Goal: Transaction & Acquisition: Book appointment/travel/reservation

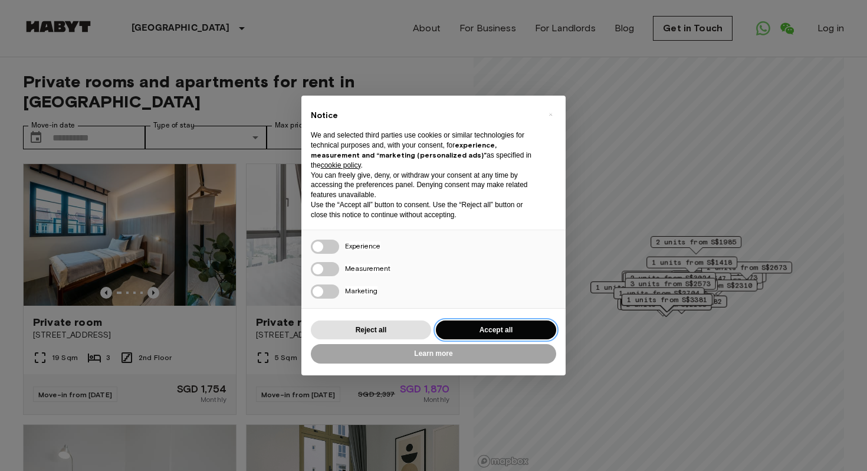
click at [481, 328] on button "Accept all" at bounding box center [496, 329] width 120 height 19
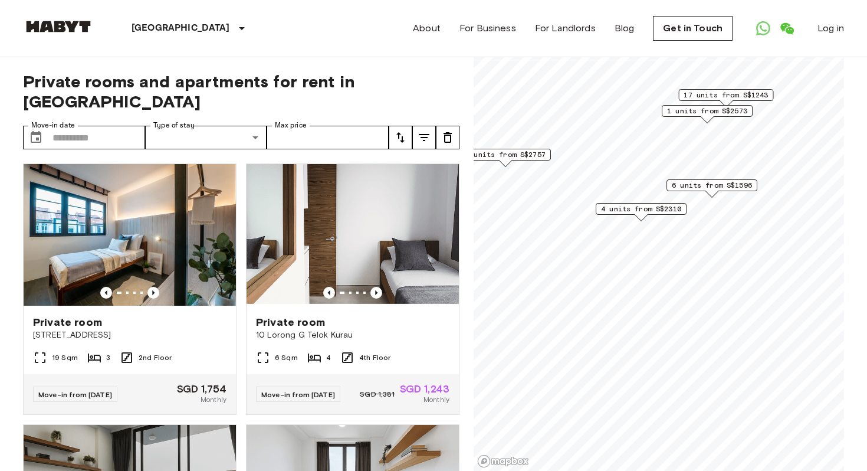
click at [709, 183] on span "6 units from S$1596" at bounding box center [712, 185] width 80 height 11
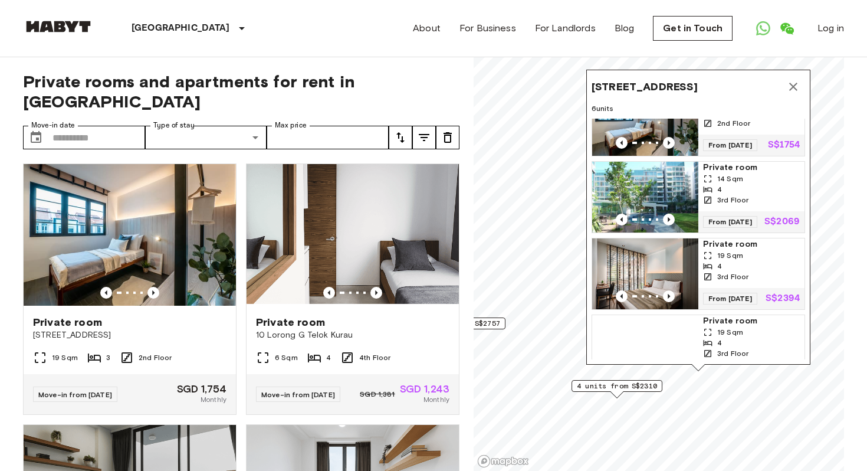
scroll to position [109, 0]
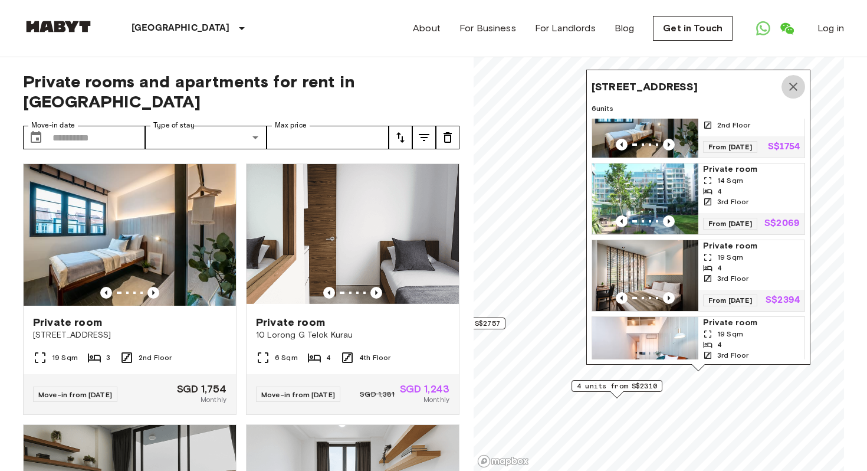
click at [792, 91] on icon "Map marker" at bounding box center [793, 87] width 14 height 14
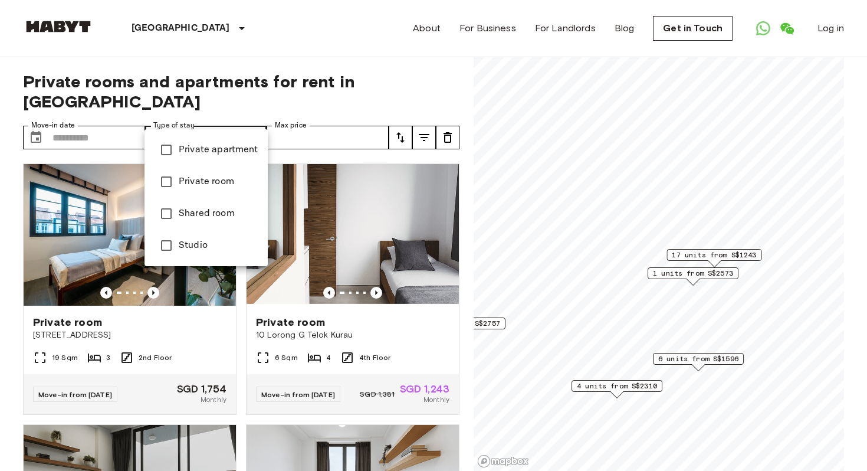
type input "**********"
click at [425, 116] on div at bounding box center [433, 235] width 867 height 471
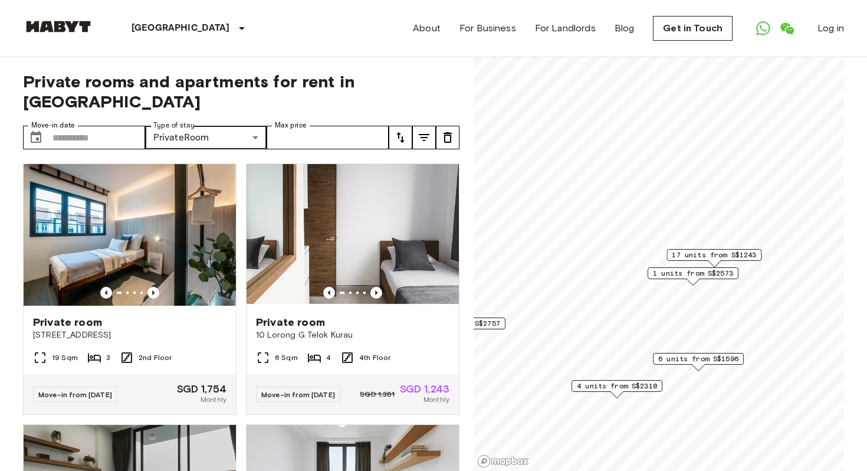
click at [425, 130] on icon "tune" at bounding box center [424, 137] width 14 height 14
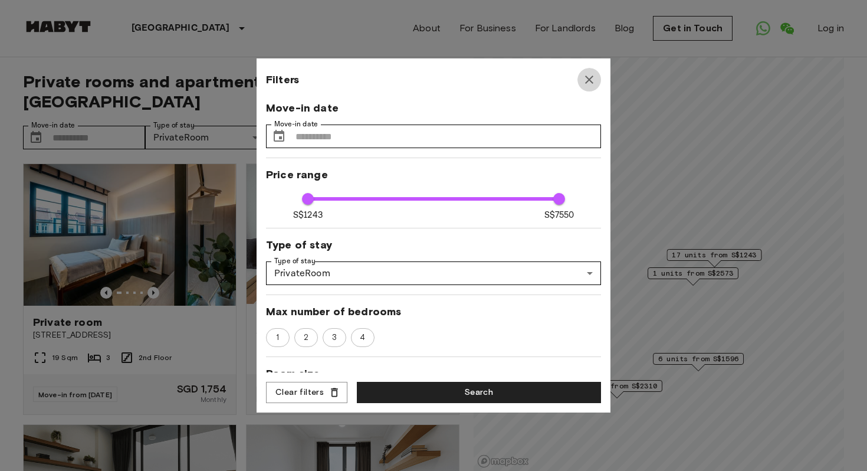
click at [588, 81] on icon "button" at bounding box center [589, 80] width 8 height 8
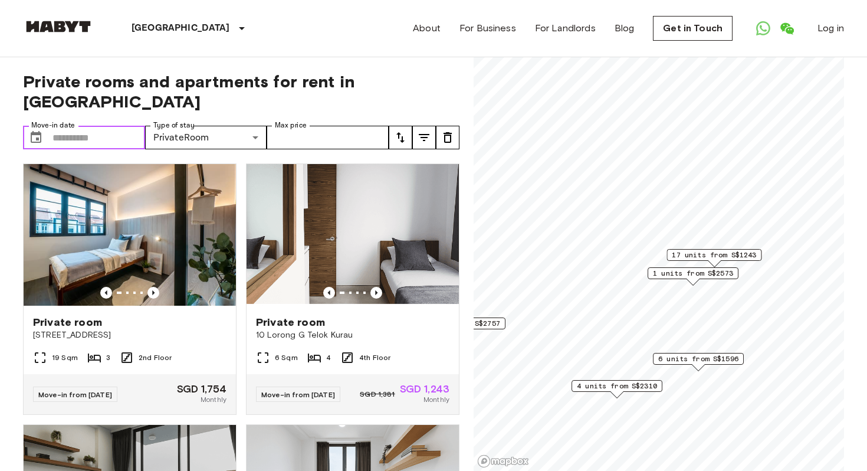
click at [96, 126] on input "Move-in date" at bounding box center [99, 138] width 93 height 24
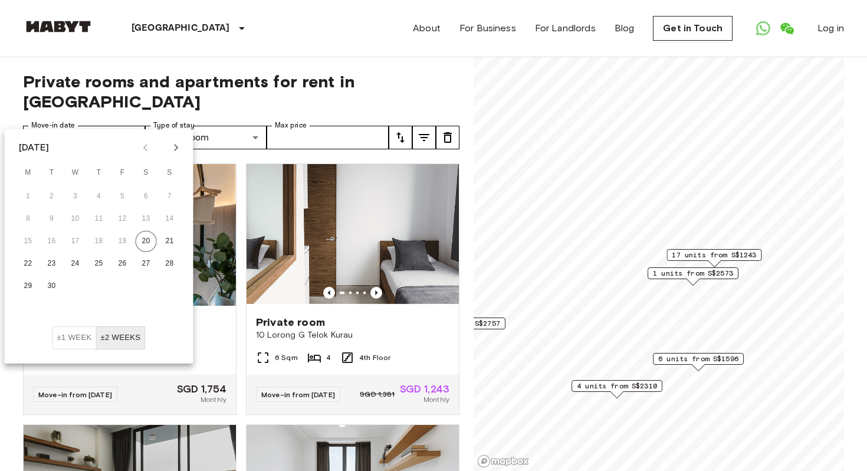
click at [175, 146] on icon "Next month" at bounding box center [176, 147] width 14 height 14
click at [24, 218] on button "5" at bounding box center [28, 218] width 21 height 21
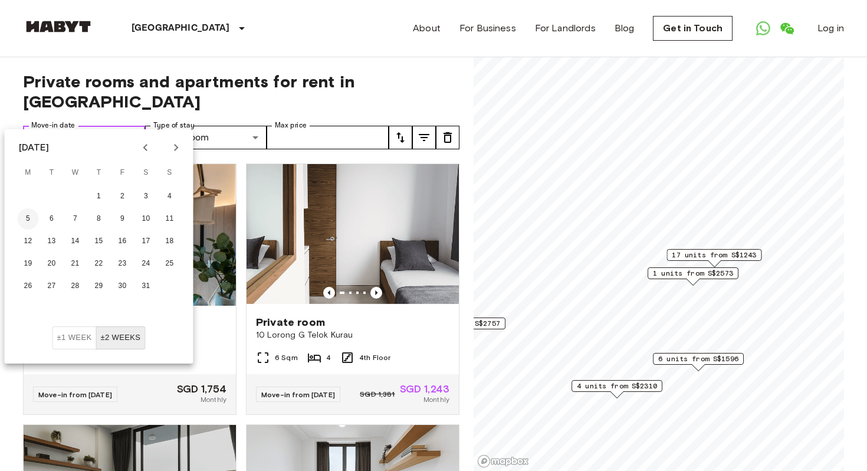
type input "**********"
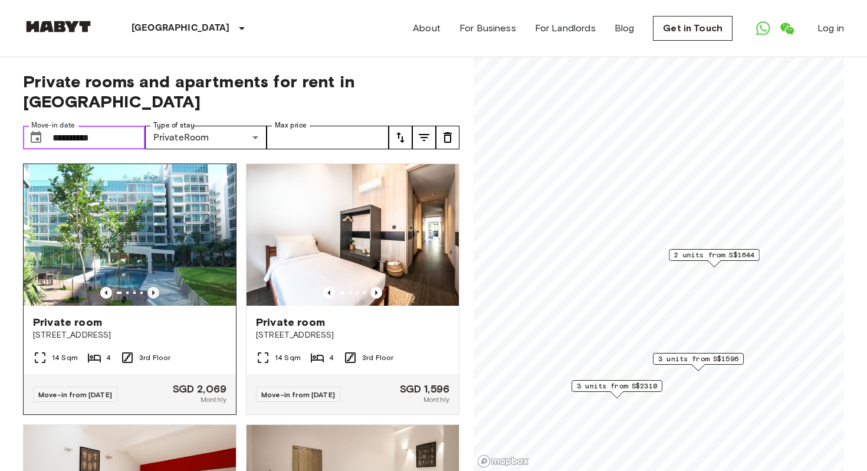
click at [153, 287] on icon "Previous image" at bounding box center [153, 293] width 12 height 12
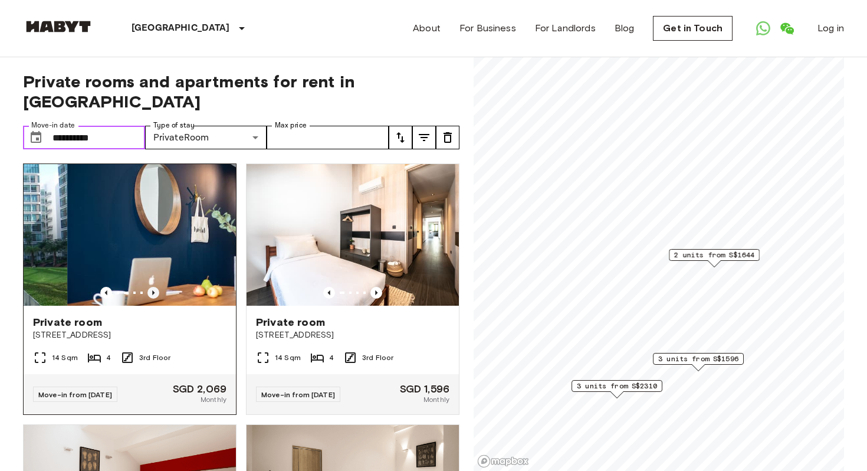
click at [152, 287] on icon "Previous image" at bounding box center [153, 293] width 12 height 12
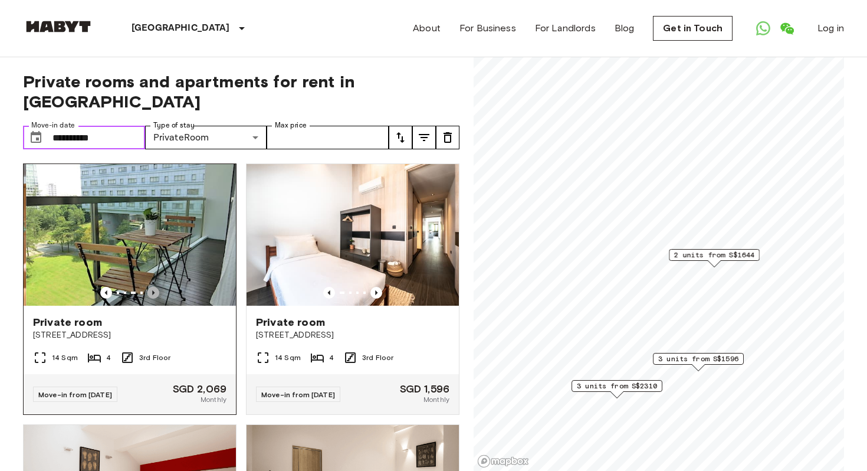
click at [152, 287] on icon "Previous image" at bounding box center [153, 293] width 12 height 12
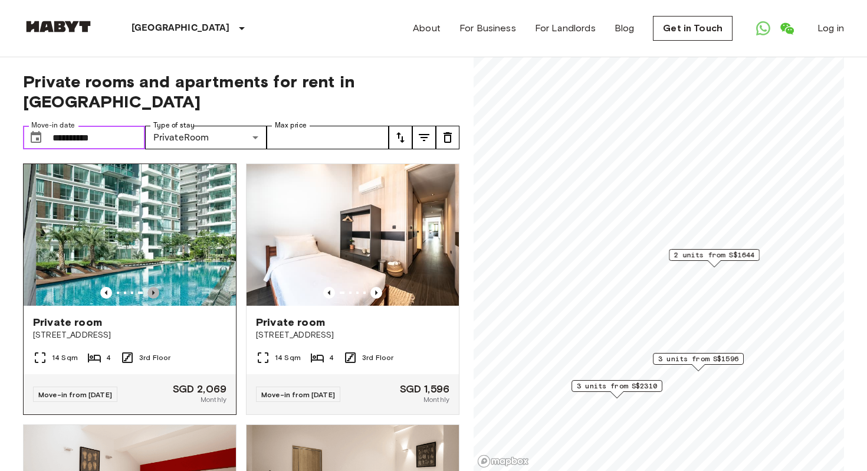
click at [152, 287] on icon "Previous image" at bounding box center [153, 293] width 12 height 12
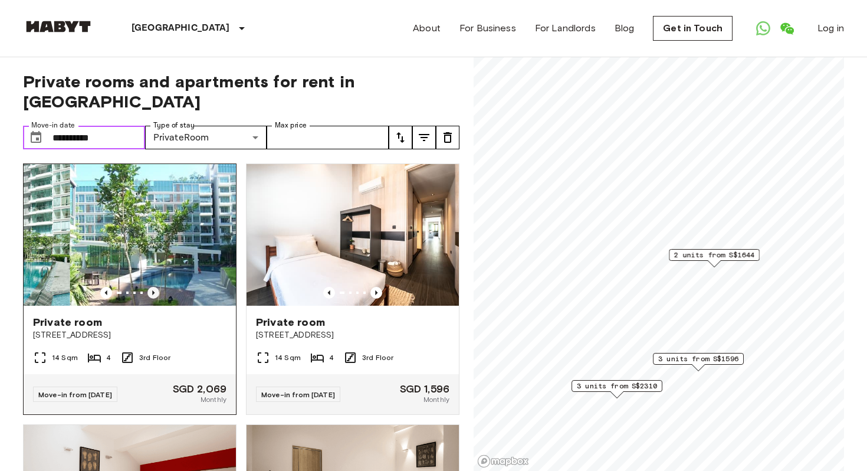
click at [152, 287] on icon "Previous image" at bounding box center [153, 293] width 12 height 12
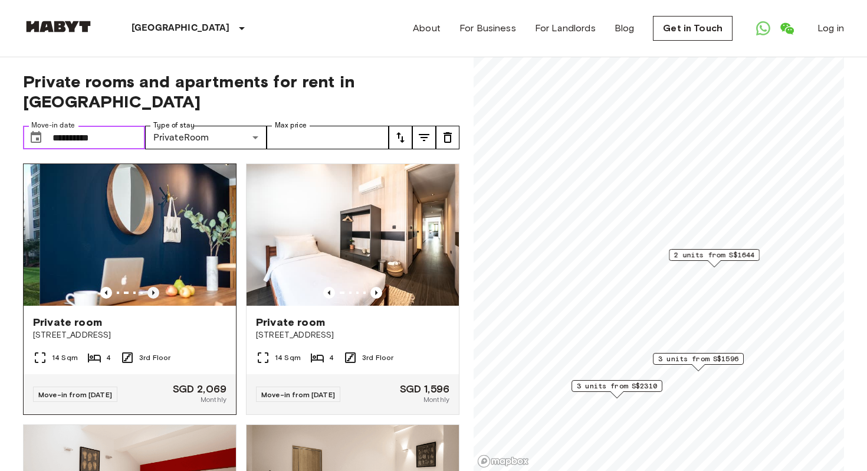
click at [152, 287] on icon "Previous image" at bounding box center [153, 293] width 12 height 12
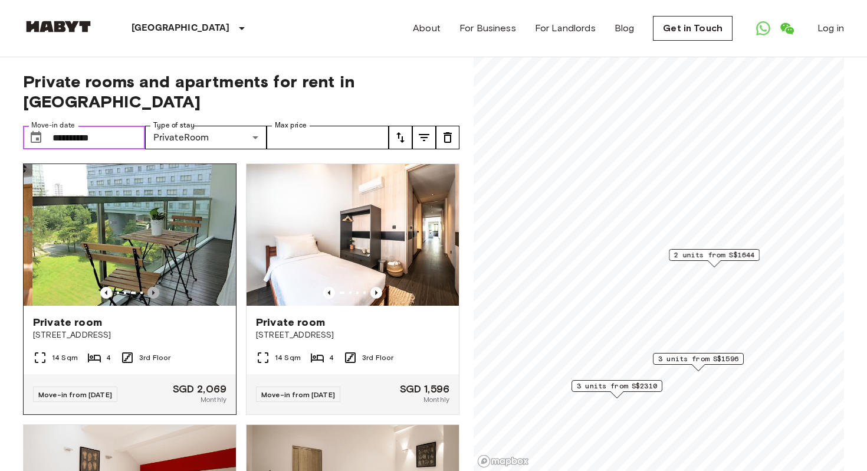
click at [151, 287] on icon "Previous image" at bounding box center [153, 293] width 12 height 12
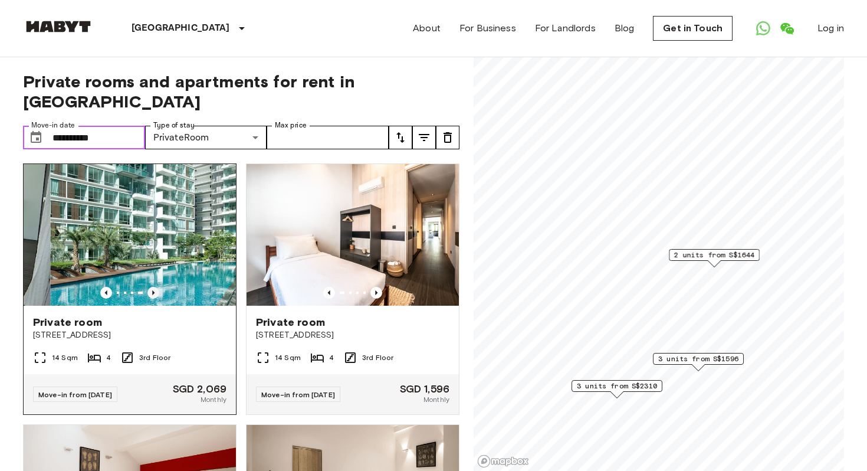
click at [151, 287] on icon "Previous image" at bounding box center [153, 293] width 12 height 12
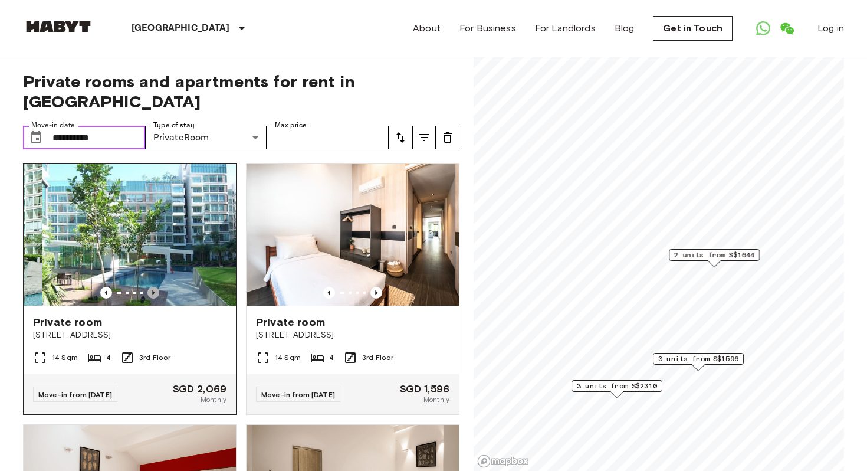
click at [151, 287] on icon "Previous image" at bounding box center [153, 293] width 12 height 12
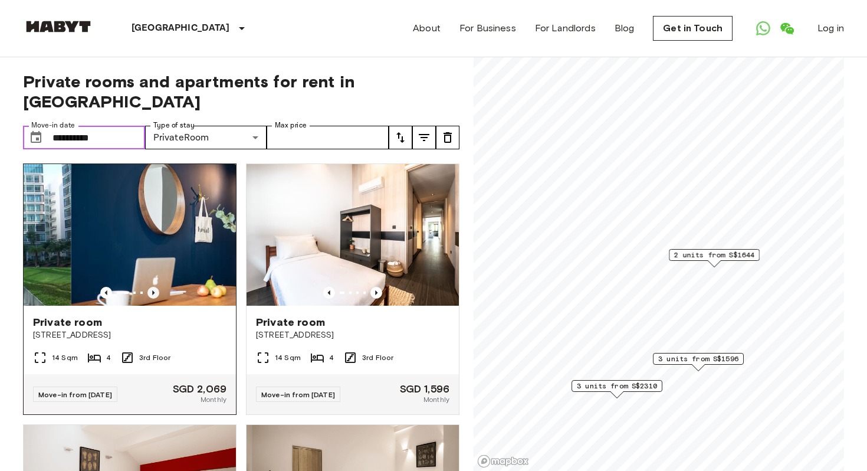
click at [151, 287] on icon "Previous image" at bounding box center [153, 293] width 12 height 12
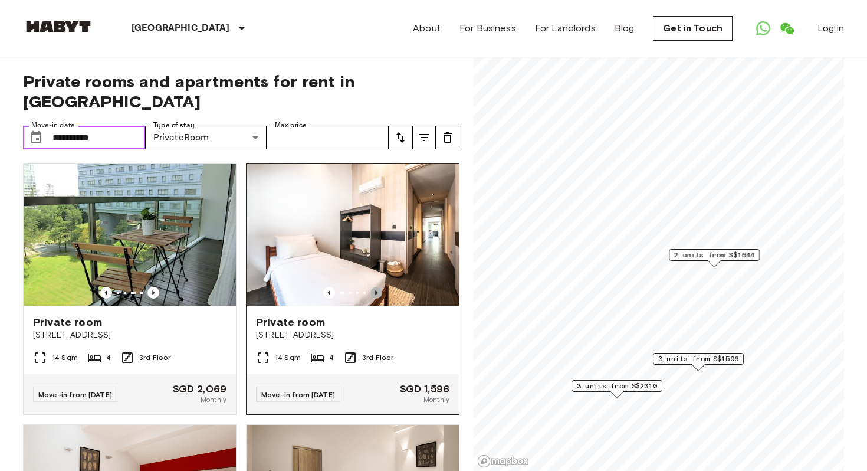
click at [375, 287] on icon "Previous image" at bounding box center [376, 293] width 12 height 12
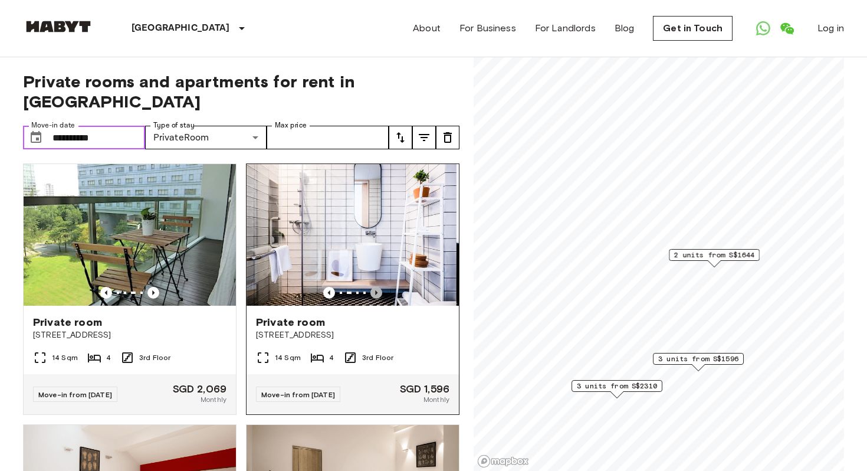
click at [372, 287] on icon "Previous image" at bounding box center [376, 293] width 12 height 12
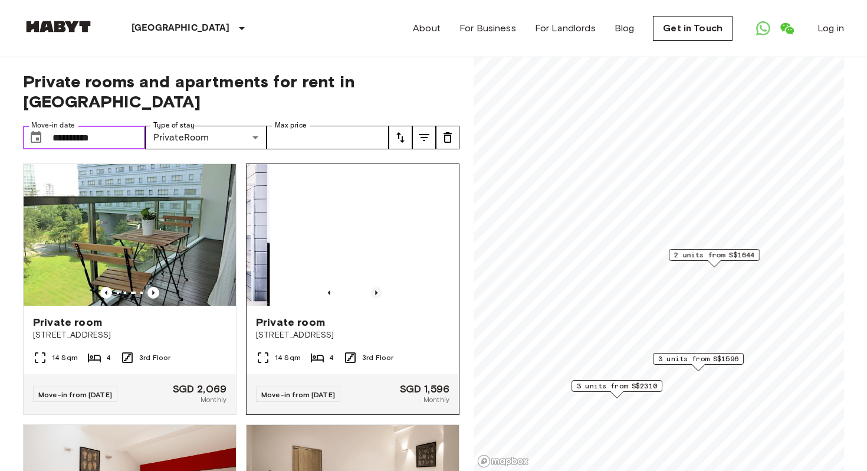
click at [372, 287] on icon "Previous image" at bounding box center [376, 293] width 12 height 12
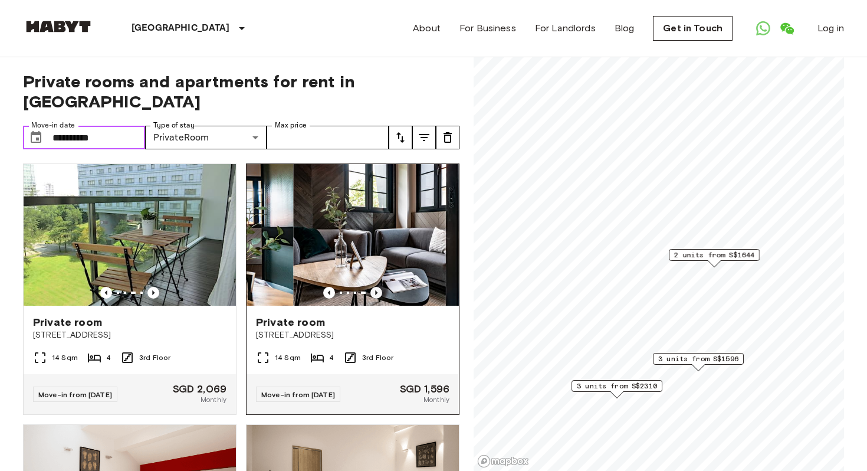
click at [372, 287] on icon "Previous image" at bounding box center [376, 293] width 12 height 12
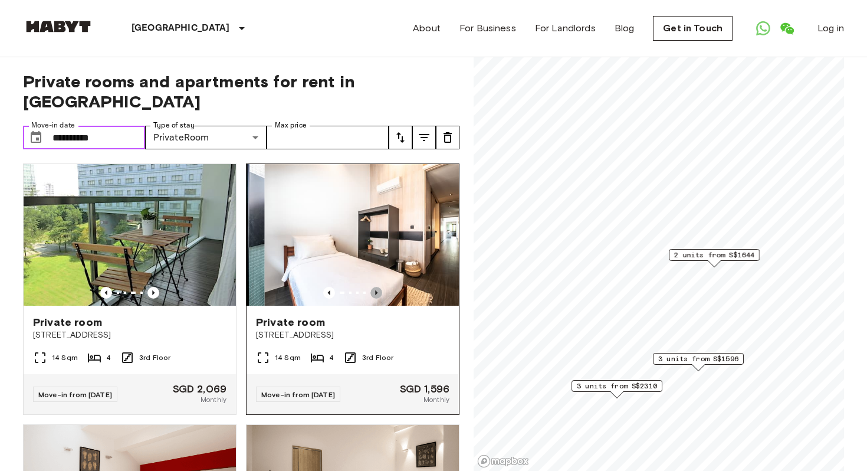
click at [373, 287] on icon "Previous image" at bounding box center [376, 293] width 12 height 12
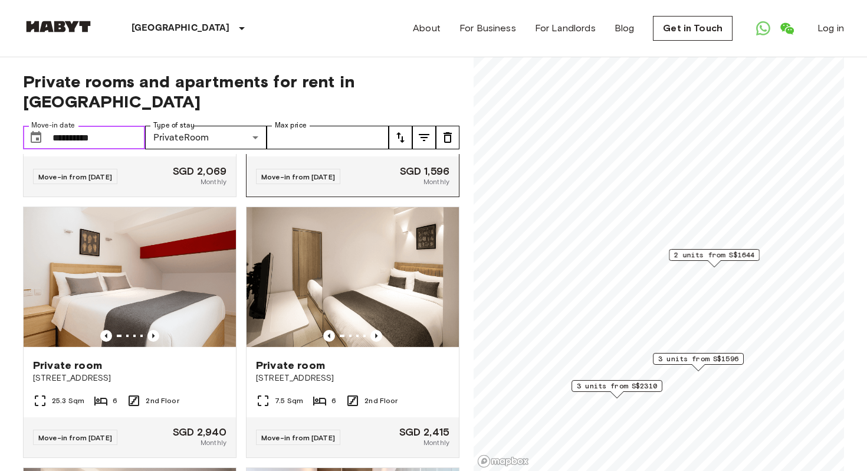
scroll to position [222, 0]
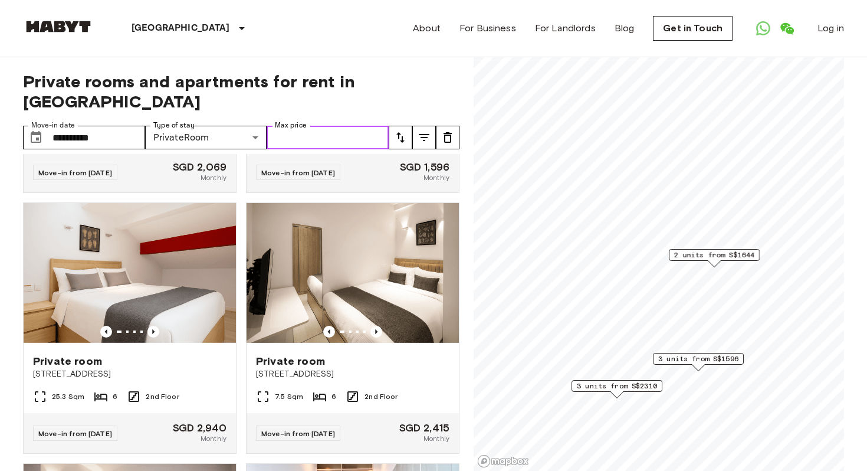
click at [310, 126] on input "Max price" at bounding box center [328, 138] width 122 height 24
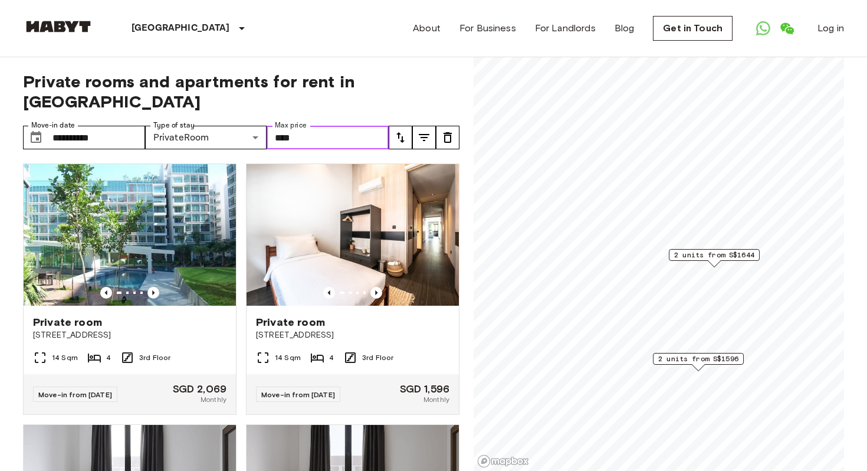
scroll to position [9, 0]
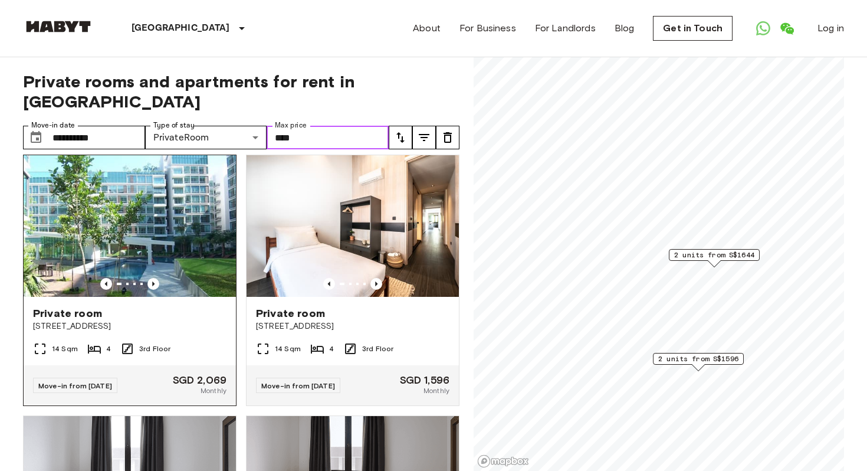
type input "****"
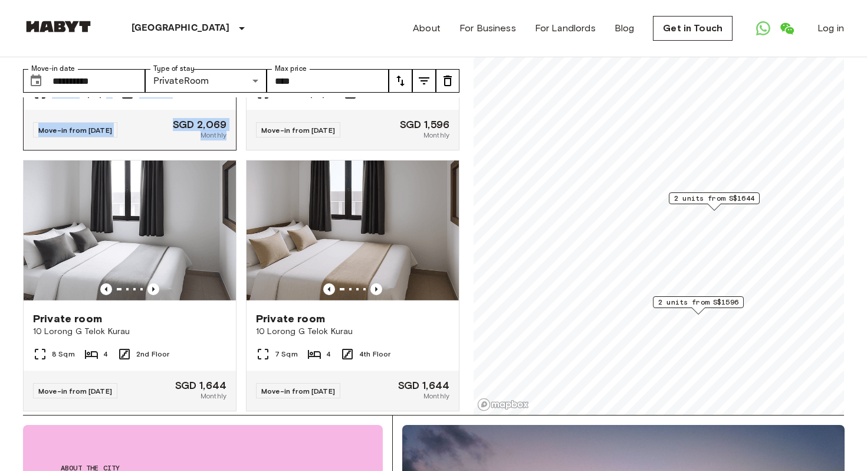
scroll to position [57, 0]
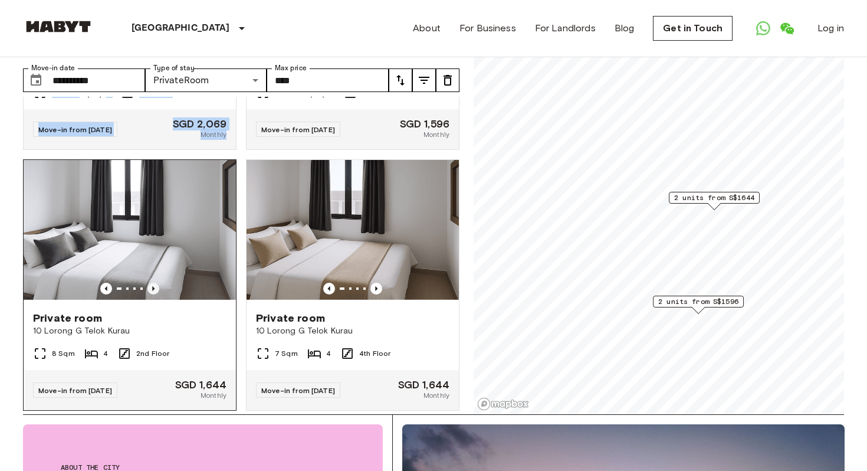
click at [149, 283] on icon "Previous image" at bounding box center [153, 289] width 12 height 12
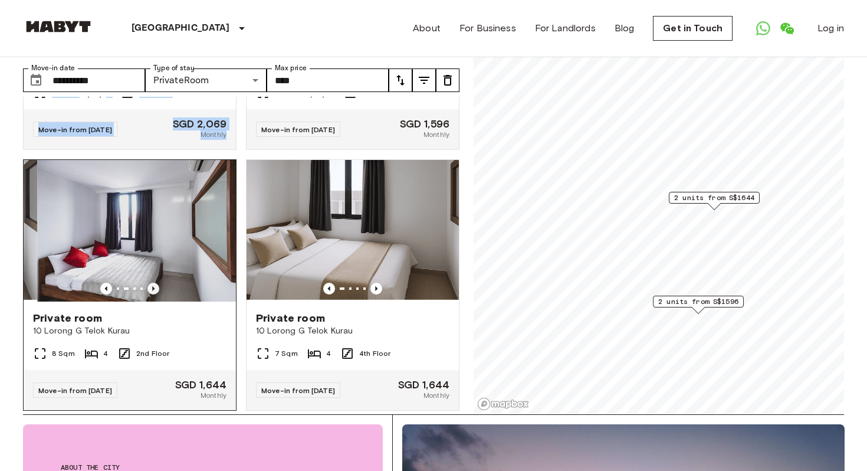
click at [149, 283] on icon "Previous image" at bounding box center [153, 289] width 12 height 12
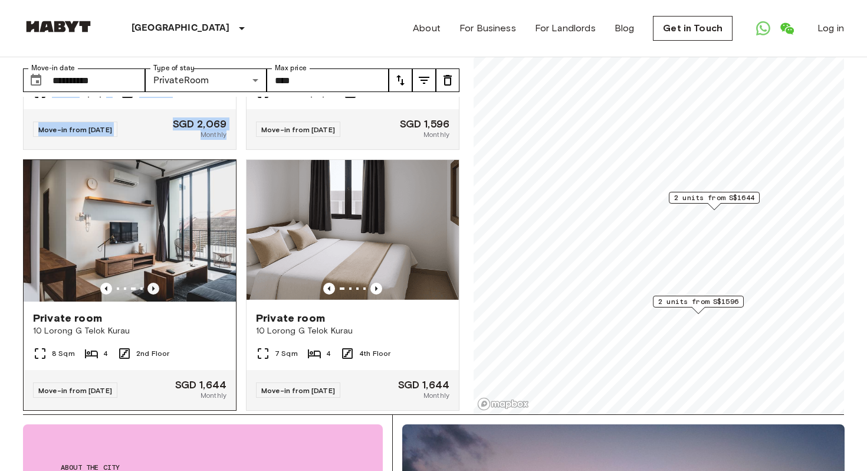
click at [149, 283] on icon "Previous image" at bounding box center [153, 289] width 12 height 12
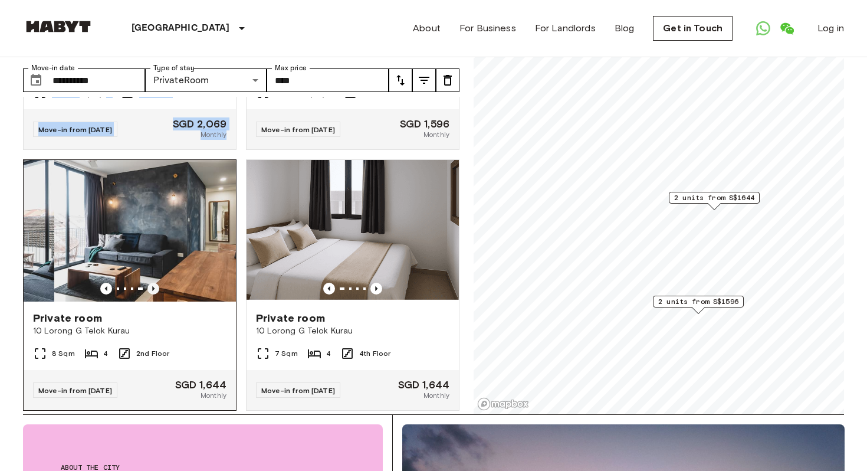
click at [149, 283] on icon "Previous image" at bounding box center [153, 289] width 12 height 12
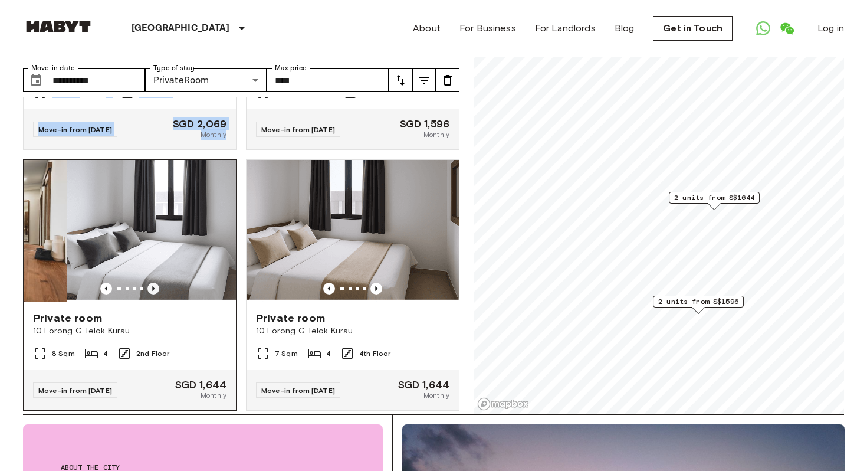
click at [149, 283] on icon "Previous image" at bounding box center [153, 289] width 12 height 12
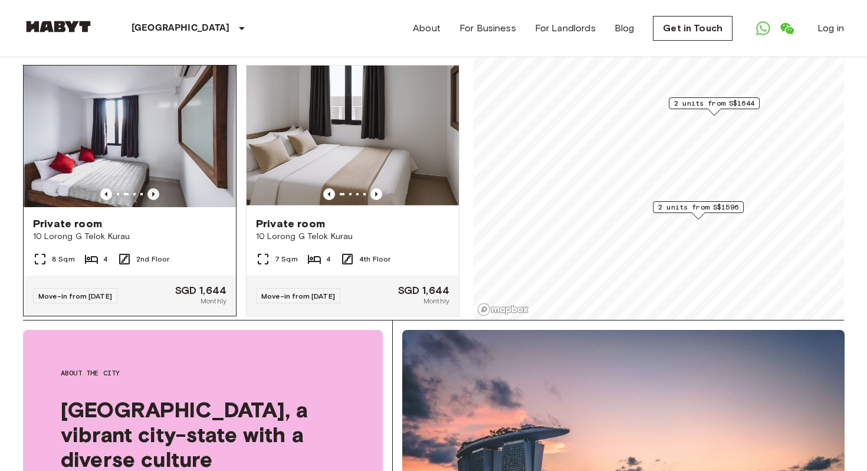
scroll to position [0, 0]
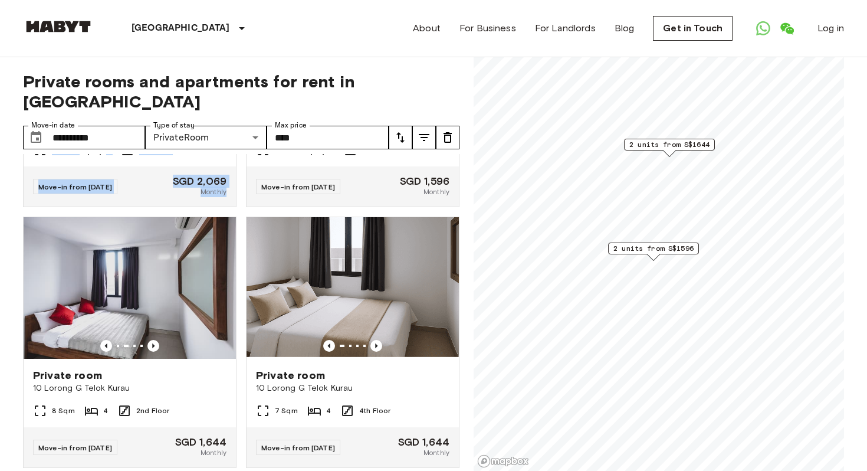
click at [665, 144] on span "2 units from S$1644" at bounding box center [669, 144] width 80 height 11
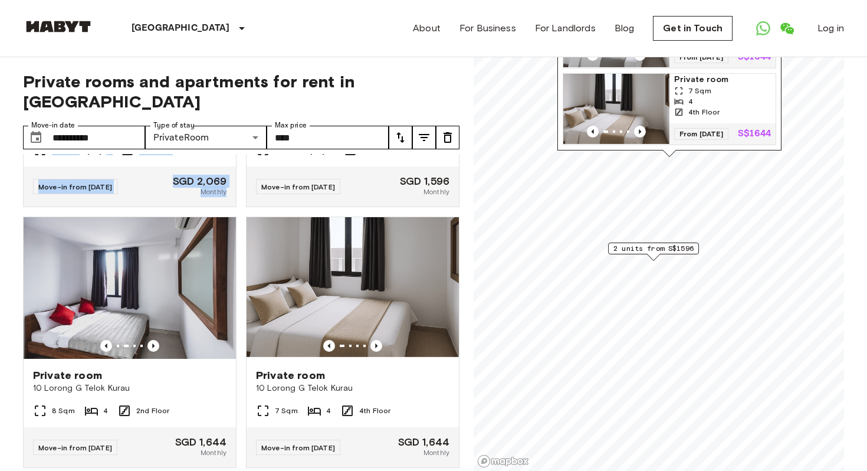
click at [654, 248] on span "2 units from S$1596" at bounding box center [654, 248] width 80 height 11
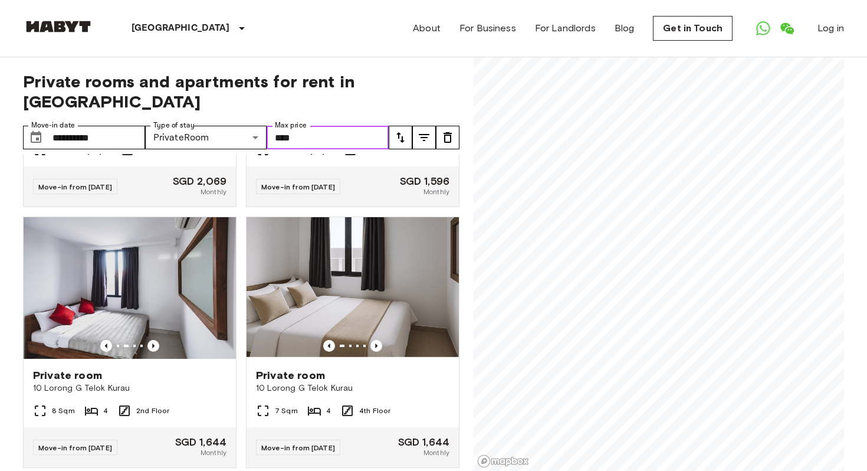
click at [321, 126] on input "****" at bounding box center [328, 138] width 122 height 24
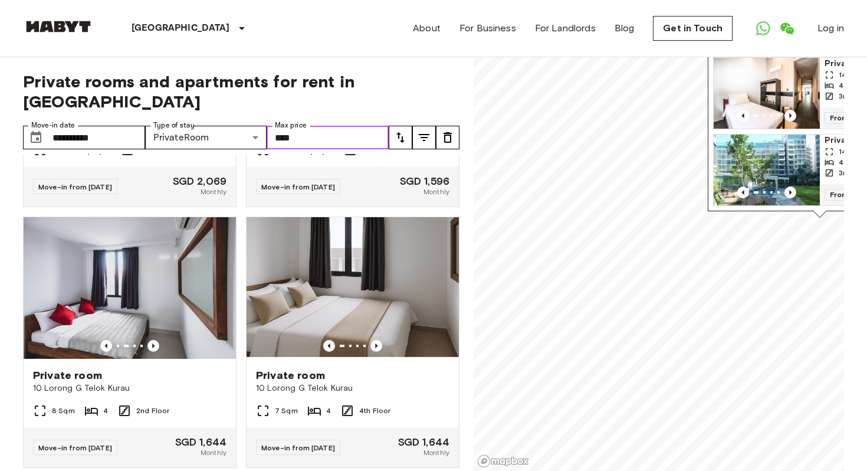
click at [343, 126] on input "****" at bounding box center [328, 138] width 122 height 24
click at [332, 126] on input "****" at bounding box center [328, 138] width 122 height 24
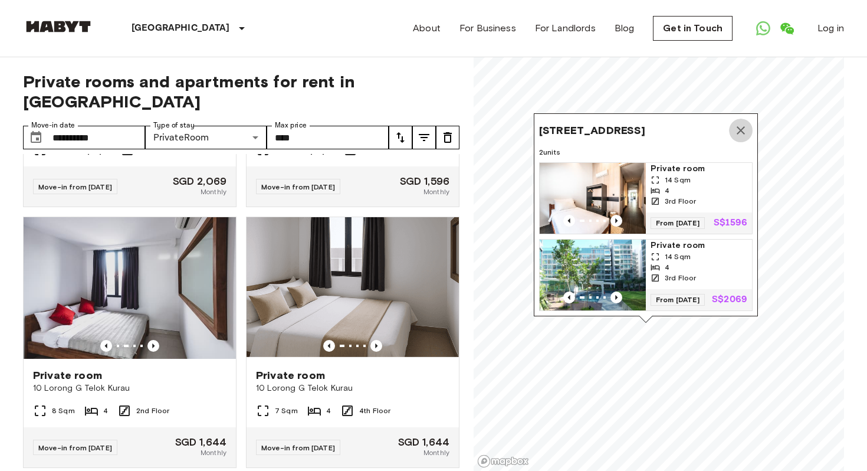
click at [739, 126] on icon "Map marker" at bounding box center [741, 130] width 8 height 8
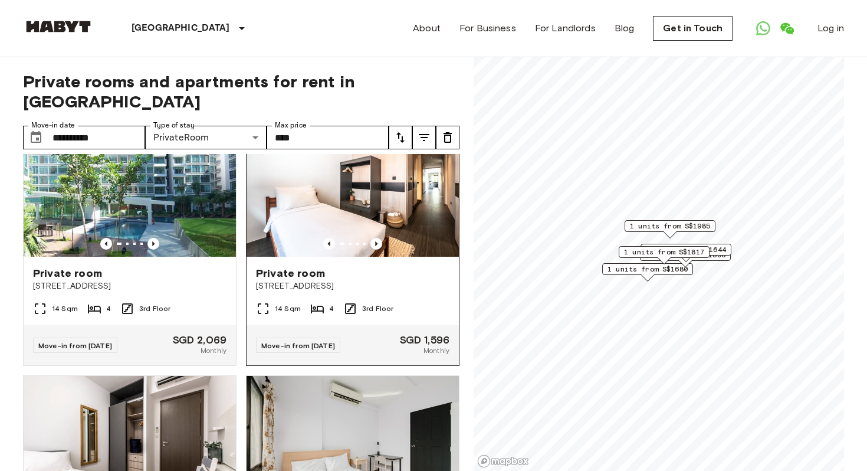
scroll to position [53, 0]
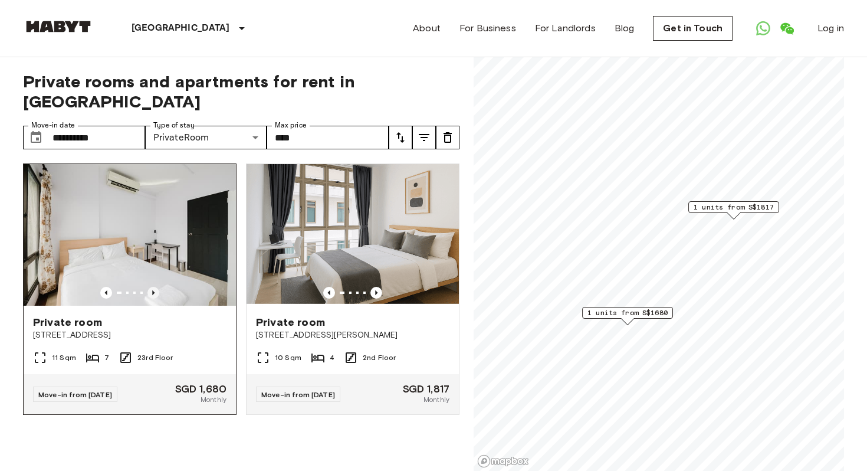
click at [152, 287] on icon "Previous image" at bounding box center [153, 293] width 12 height 12
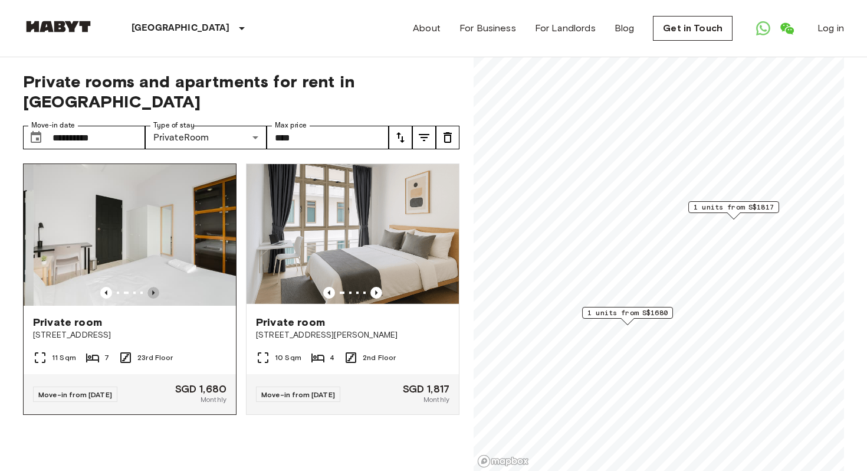
click at [152, 287] on icon "Previous image" at bounding box center [153, 293] width 12 height 12
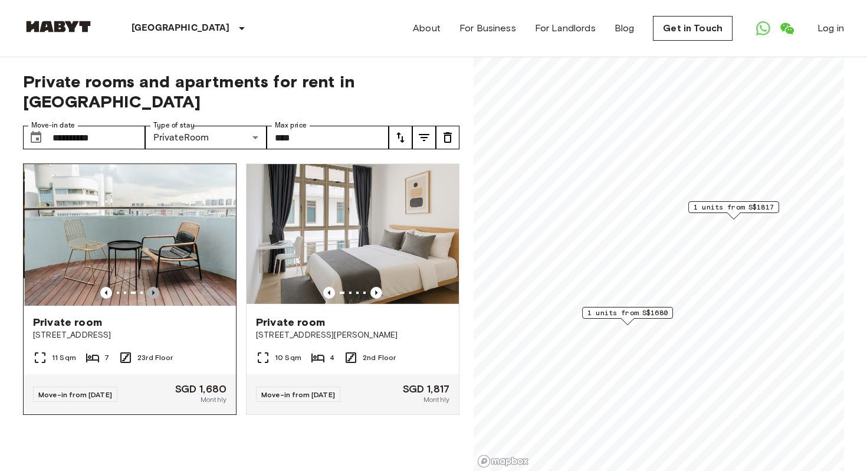
click at [152, 287] on icon "Previous image" at bounding box center [153, 293] width 12 height 12
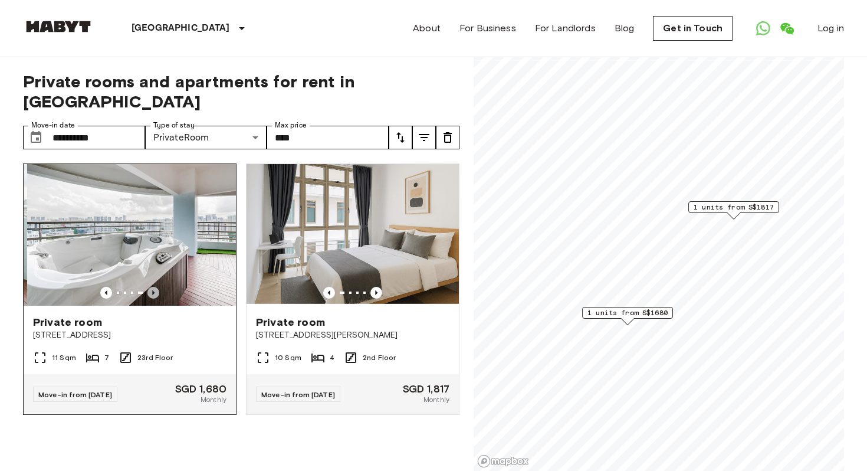
click at [152, 287] on icon "Previous image" at bounding box center [153, 293] width 12 height 12
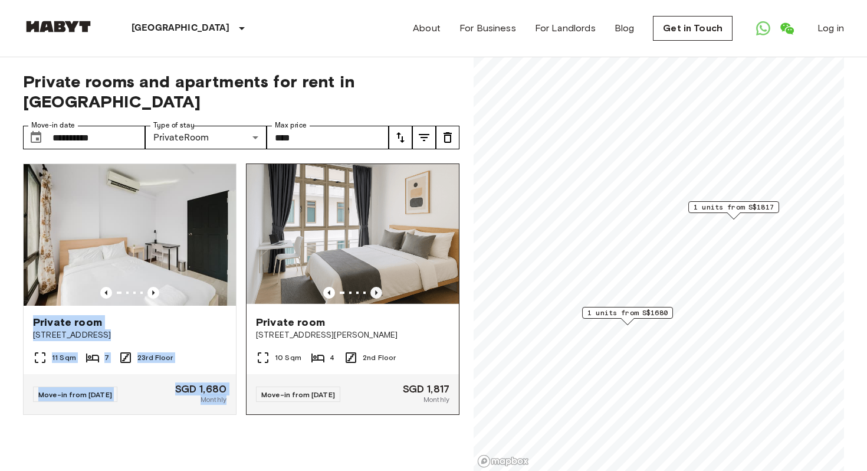
click at [376, 287] on icon "Previous image" at bounding box center [376, 293] width 12 height 12
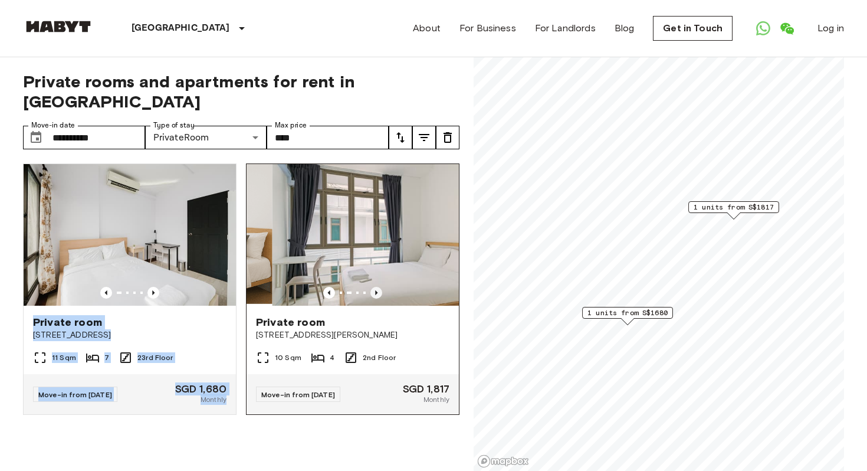
click at [376, 287] on icon "Previous image" at bounding box center [376, 293] width 12 height 12
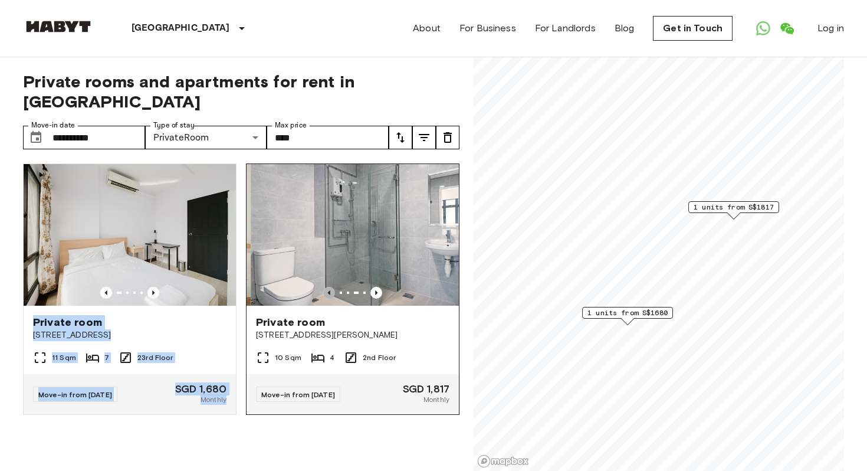
click at [327, 287] on icon "Previous image" at bounding box center [329, 293] width 12 height 12
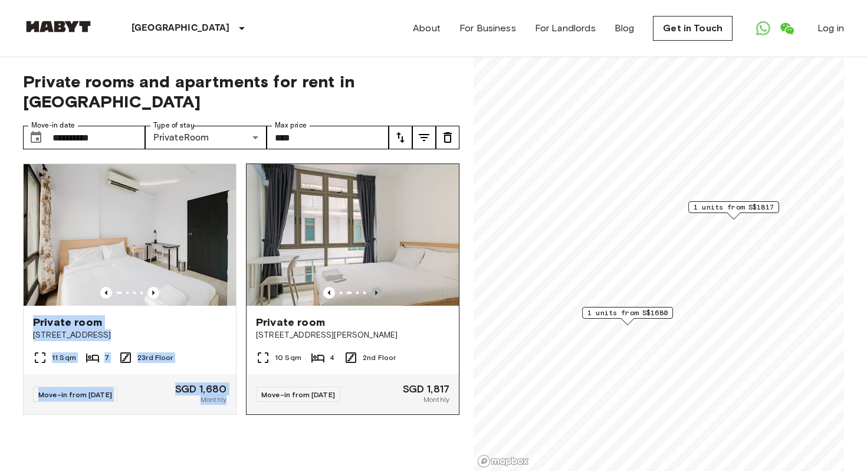
click at [375, 290] on icon "Previous image" at bounding box center [376, 292] width 2 height 5
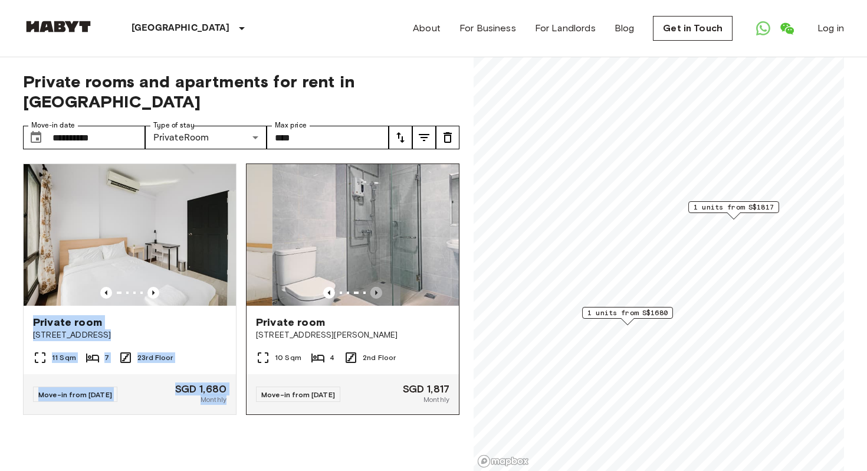
click at [378, 287] on icon "Previous image" at bounding box center [376, 293] width 12 height 12
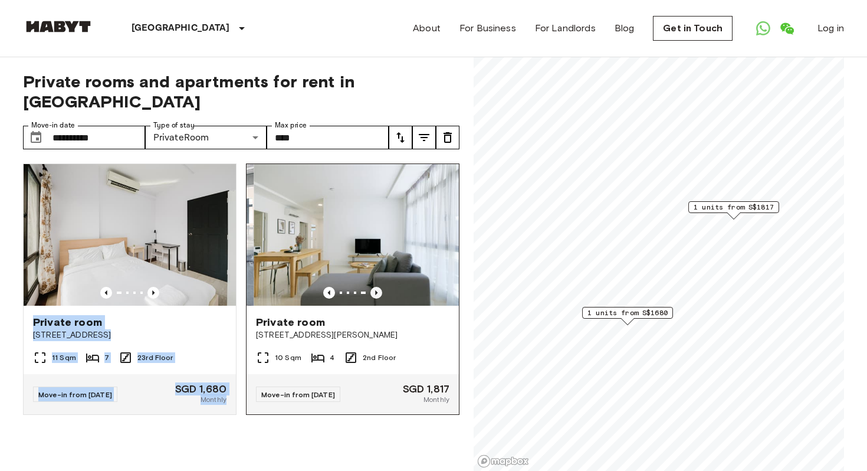
click at [378, 287] on icon "Previous image" at bounding box center [376, 293] width 12 height 12
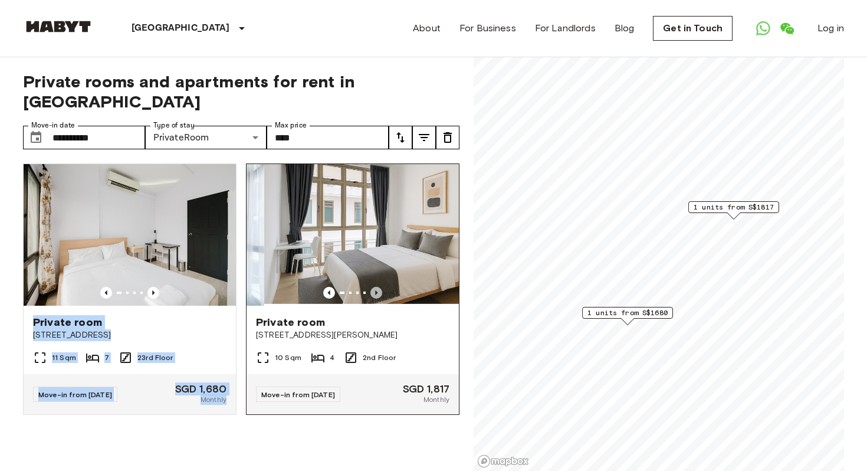
click at [378, 287] on icon "Previous image" at bounding box center [376, 293] width 12 height 12
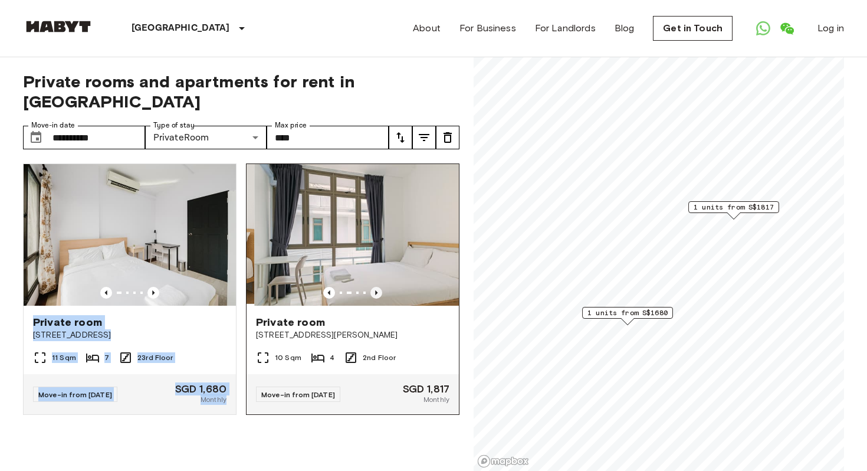
click at [378, 287] on icon "Previous image" at bounding box center [376, 293] width 12 height 12
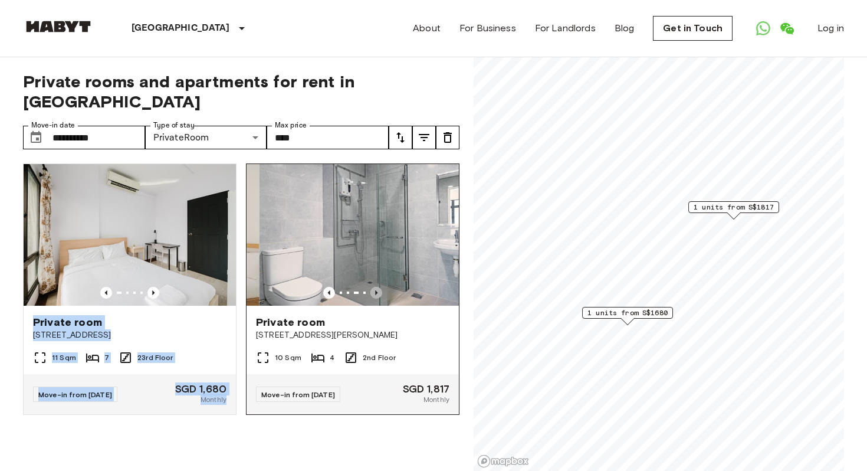
click at [378, 287] on icon "Previous image" at bounding box center [376, 293] width 12 height 12
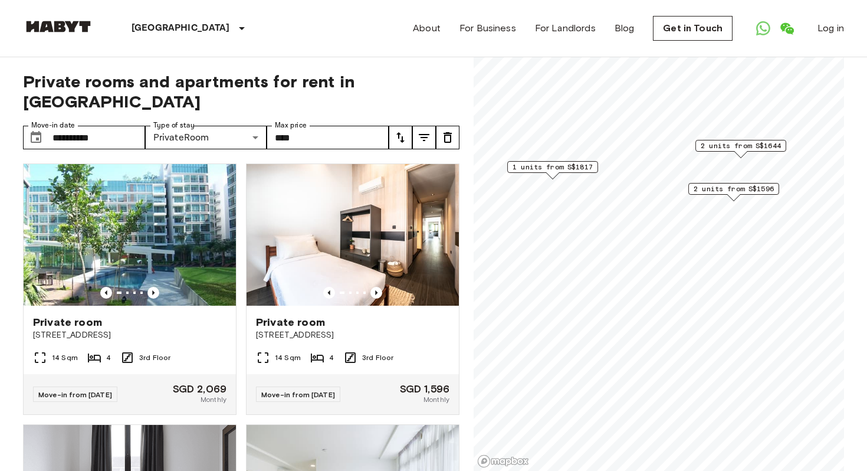
click at [727, 145] on span "2 units from S$1644" at bounding box center [741, 145] width 80 height 11
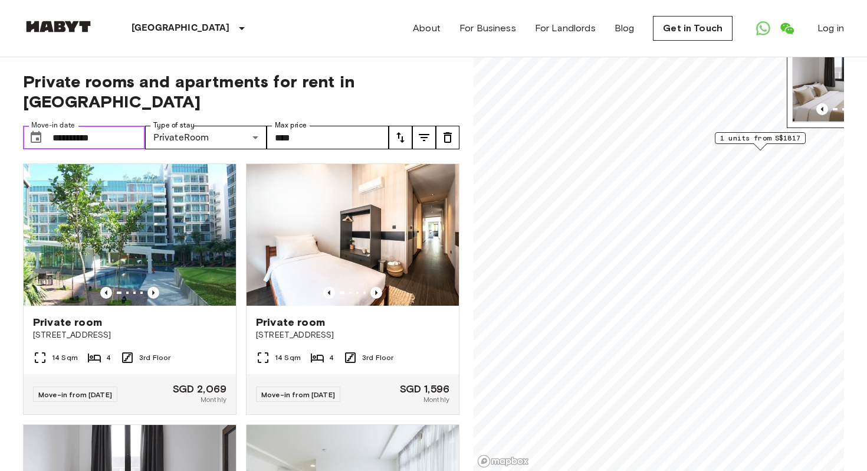
click at [101, 126] on input "**********" at bounding box center [99, 138] width 93 height 24
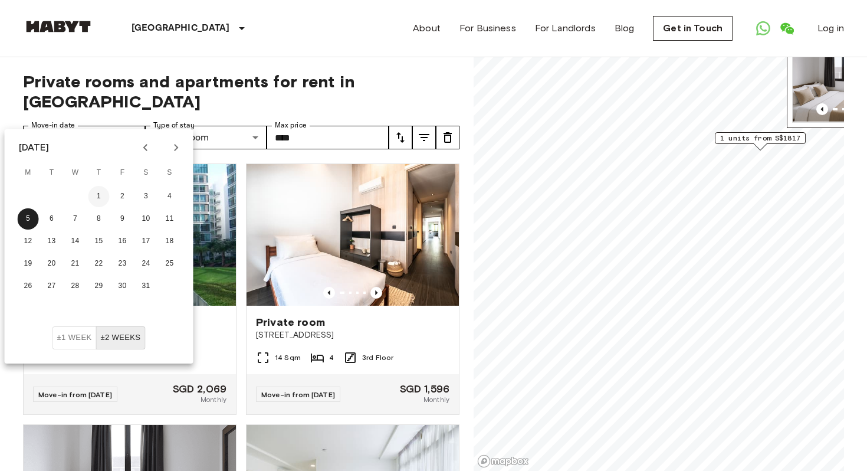
click at [94, 198] on button "1" at bounding box center [98, 196] width 21 height 21
type input "**********"
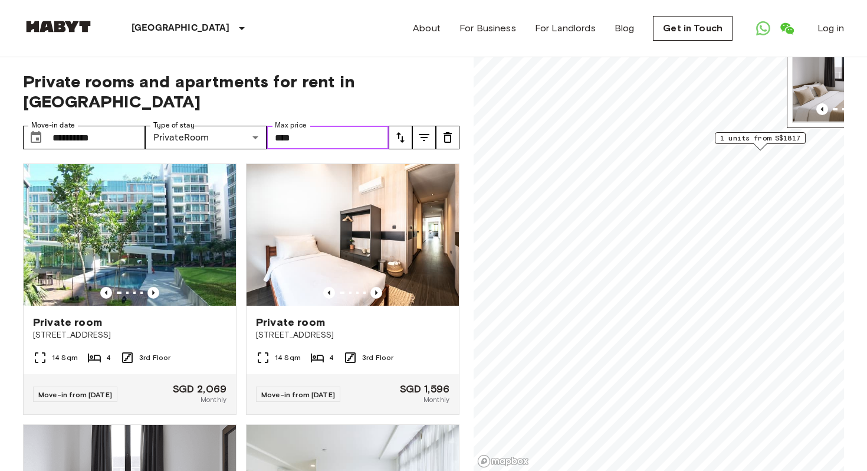
click at [344, 127] on input "****" at bounding box center [328, 138] width 122 height 24
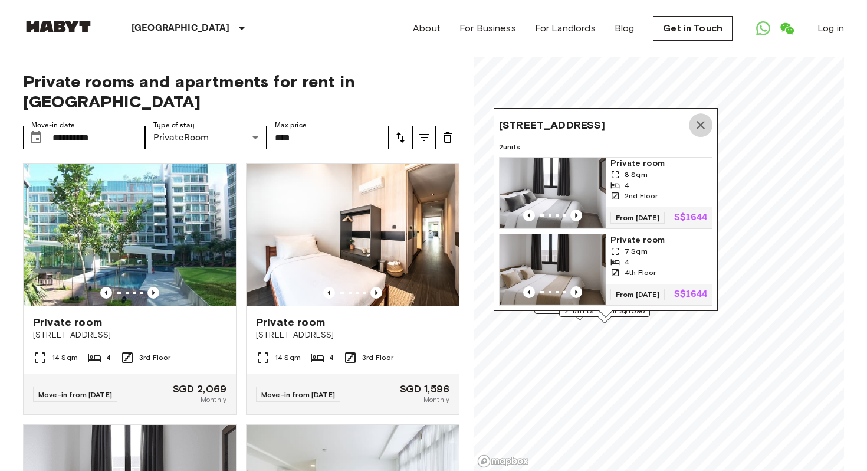
click at [706, 118] on icon "Map marker" at bounding box center [701, 125] width 14 height 14
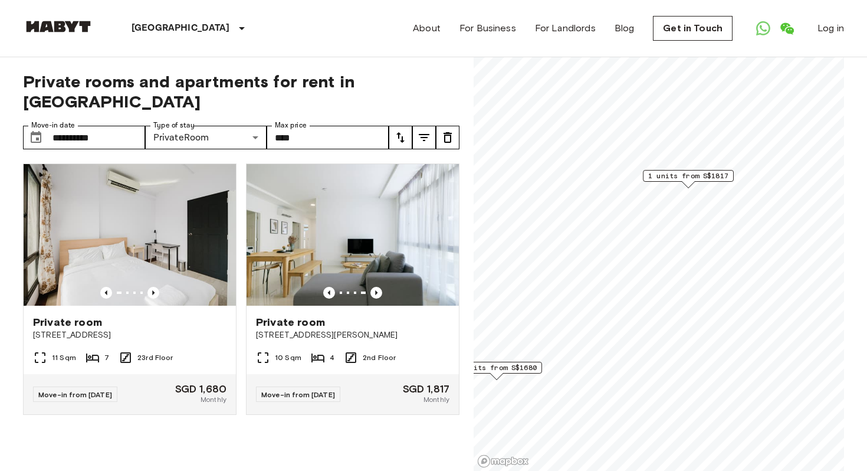
click at [686, 178] on span "1 units from S$1817" at bounding box center [688, 175] width 80 height 11
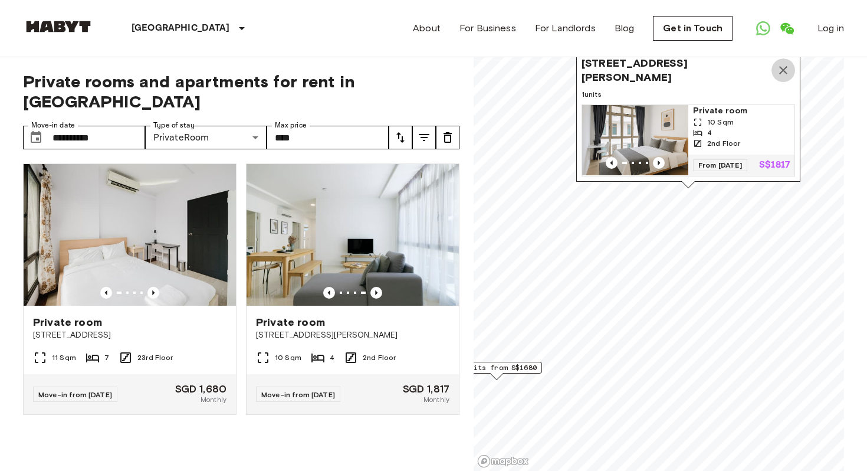
click at [784, 71] on icon "Map marker" at bounding box center [783, 70] width 8 height 8
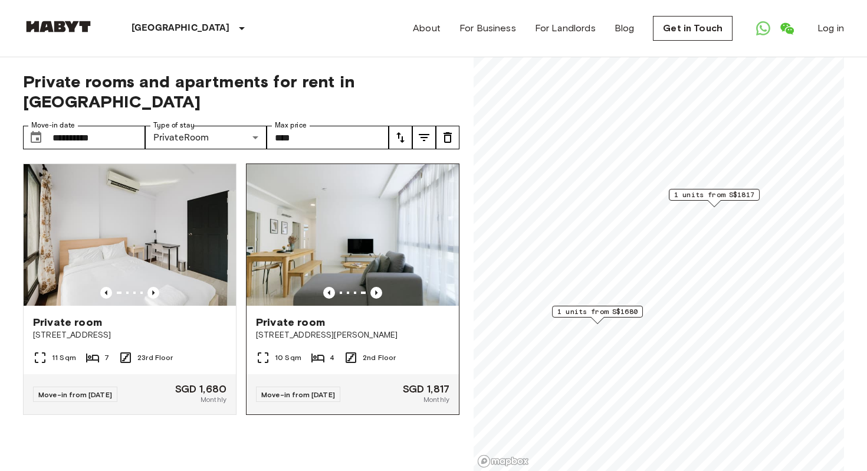
click at [356, 179] on img at bounding box center [353, 235] width 212 height 142
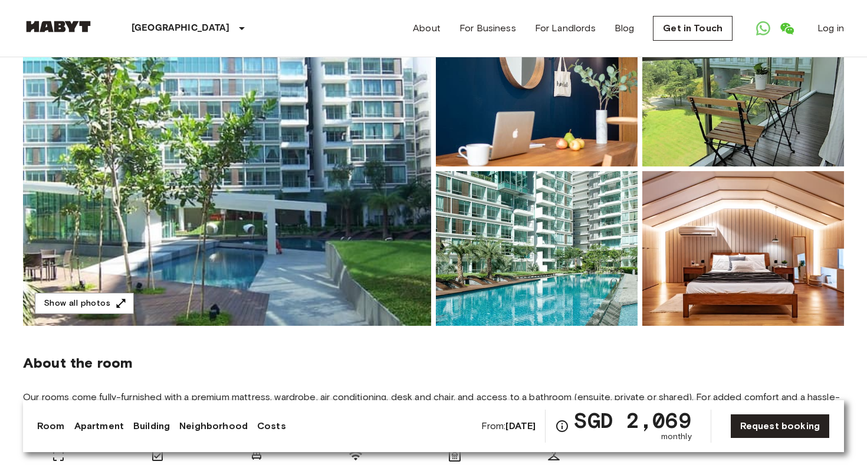
scroll to position [140, 0]
click at [761, 232] on img at bounding box center [743, 247] width 202 height 155
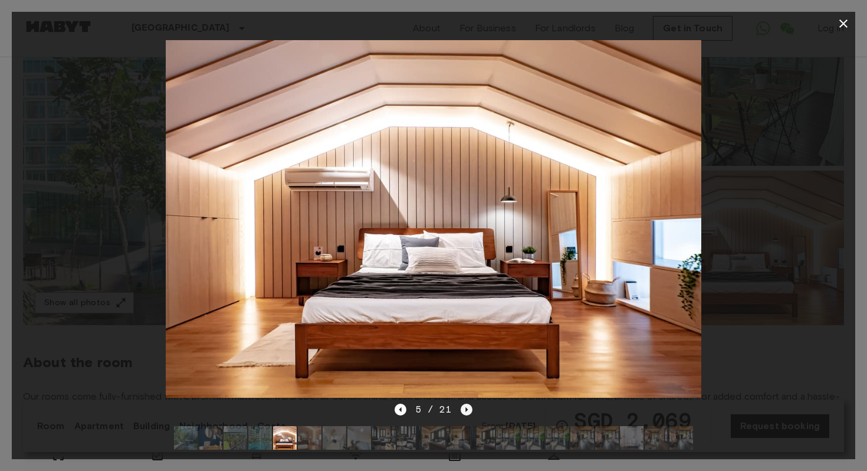
click at [464, 408] on icon "Next image" at bounding box center [467, 410] width 12 height 12
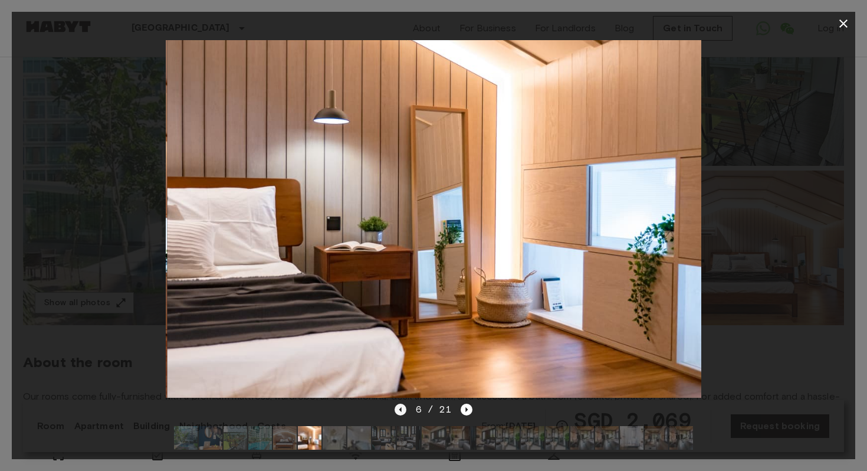
click at [402, 411] on icon "Previous image" at bounding box center [401, 410] width 12 height 12
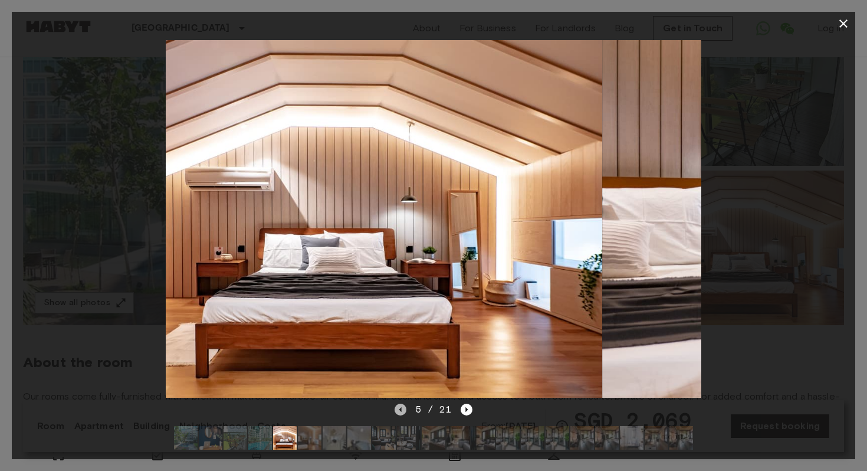
click at [402, 411] on icon "Previous image" at bounding box center [401, 410] width 12 height 12
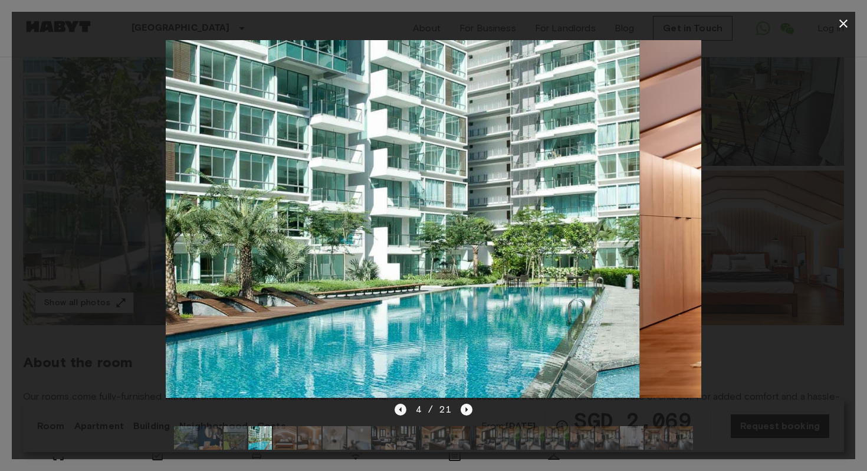
click at [401, 411] on icon "Previous image" at bounding box center [401, 410] width 12 height 12
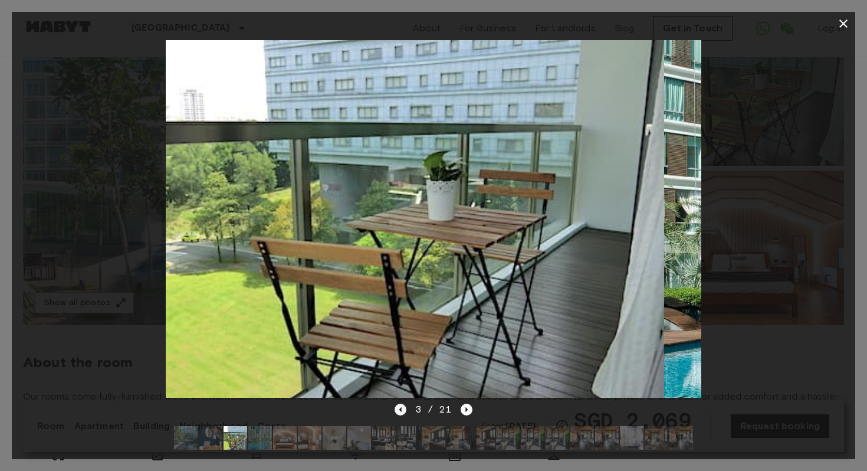
click at [401, 411] on icon "Previous image" at bounding box center [401, 410] width 12 height 12
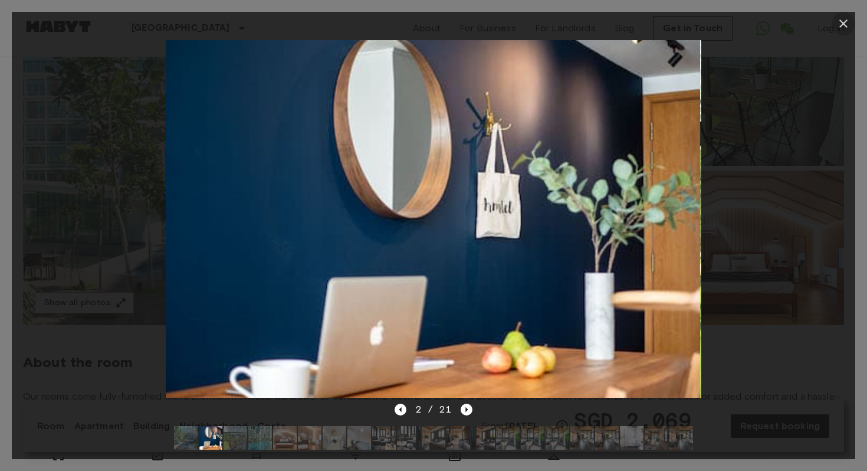
click at [843, 22] on icon "button" at bounding box center [843, 23] width 8 height 8
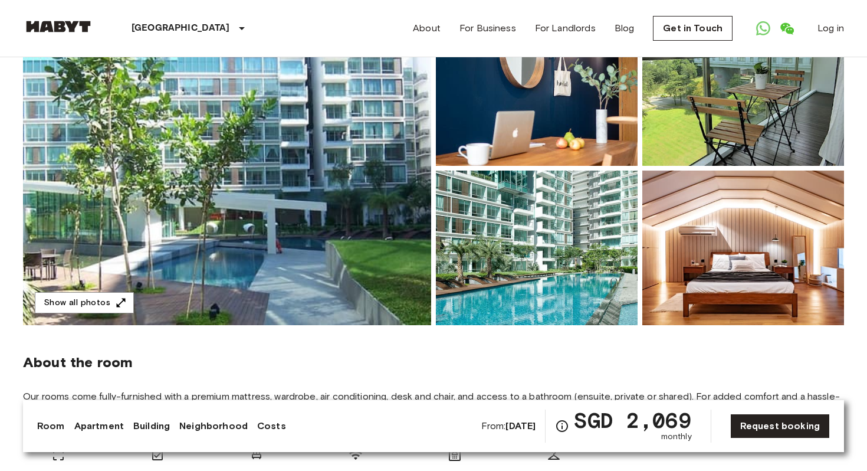
click at [746, 264] on img at bounding box center [743, 247] width 202 height 155
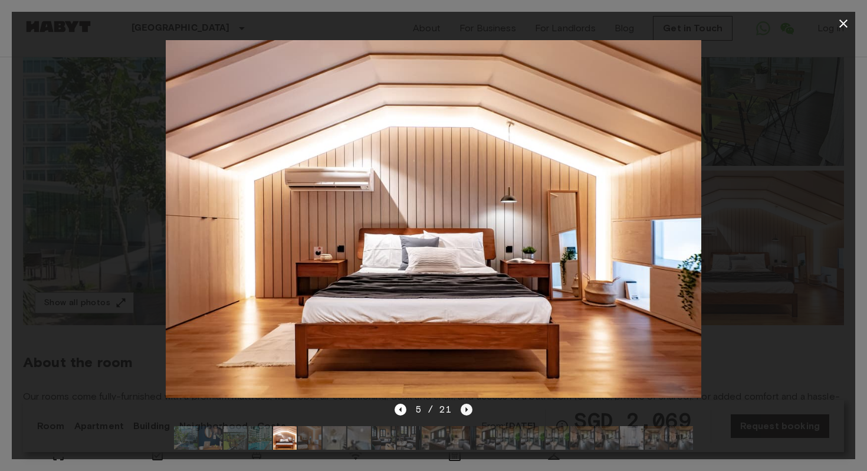
click at [468, 408] on icon "Next image" at bounding box center [467, 410] width 12 height 12
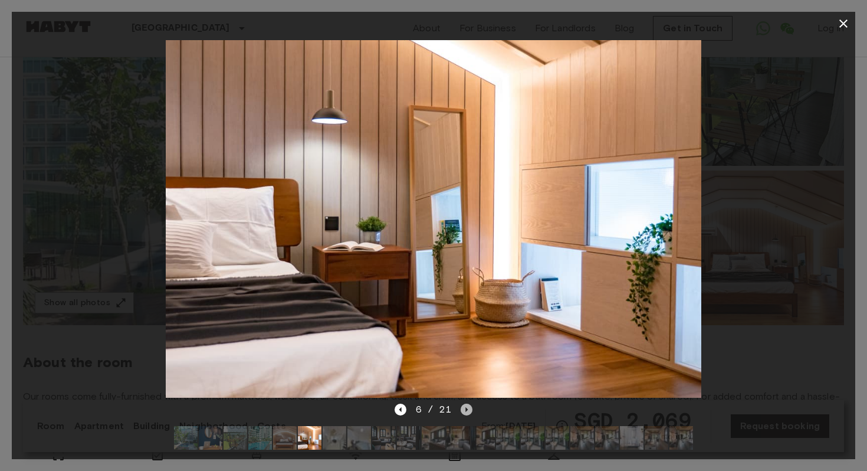
click at [466, 410] on icon "Next image" at bounding box center [467, 409] width 2 height 5
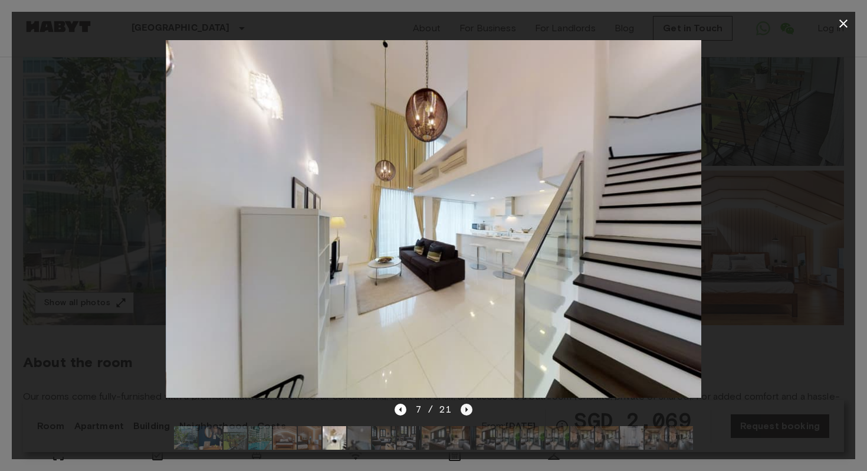
click at [466, 410] on icon "Next image" at bounding box center [467, 409] width 2 height 5
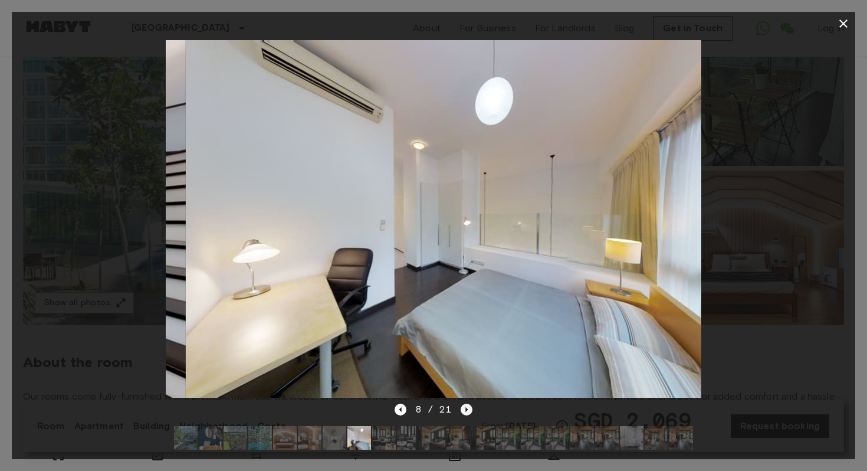
click at [466, 409] on icon "Next image" at bounding box center [467, 409] width 2 height 5
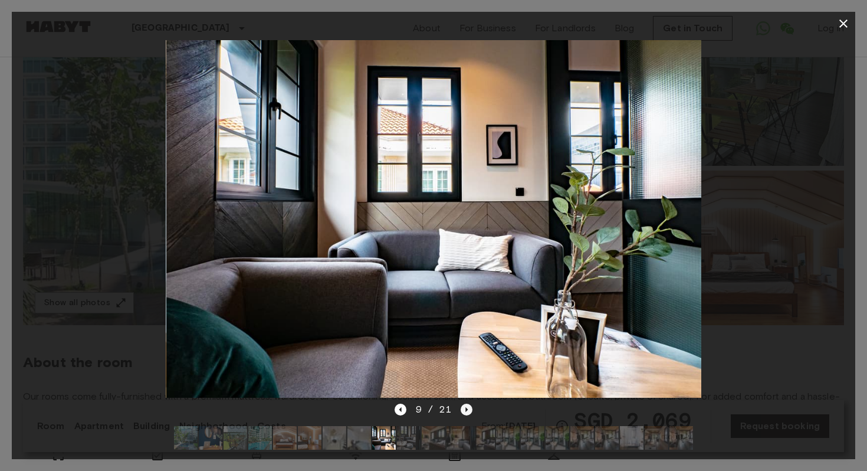
click at [466, 409] on icon "Next image" at bounding box center [467, 409] width 2 height 5
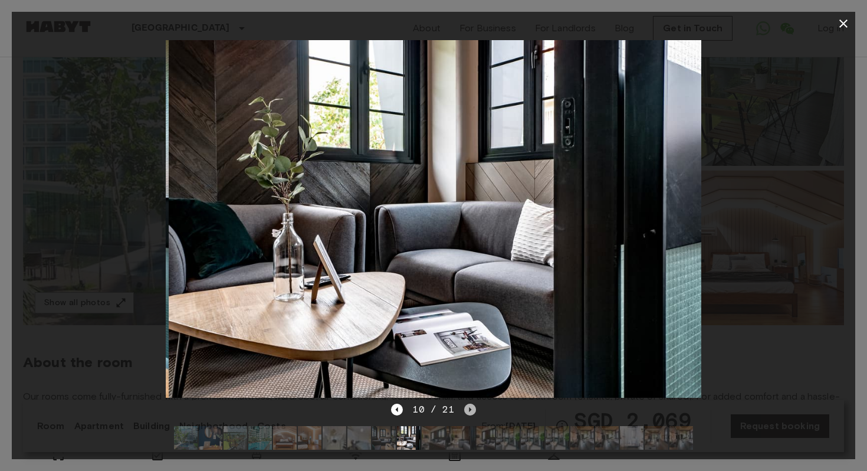
click at [466, 409] on icon "Next image" at bounding box center [470, 410] width 12 height 12
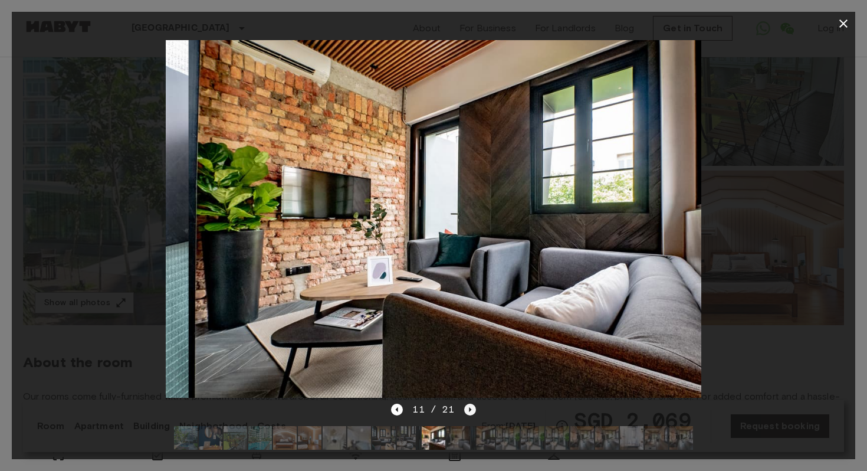
click at [466, 409] on icon "Next image" at bounding box center [470, 410] width 12 height 12
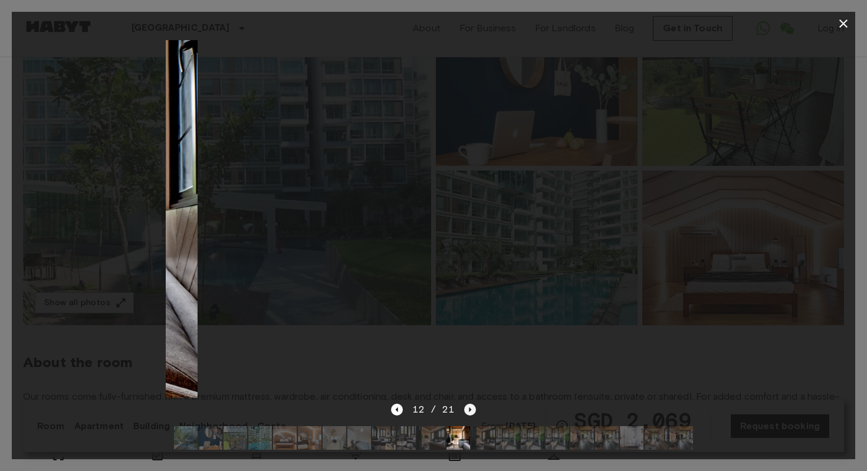
click at [466, 409] on icon "Next image" at bounding box center [470, 410] width 12 height 12
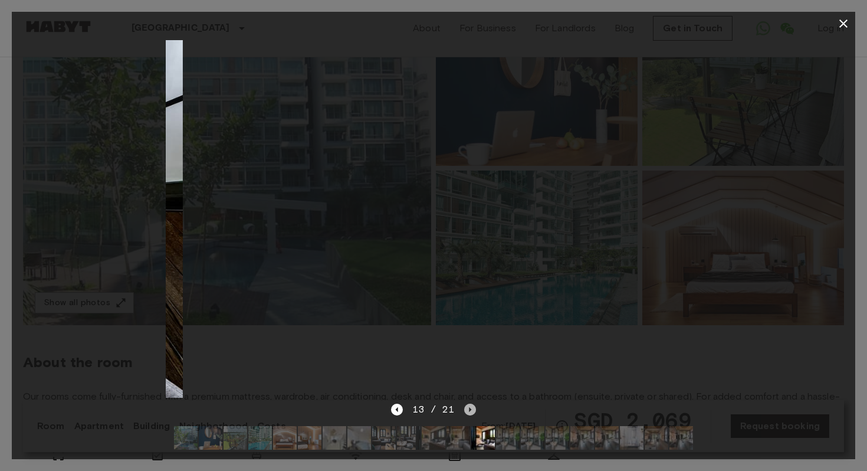
click at [466, 409] on icon "Next image" at bounding box center [470, 410] width 12 height 12
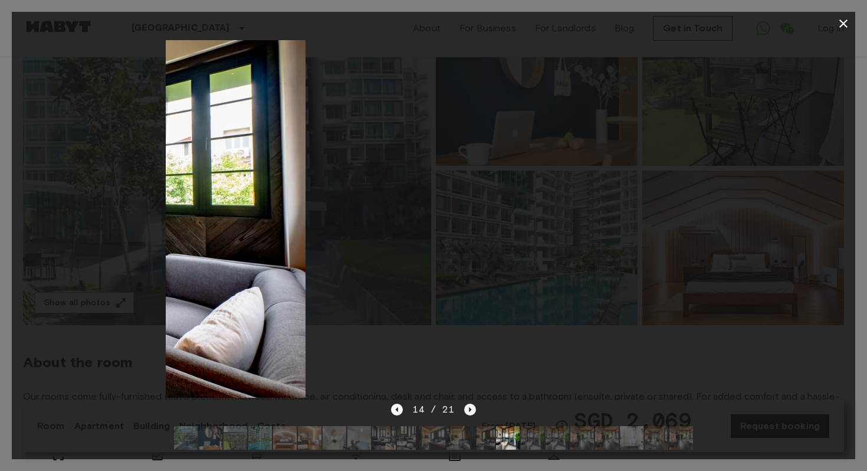
click at [466, 409] on icon "Next image" at bounding box center [470, 410] width 12 height 12
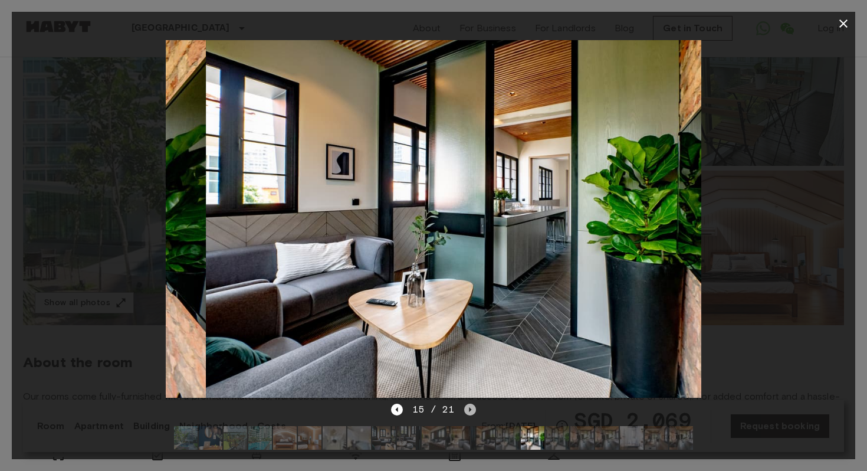
click at [466, 409] on icon "Next image" at bounding box center [470, 410] width 12 height 12
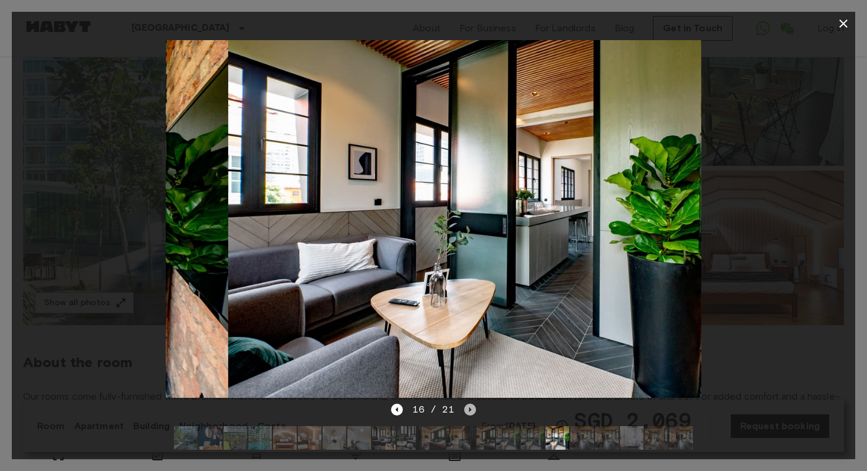
click at [466, 409] on icon "Next image" at bounding box center [470, 410] width 12 height 12
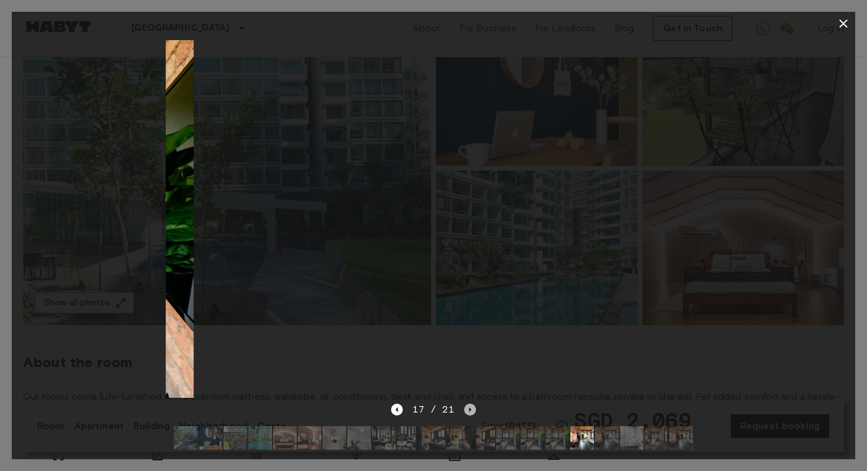
click at [466, 409] on icon "Next image" at bounding box center [470, 410] width 12 height 12
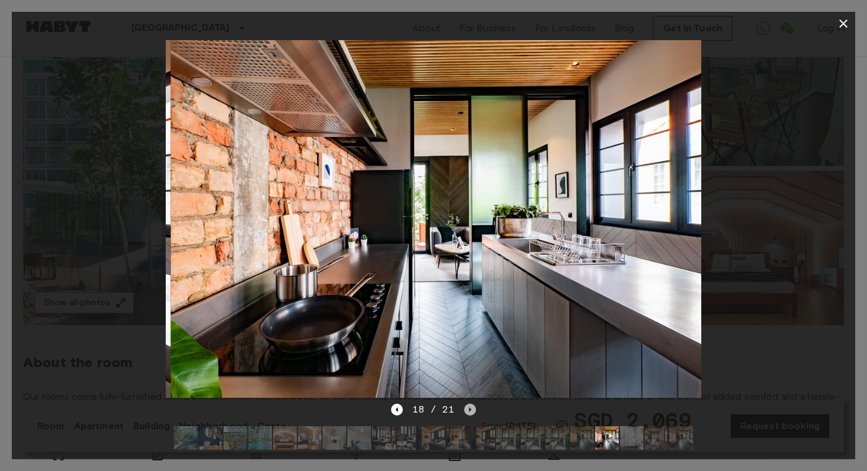
click at [466, 409] on icon "Next image" at bounding box center [470, 410] width 12 height 12
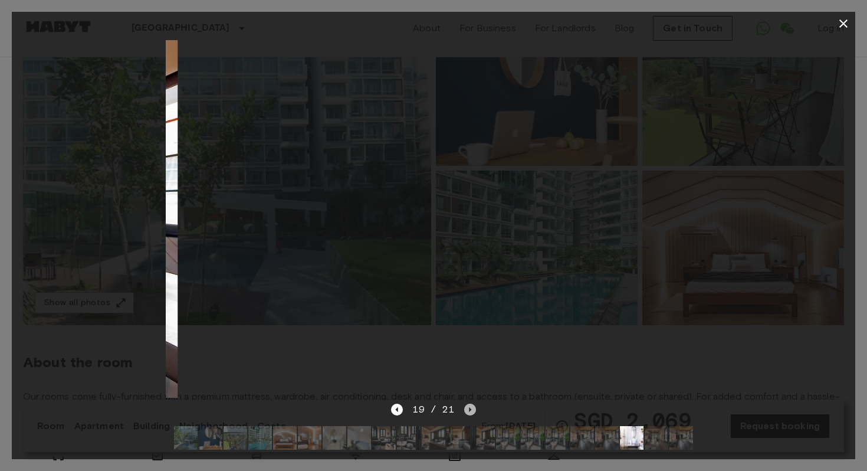
click at [466, 409] on icon "Next image" at bounding box center [470, 410] width 12 height 12
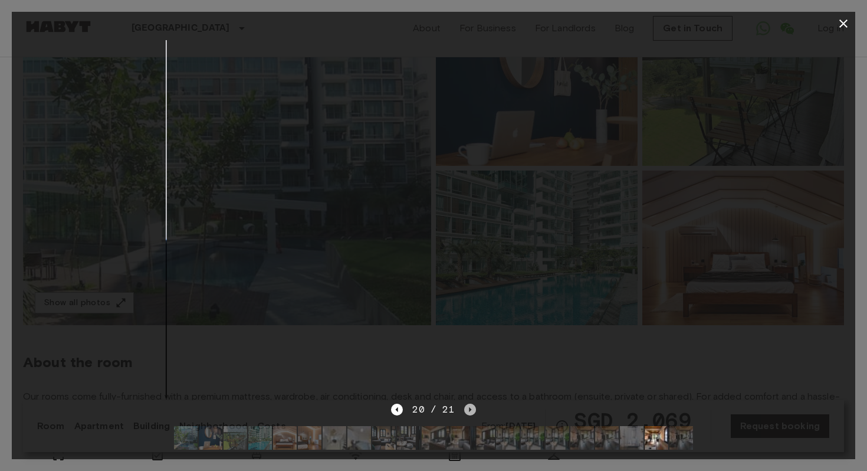
click at [465, 409] on icon "Next image" at bounding box center [470, 410] width 12 height 12
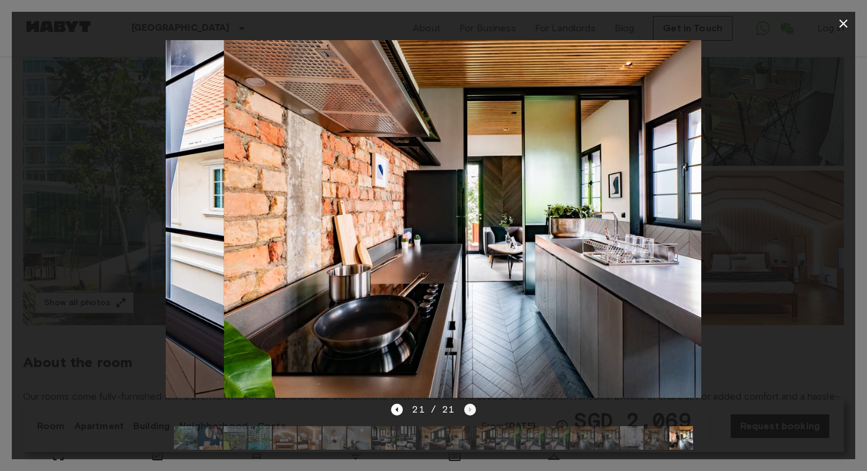
click at [465, 409] on div "21 / 21" at bounding box center [433, 409] width 84 height 14
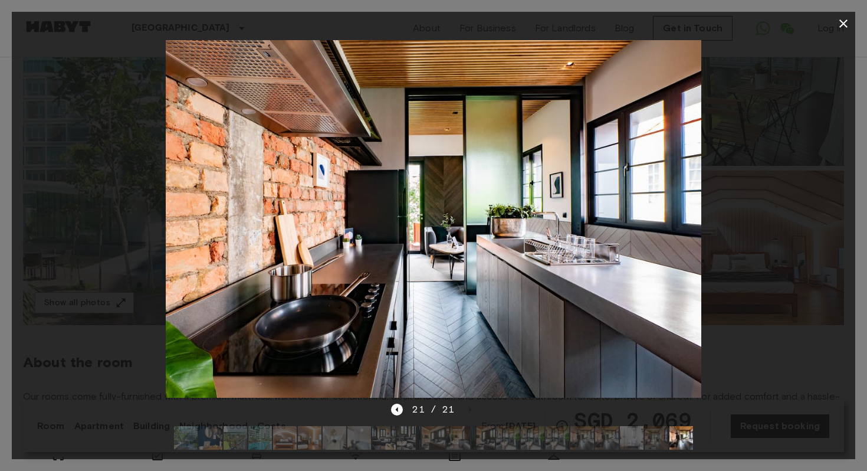
click at [837, 20] on icon "button" at bounding box center [844, 24] width 14 height 14
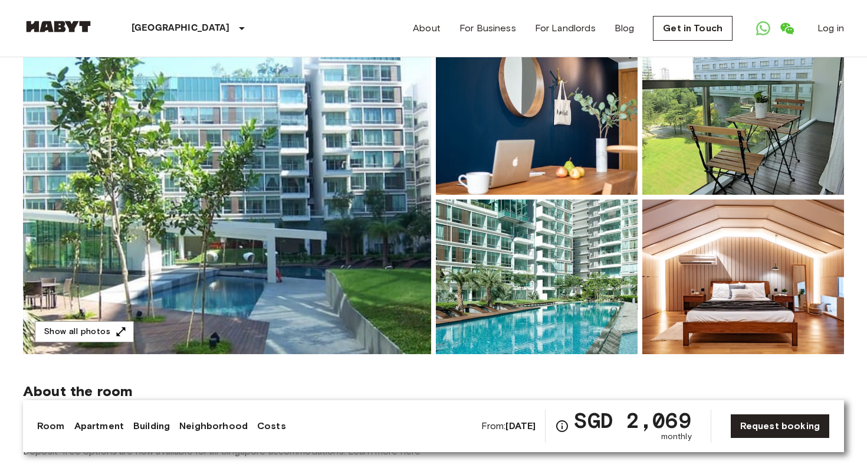
scroll to position [100, 0]
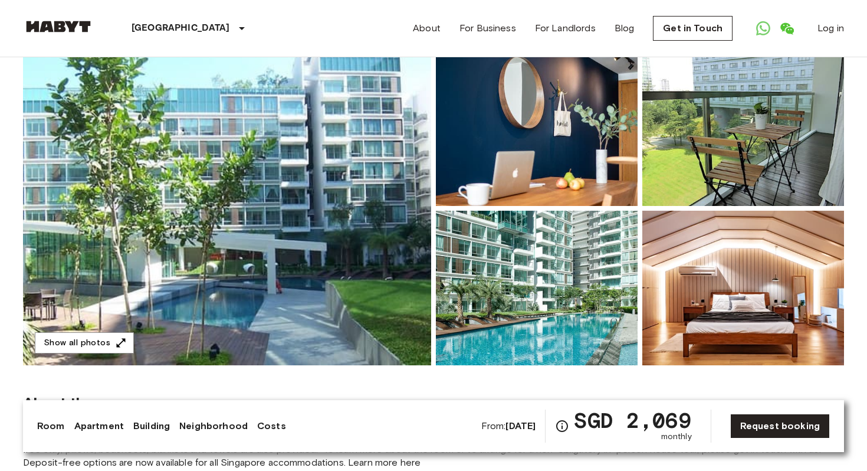
click at [723, 171] on img at bounding box center [743, 128] width 202 height 155
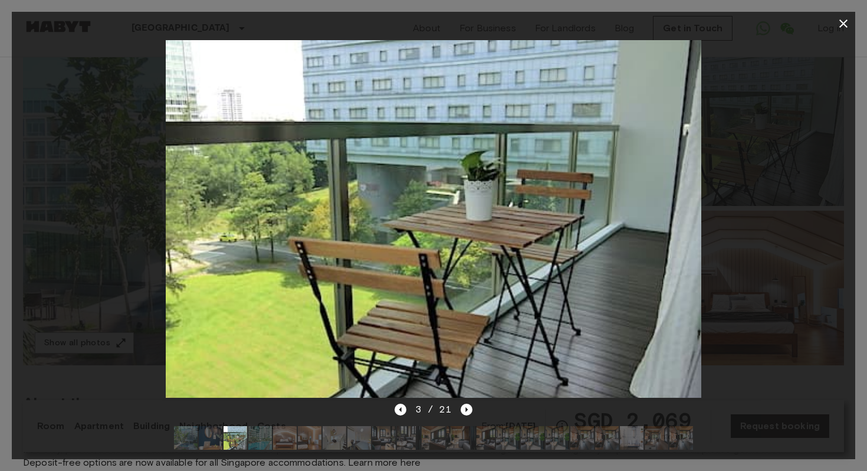
click at [841, 24] on icon "button" at bounding box center [844, 24] width 14 height 14
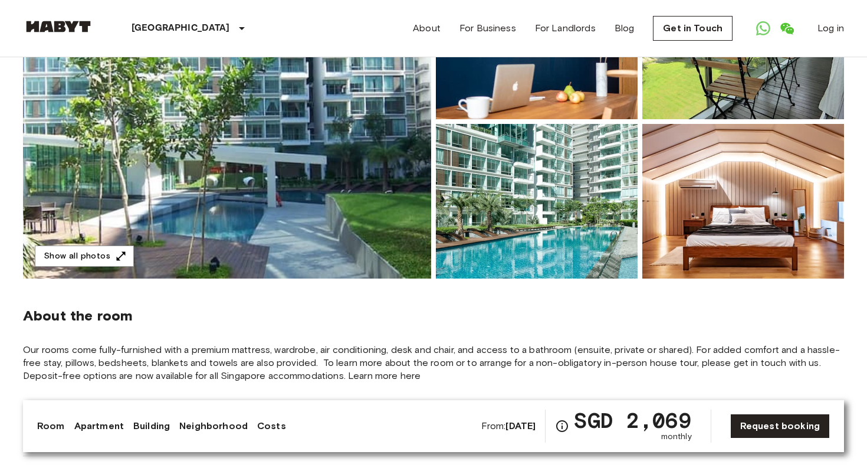
scroll to position [192, 0]
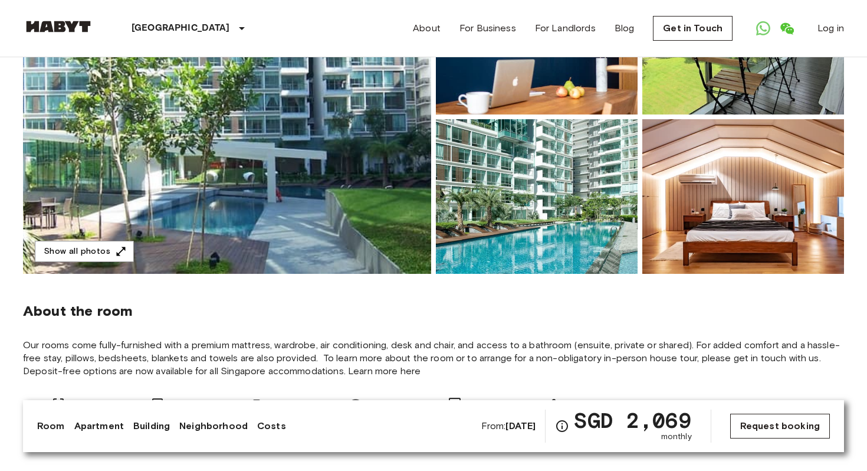
click at [773, 427] on link "Request booking" at bounding box center [780, 426] width 100 height 25
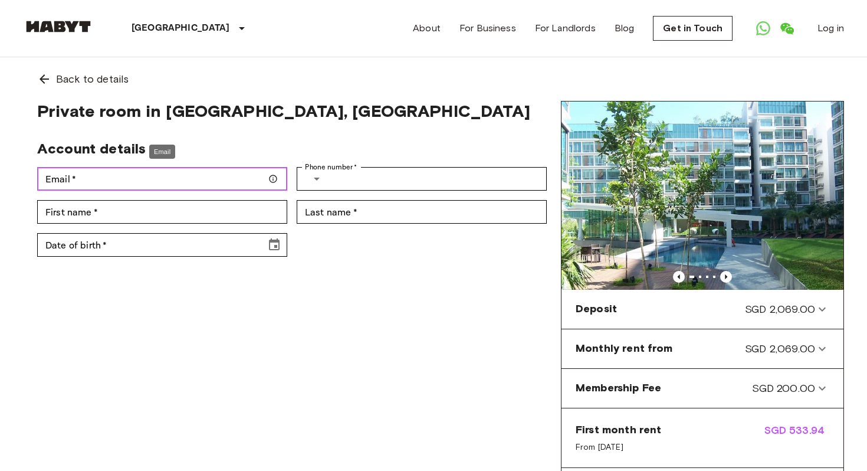
click at [151, 180] on input "Email   *" at bounding box center [162, 179] width 250 height 24
type input "**********"
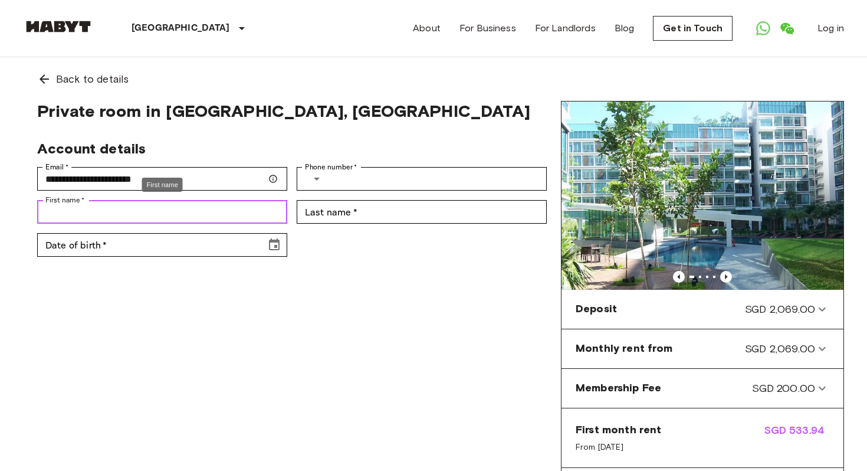
click at [105, 217] on input "First name   *" at bounding box center [162, 212] width 250 height 24
type input "****"
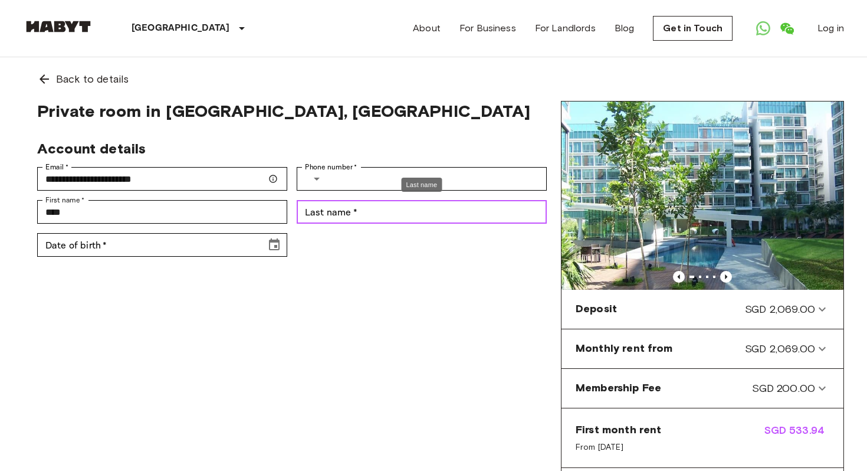
click at [406, 208] on input "Last name   *" at bounding box center [422, 212] width 250 height 24
type input "**********"
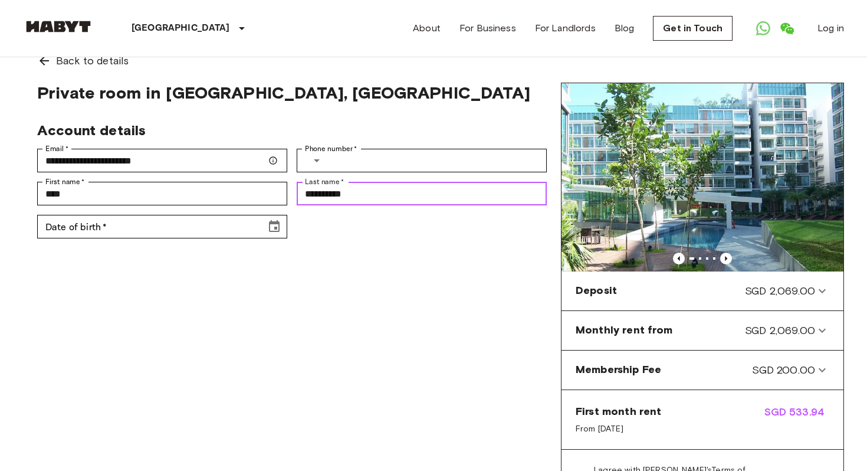
scroll to position [19, 0]
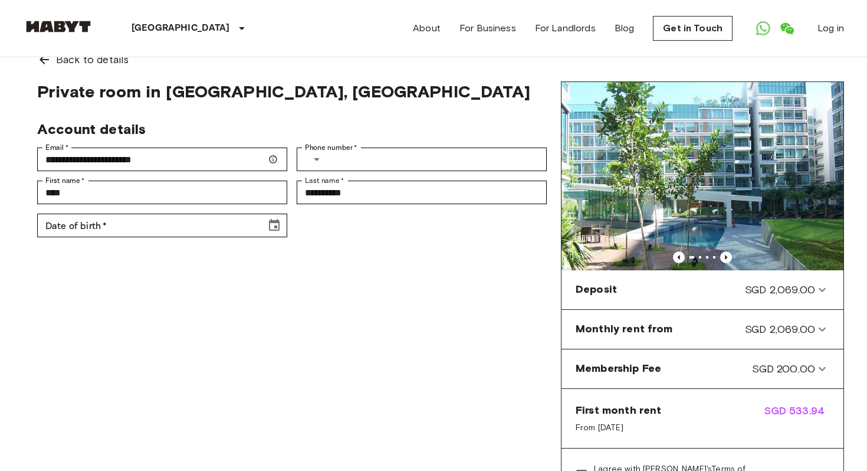
click at [379, 146] on div "Phone number   * ​ Phone number   *" at bounding box center [417, 154] width 260 height 33
click at [319, 159] on icon "Select country" at bounding box center [317, 159] width 6 height 3
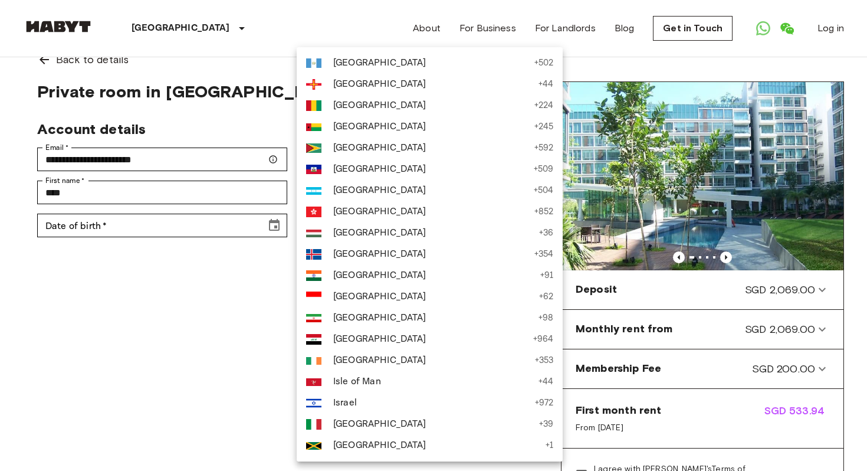
scroll to position [3657, 0]
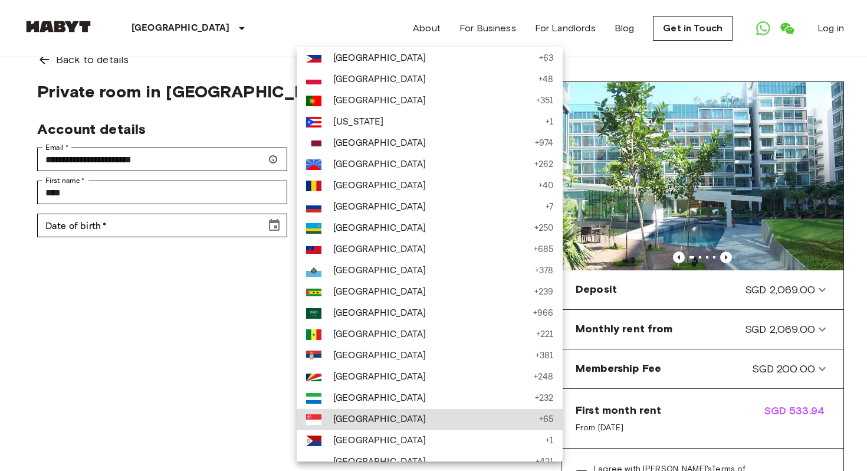
click at [350, 425] on span "[GEOGRAPHIC_DATA]" at bounding box center [433, 419] width 200 height 14
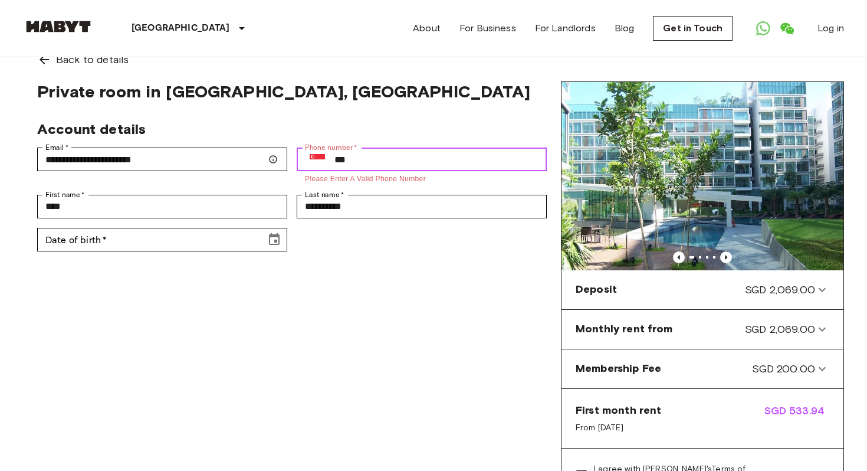
click at [375, 159] on input "***" at bounding box center [440, 159] width 212 height 24
paste input "**********"
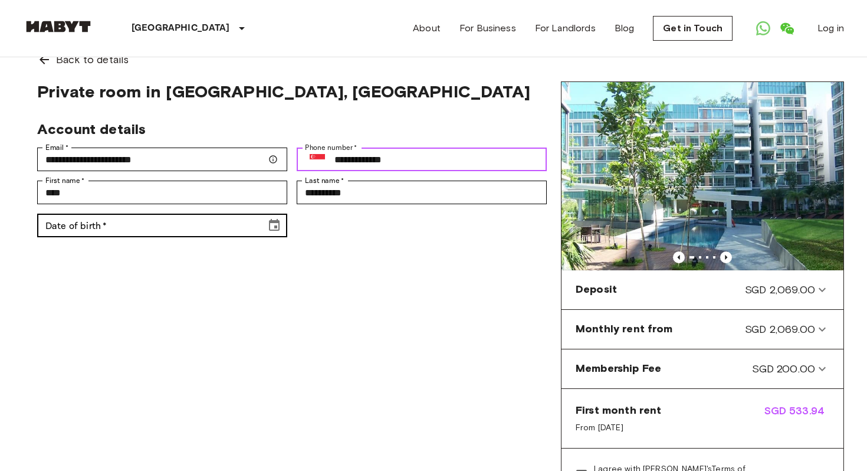
type input "**********"
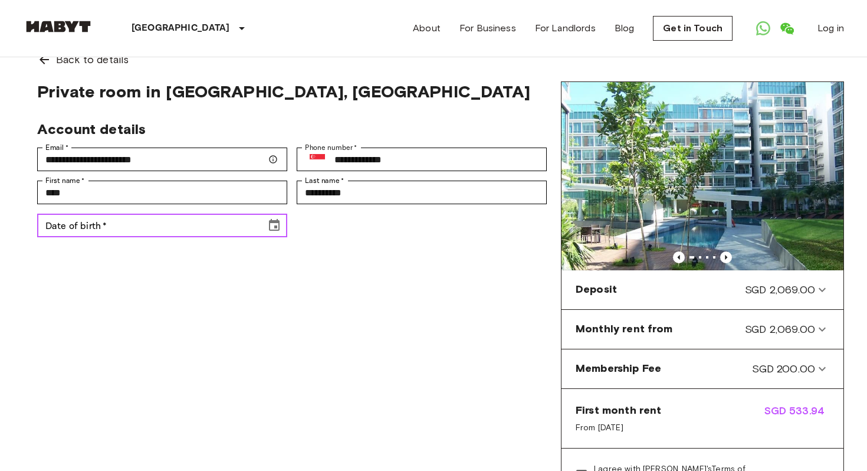
click at [124, 215] on input "Date of birth   *" at bounding box center [147, 226] width 221 height 24
click at [275, 227] on icon "Choose date" at bounding box center [274, 225] width 11 height 12
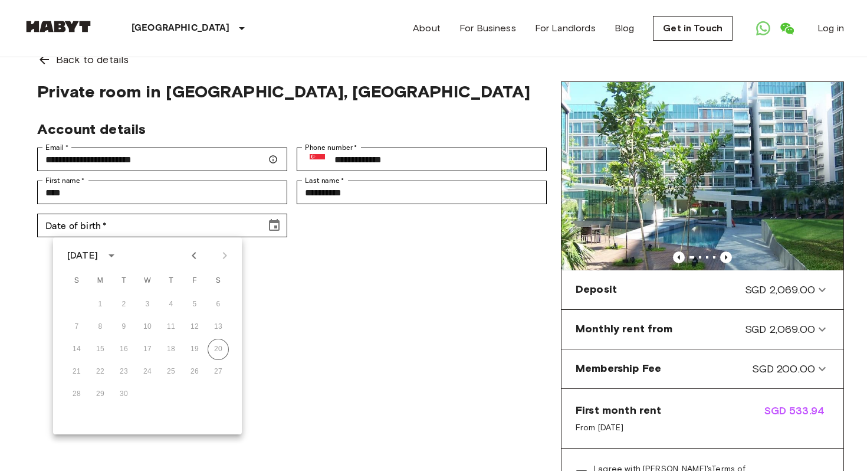
click at [98, 255] on div "[DATE]" at bounding box center [82, 255] width 31 height 14
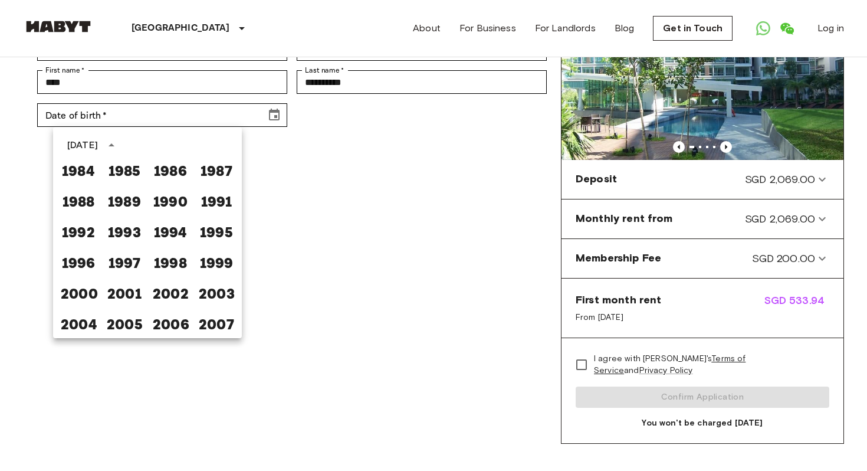
scroll to position [135, 0]
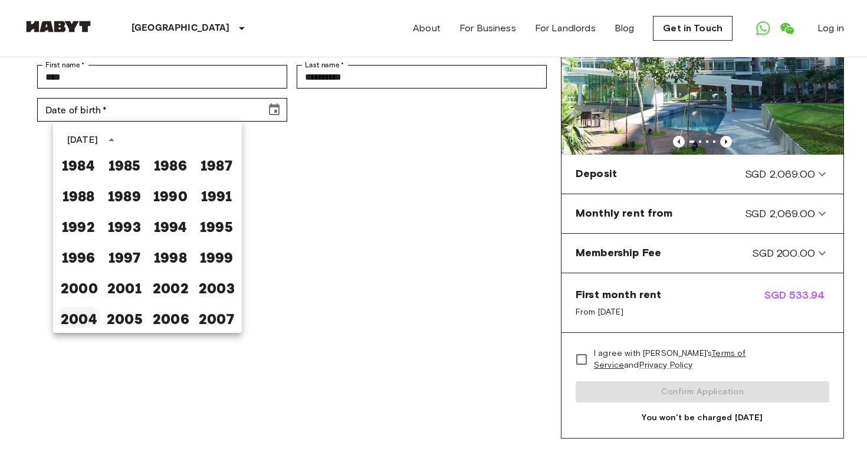
click at [73, 318] on button "2004" at bounding box center [78, 317] width 42 height 21
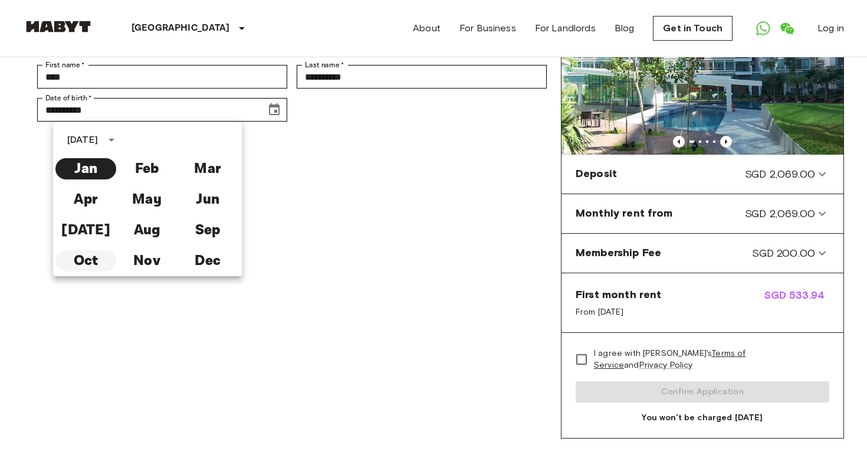
click at [93, 260] on button "Oct" at bounding box center [85, 260] width 61 height 21
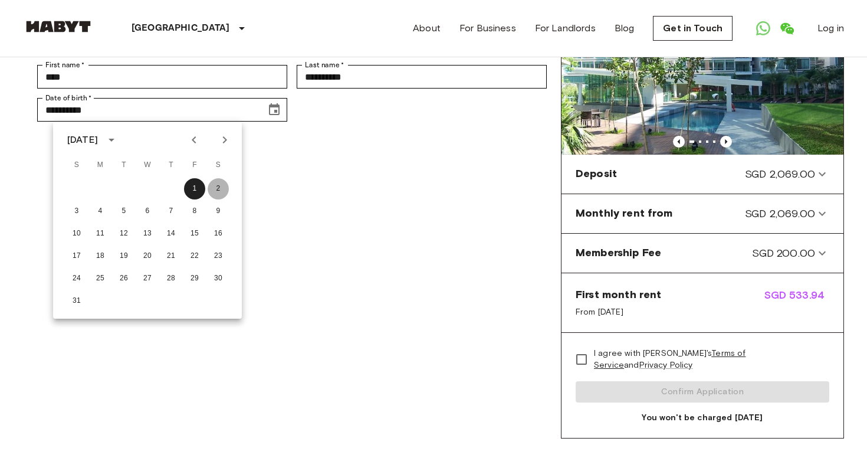
click at [217, 190] on button "2" at bounding box center [218, 188] width 21 height 21
type input "**********"
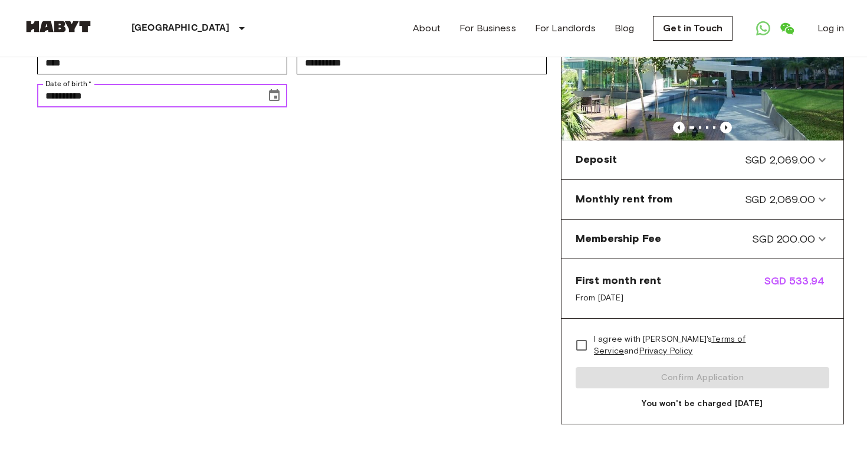
scroll to position [150, 0]
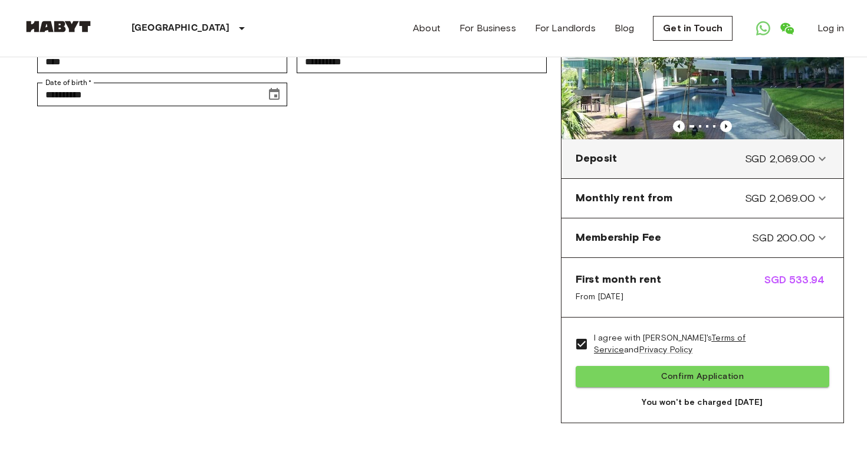
click at [824, 159] on icon at bounding box center [822, 159] width 14 height 14
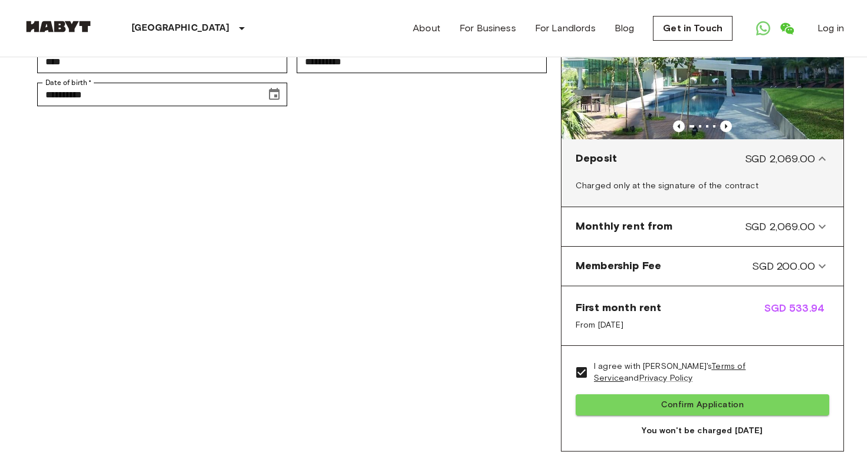
click at [824, 159] on icon at bounding box center [822, 159] width 14 height 14
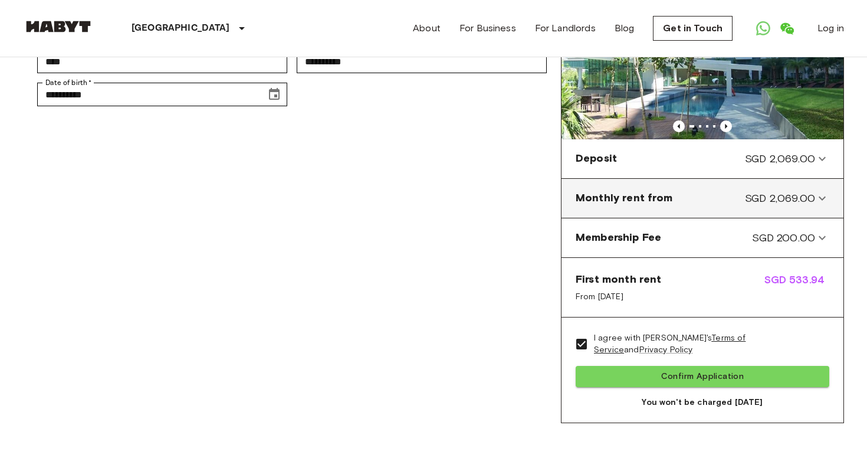
click at [822, 203] on icon at bounding box center [822, 198] width 14 height 14
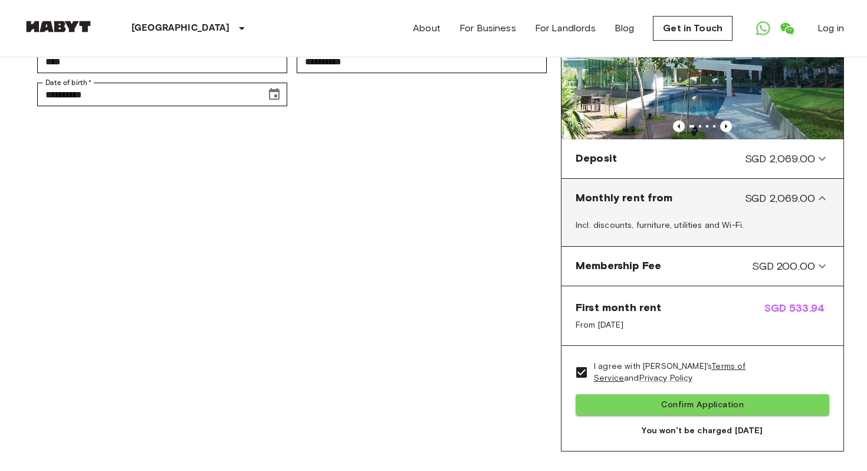
click at [827, 200] on icon at bounding box center [822, 198] width 14 height 14
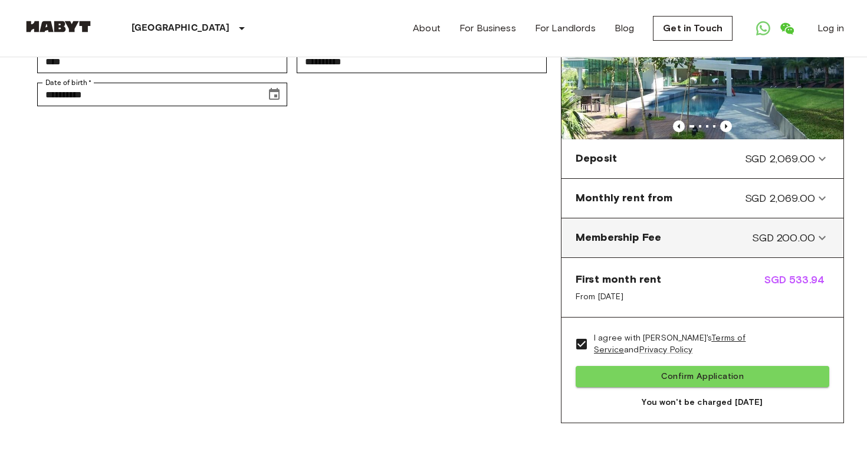
click at [822, 240] on icon at bounding box center [822, 238] width 14 height 14
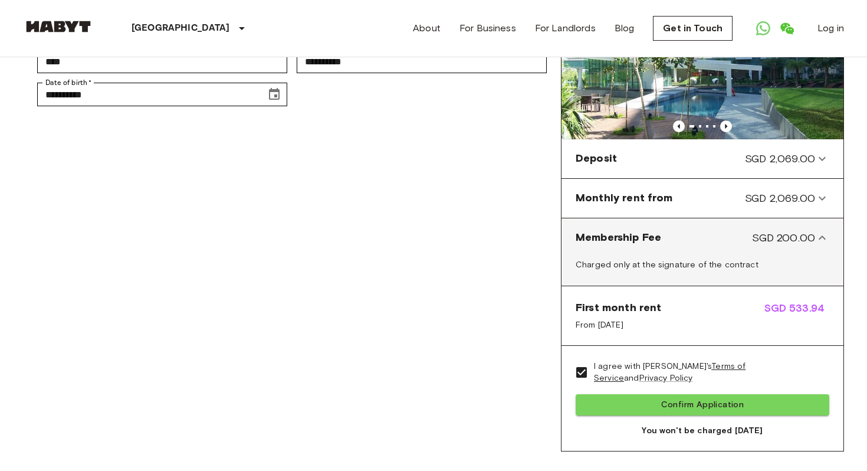
click at [822, 240] on icon at bounding box center [822, 238] width 14 height 14
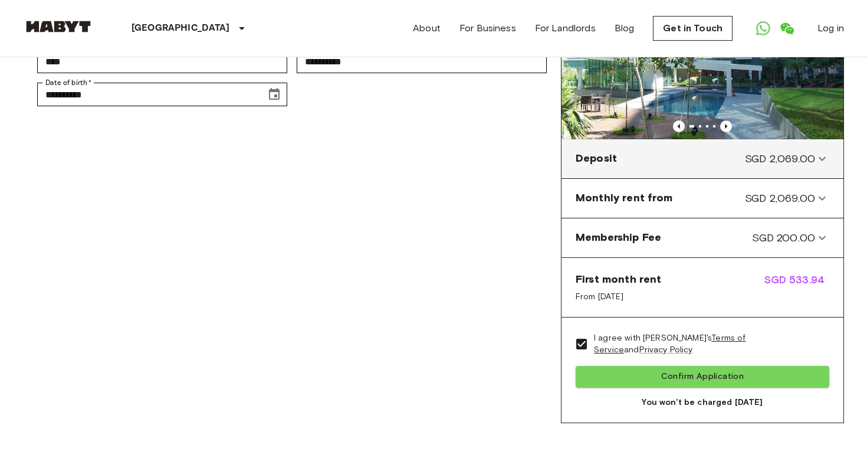
click at [822, 159] on icon at bounding box center [822, 158] width 7 height 4
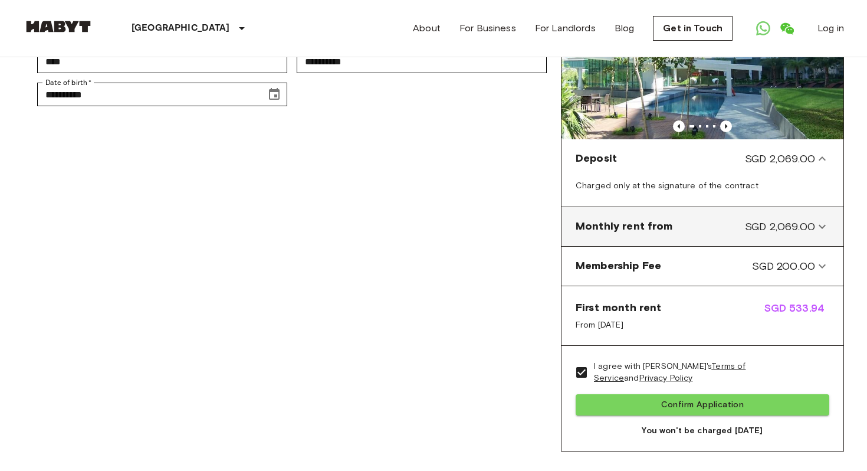
click at [819, 235] on from-panel "Monthly rent from SGD 2,069.00" at bounding box center [702, 226] width 273 height 29
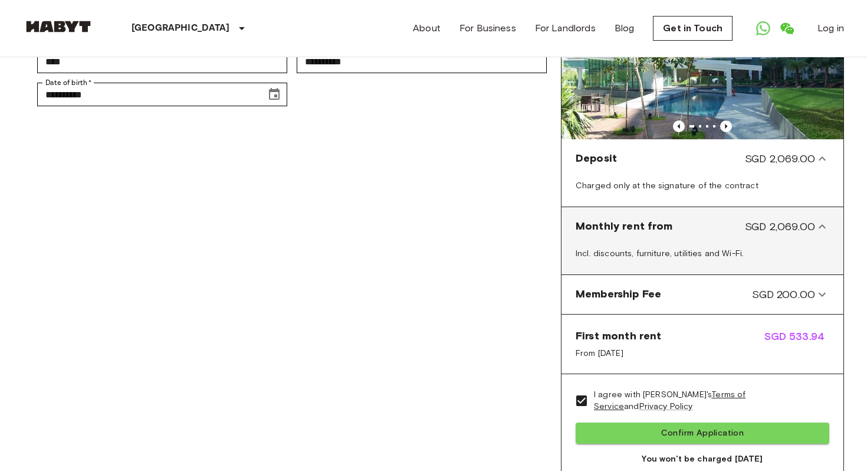
scroll to position [167, 0]
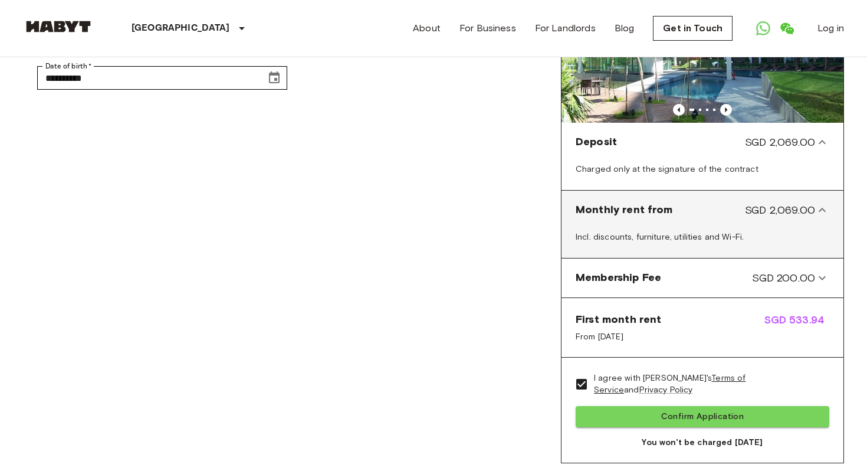
click at [819, 208] on icon at bounding box center [822, 210] width 14 height 14
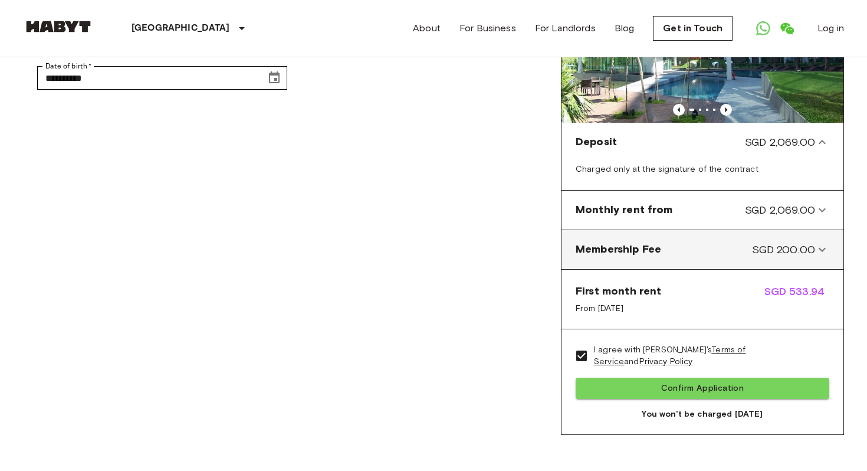
click at [824, 247] on icon at bounding box center [822, 249] width 14 height 14
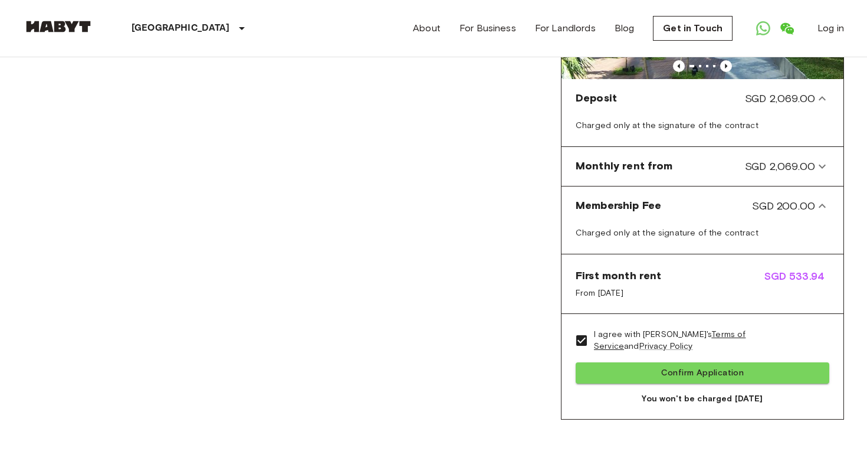
scroll to position [254, 0]
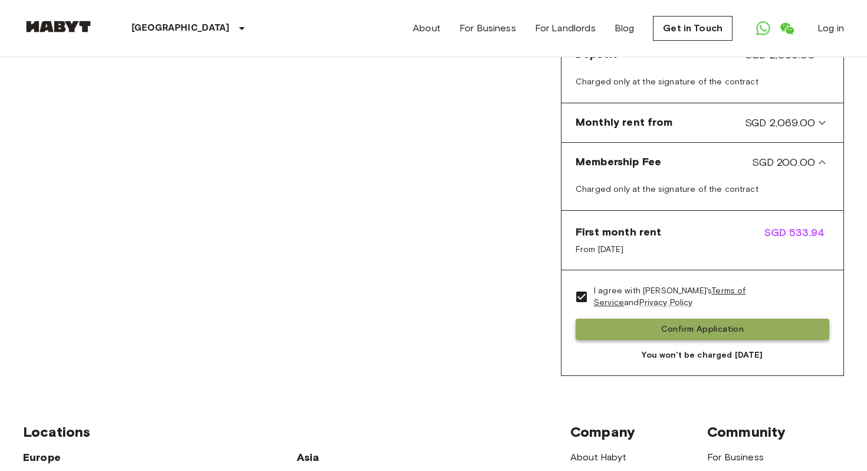
click at [665, 331] on button "Confirm Application" at bounding box center [703, 330] width 254 height 22
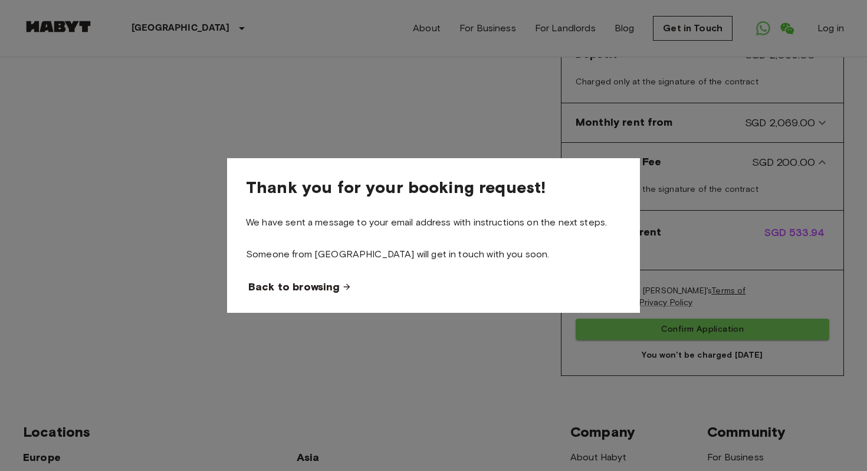
click at [293, 287] on span "Back to browsing" at bounding box center [293, 287] width 91 height 14
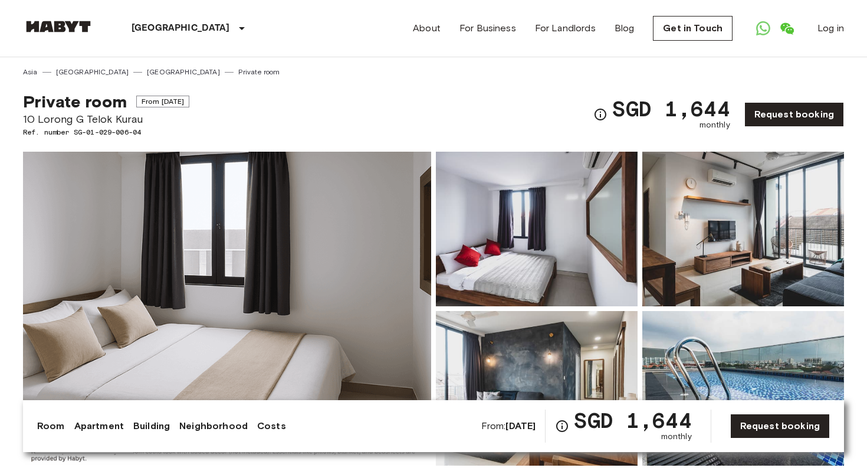
scroll to position [34, 0]
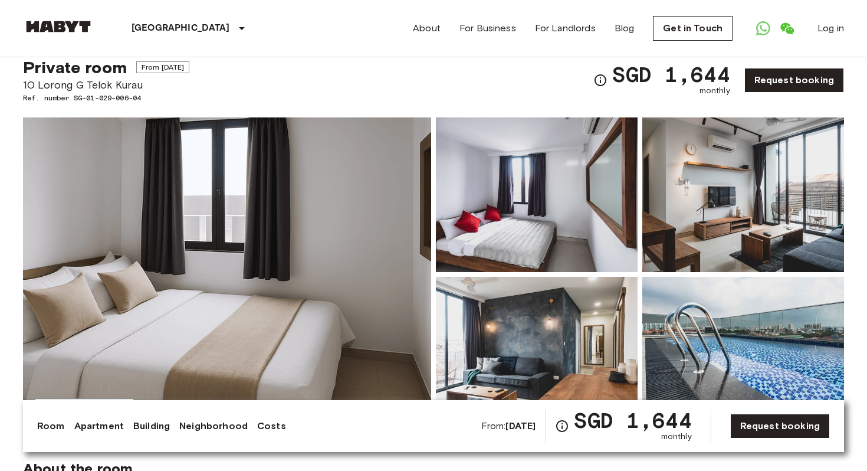
click at [353, 228] on img at bounding box center [227, 274] width 408 height 314
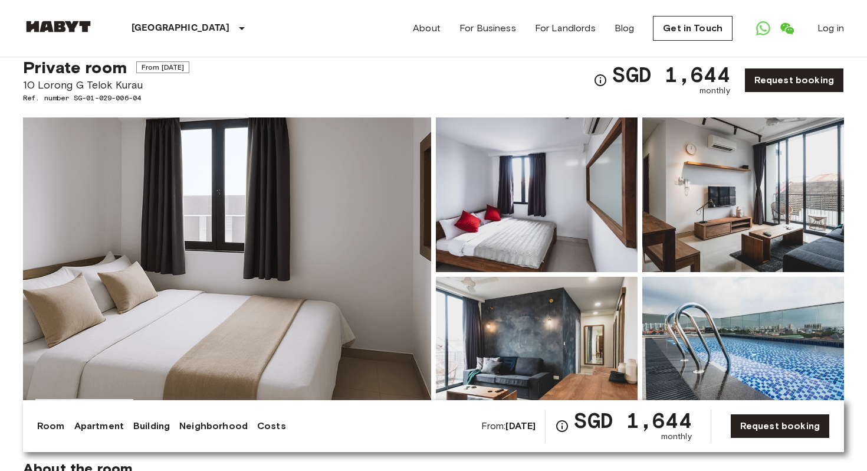
drag, startPoint x: 0, startPoint y: 373, endPoint x: 0, endPoint y: 445, distance: 71.4
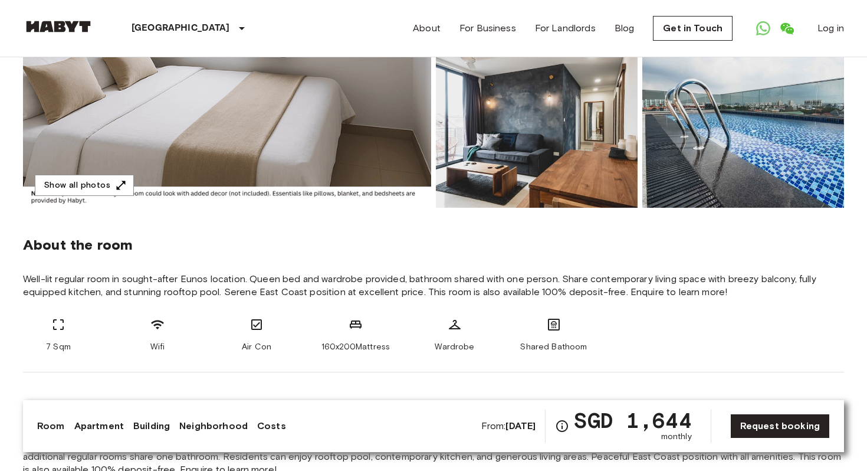
scroll to position [276, 0]
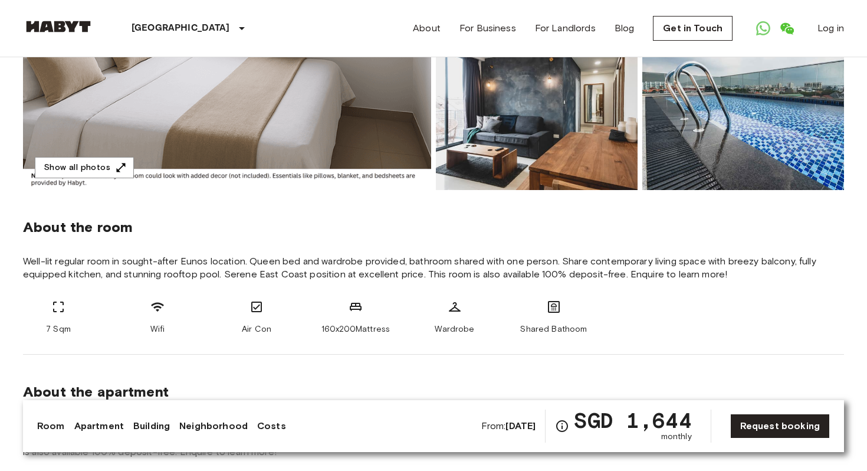
click at [727, 143] on img at bounding box center [743, 112] width 202 height 155
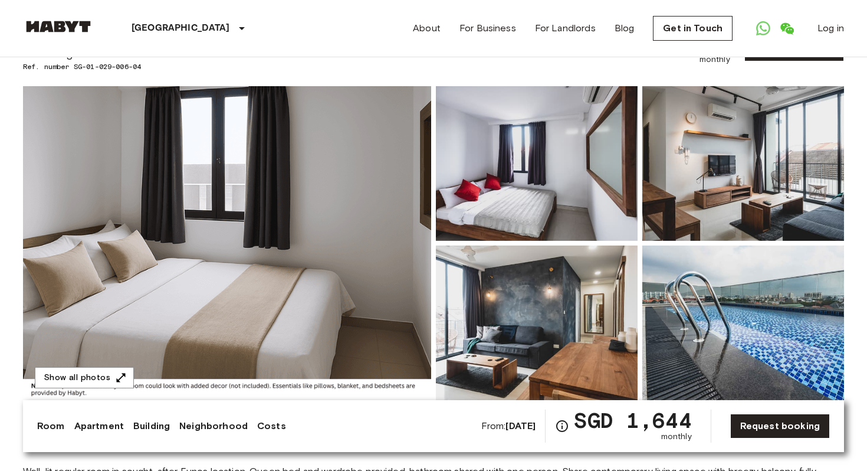
scroll to position [0, 0]
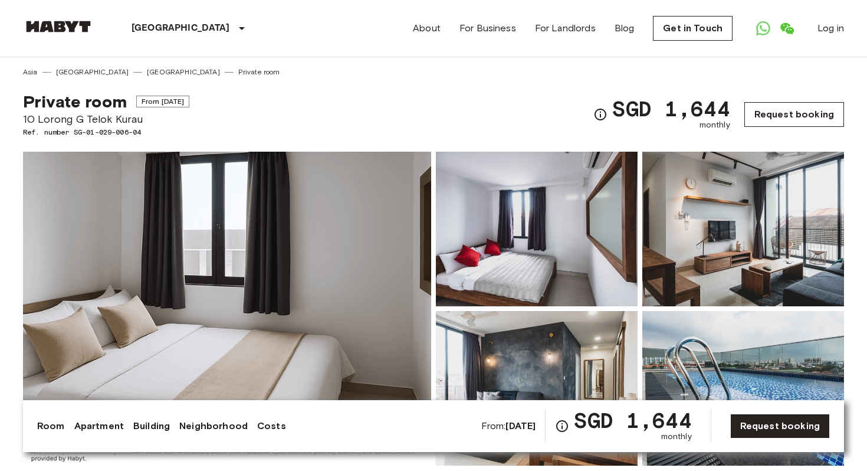
click at [795, 117] on link "Request booking" at bounding box center [795, 114] width 100 height 25
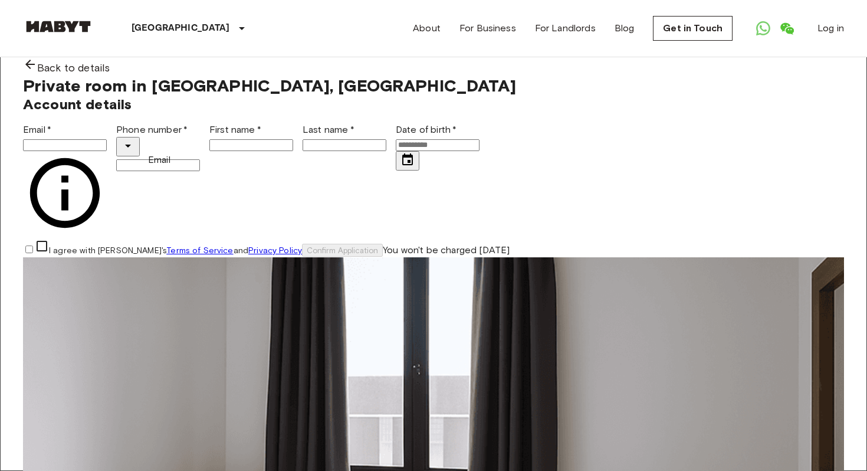
click at [107, 151] on input "Email   *" at bounding box center [65, 145] width 84 height 12
type input "**********"
click at [209, 151] on input "First name   *" at bounding box center [251, 145] width 84 height 12
type input "****"
click at [349, 151] on input "Last name   *" at bounding box center [345, 145] width 84 height 12
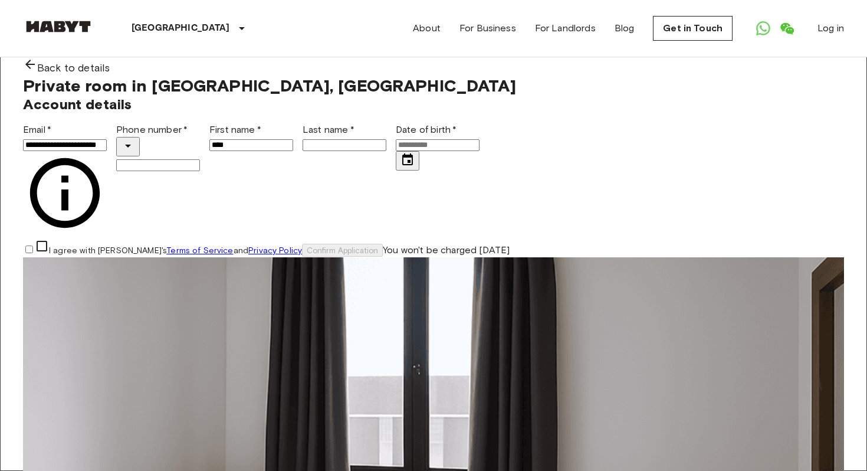
type input "**********"
click at [200, 171] on input "Phone number   *" at bounding box center [158, 165] width 84 height 12
type input "**********"
click at [396, 151] on input "Date of birth   *" at bounding box center [438, 145] width 84 height 12
type input "**********"
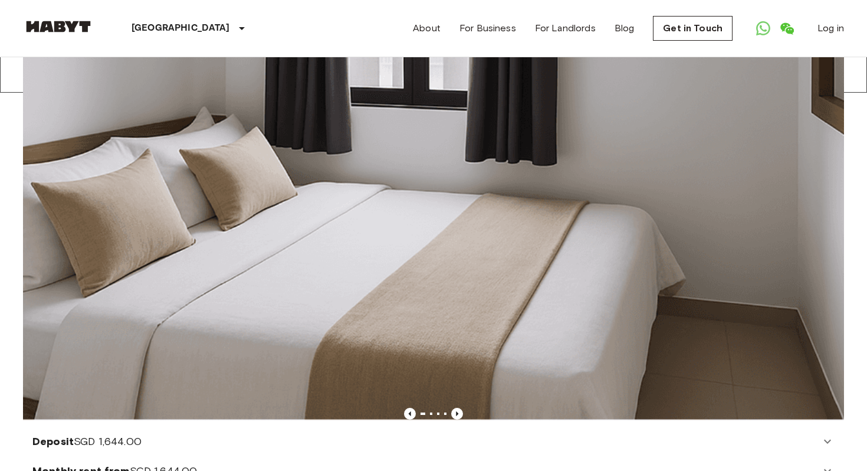
scroll to position [396, 0]
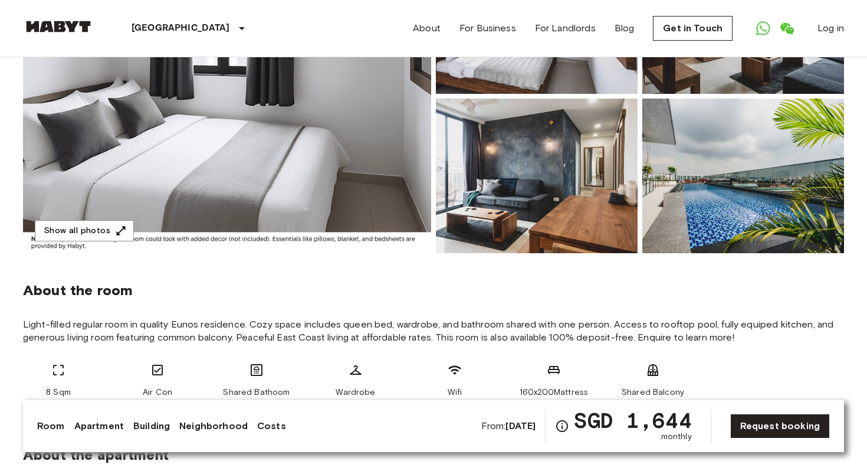
scroll to position [215, 0]
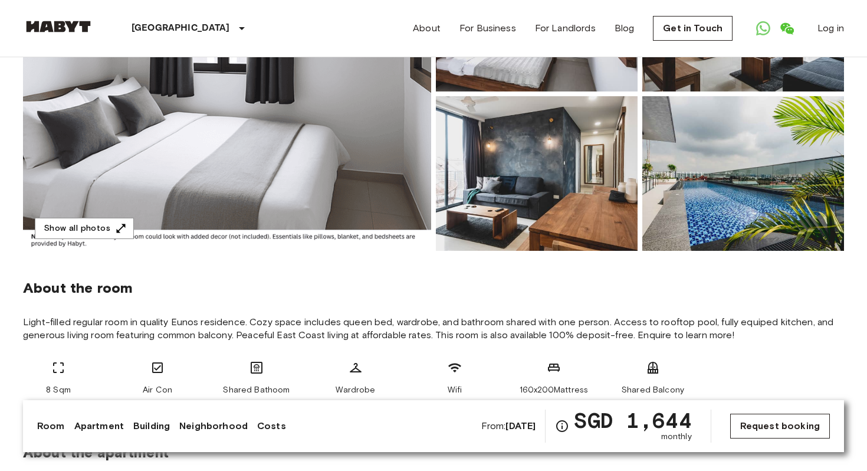
click at [794, 432] on link "Request booking" at bounding box center [780, 426] width 100 height 25
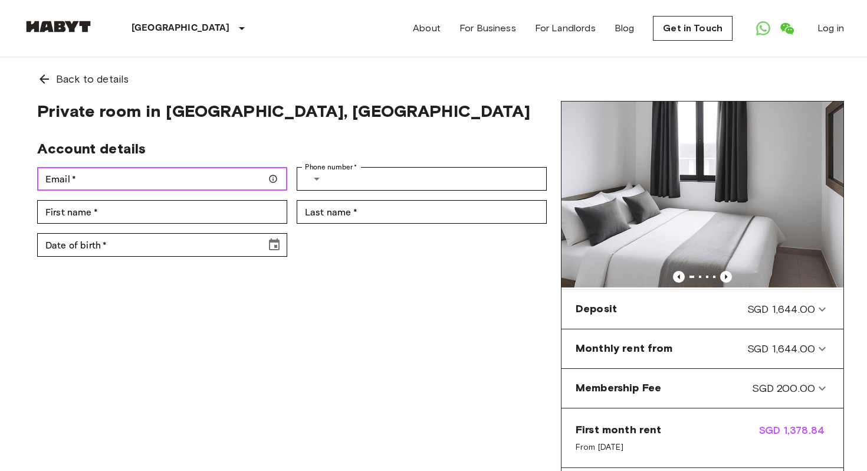
click at [179, 173] on input "Email   *" at bounding box center [162, 179] width 250 height 24
type input "**********"
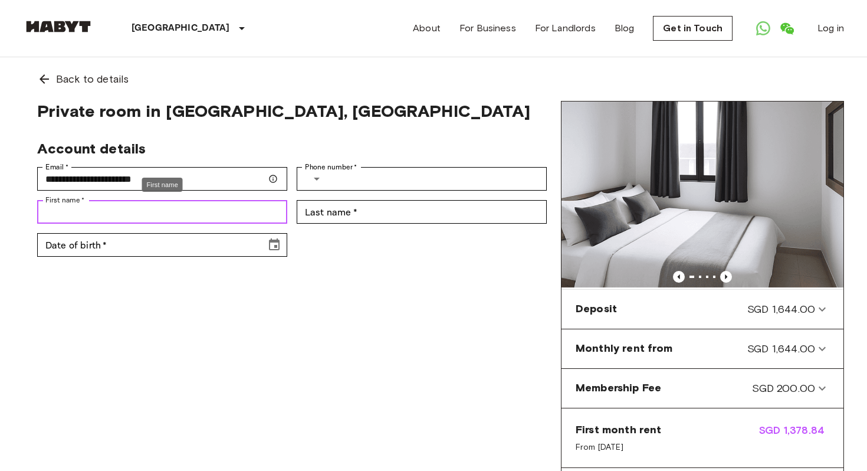
click at [122, 210] on input "First name   *" at bounding box center [162, 212] width 250 height 24
type input "****"
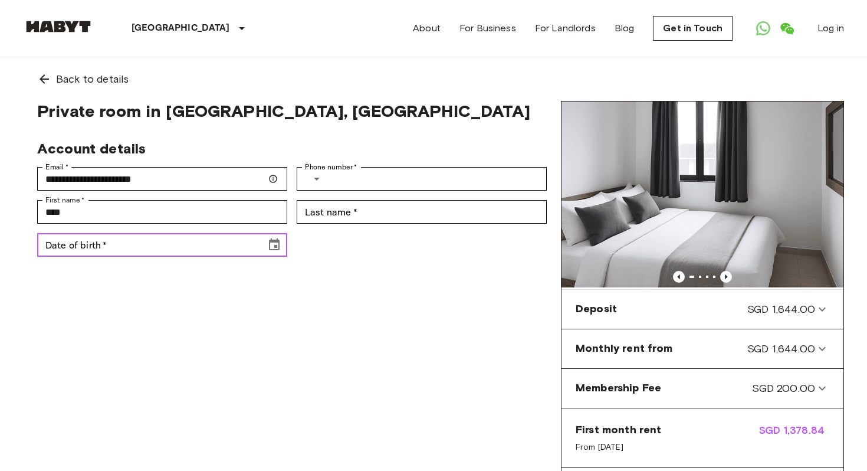
click at [166, 251] on input "Date of birth   *" at bounding box center [147, 245] width 221 height 24
type input "**********"
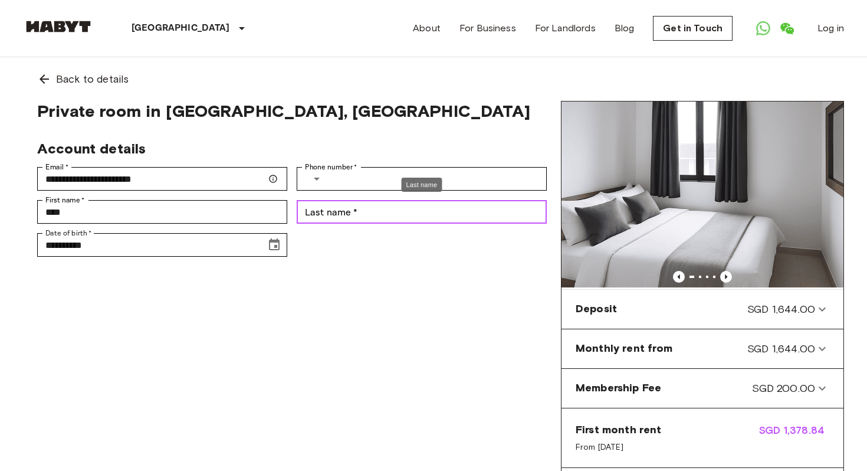
click at [365, 206] on input "Last name   *" at bounding box center [422, 212] width 250 height 24
type input "**********"
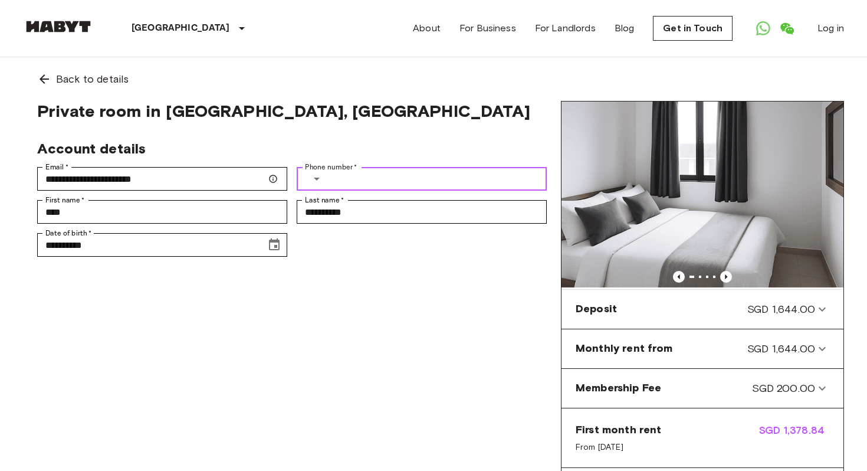
click at [359, 179] on input "Phone number   *" at bounding box center [440, 179] width 214 height 24
type input "**********"
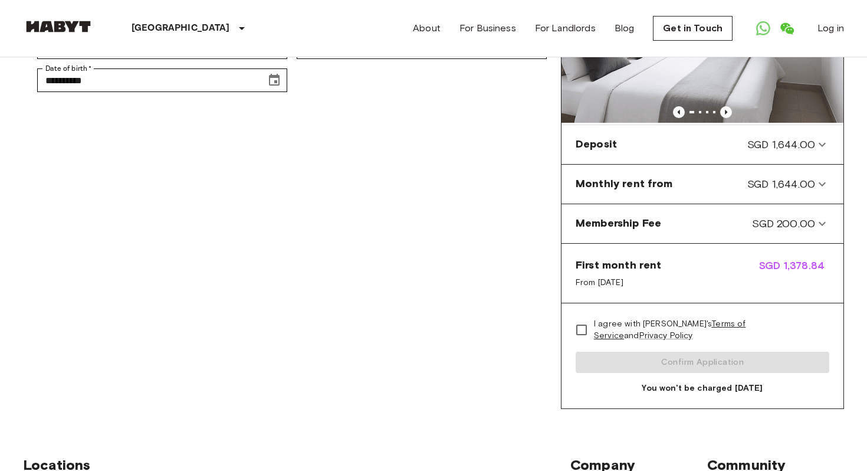
scroll to position [181, 0]
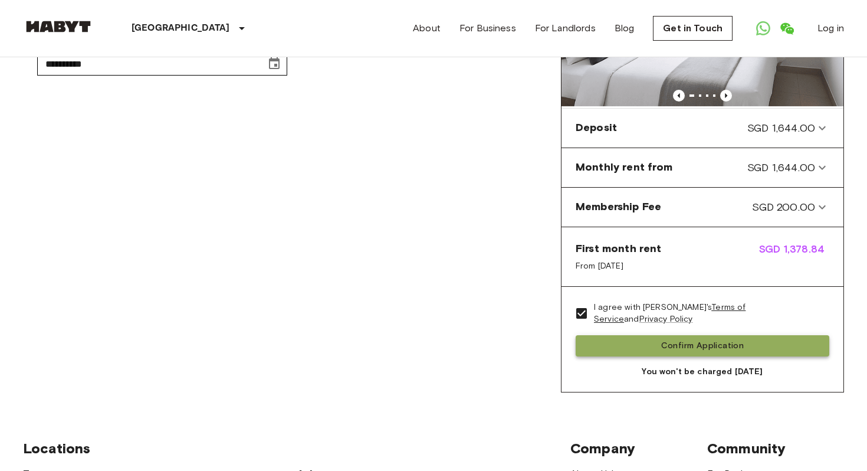
click at [637, 350] on button "Confirm Application" at bounding box center [703, 346] width 254 height 22
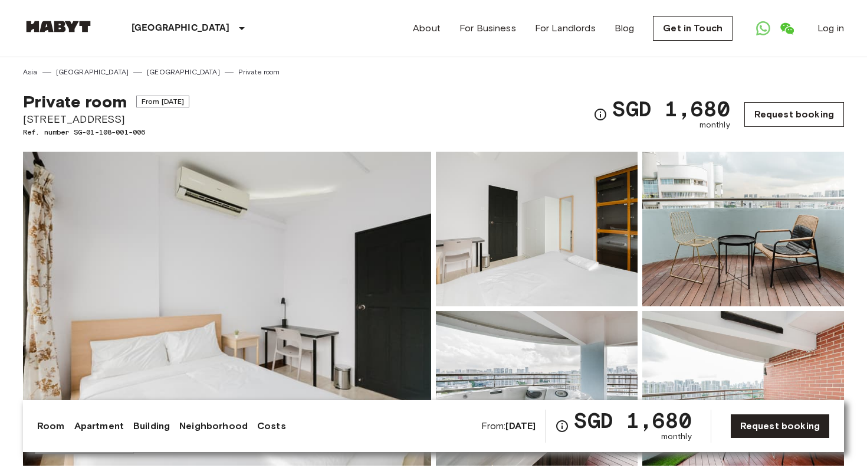
click at [795, 113] on link "Request booking" at bounding box center [795, 114] width 100 height 25
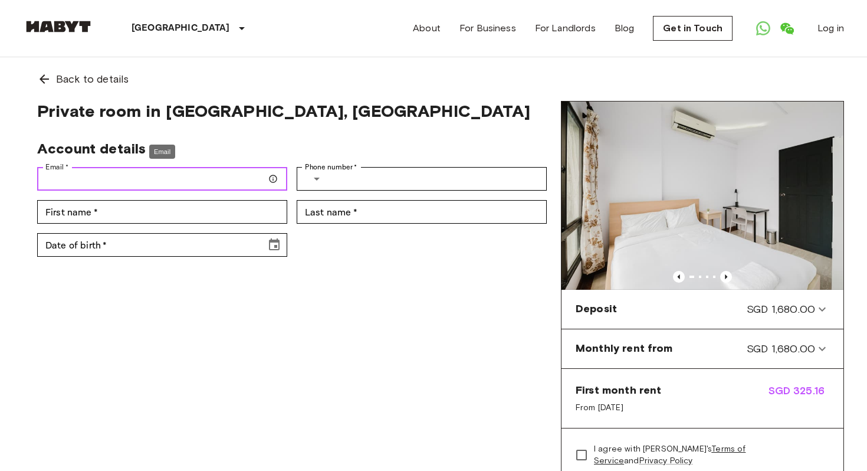
click at [187, 181] on input "Email   *" at bounding box center [162, 179] width 250 height 24
type input "**********"
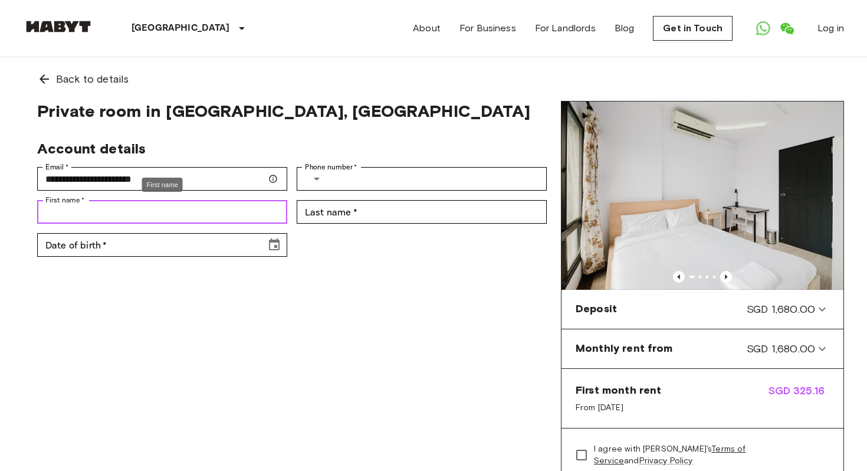
click at [120, 214] on input "First name   *" at bounding box center [162, 212] width 250 height 24
type input "****"
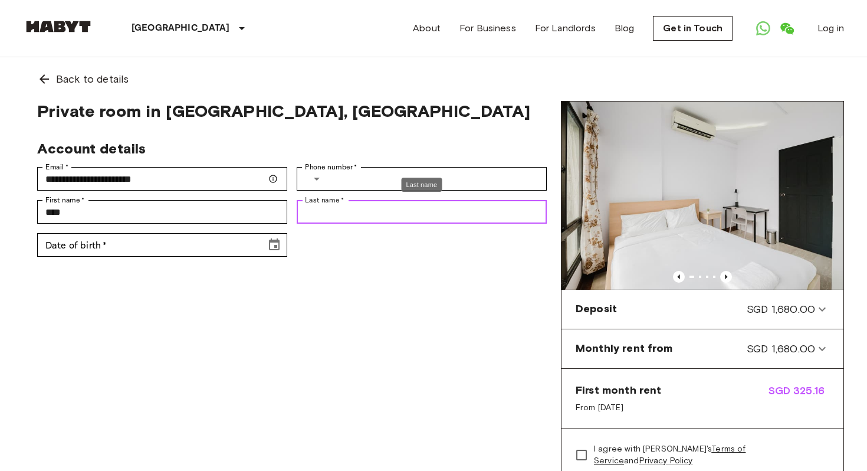
click at [398, 215] on input "Last name   *" at bounding box center [422, 212] width 250 height 24
type input "**********"
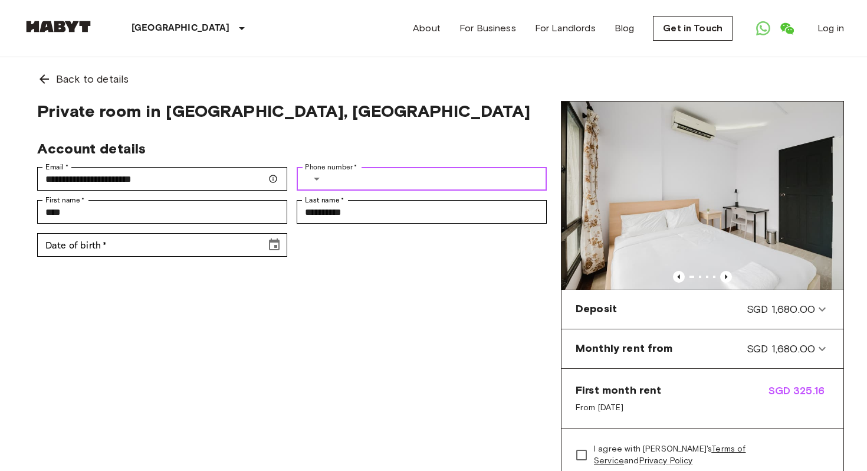
click at [361, 184] on input "Phone number   *" at bounding box center [440, 179] width 214 height 24
type input "**********"
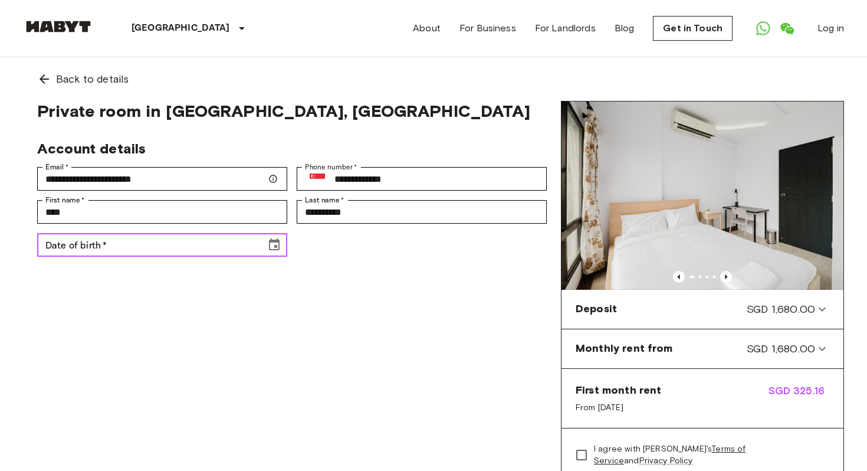
click at [155, 241] on input "Date of birth   *" at bounding box center [147, 245] width 221 height 24
type input "**********"
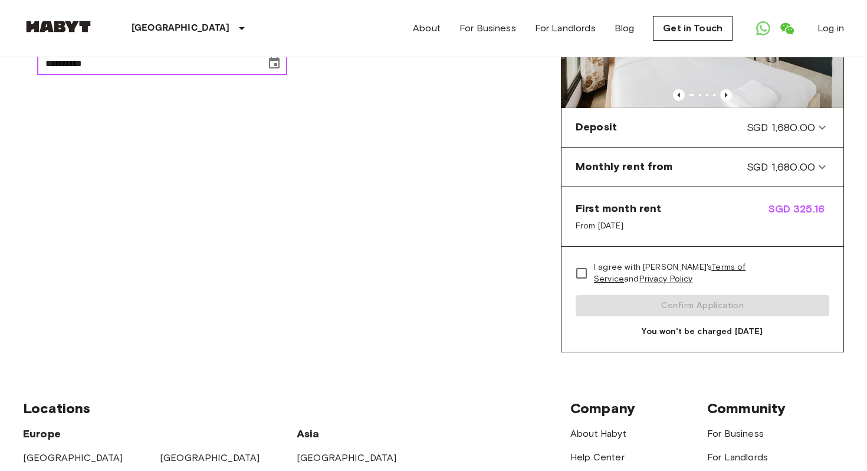
scroll to position [182, 0]
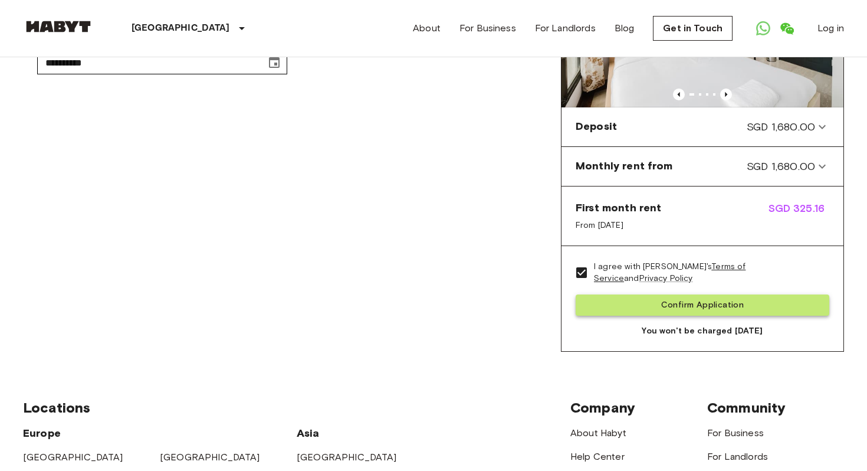
click at [636, 307] on button "Confirm Application" at bounding box center [703, 305] width 254 height 22
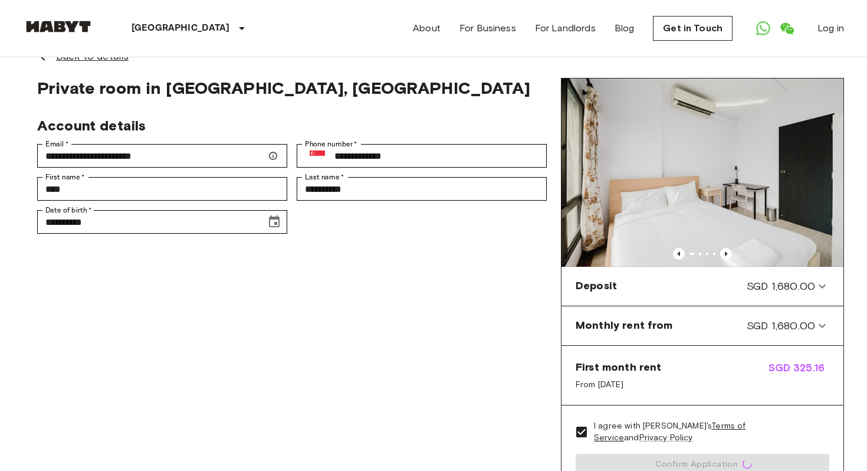
scroll to position [0, 0]
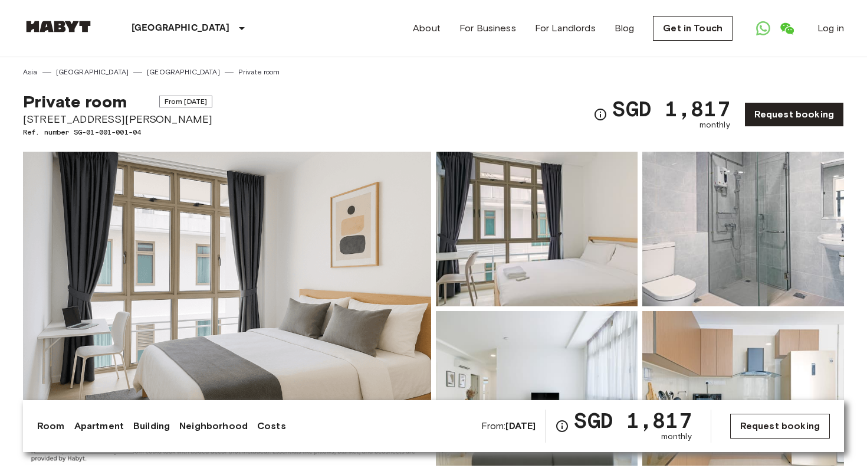
click at [790, 431] on link "Request booking" at bounding box center [780, 426] width 100 height 25
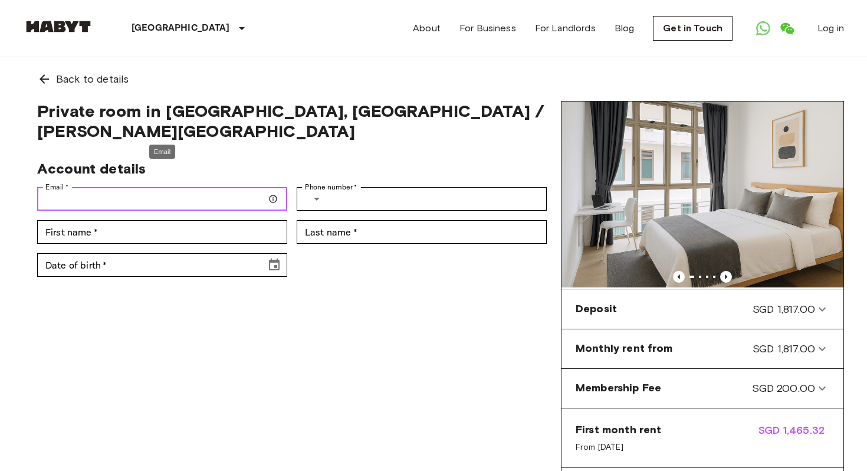
click at [184, 187] on input "Email   *" at bounding box center [162, 199] width 250 height 24
type input "**********"
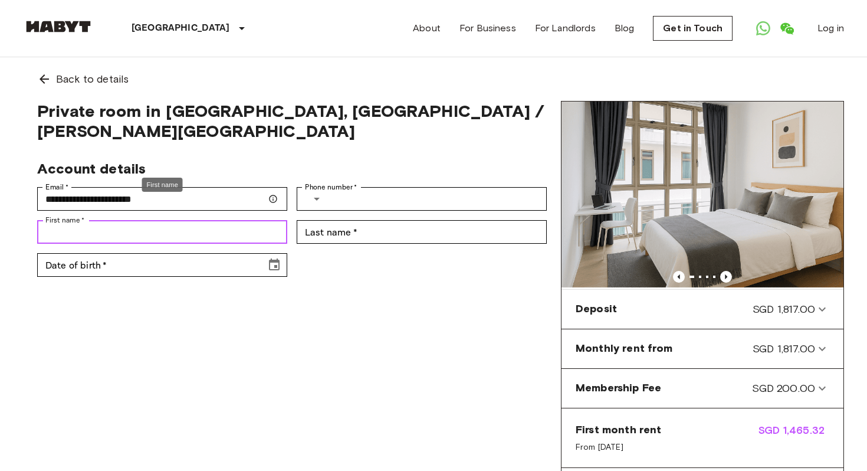
click at [103, 220] on input "First name   *" at bounding box center [162, 232] width 250 height 24
type input "****"
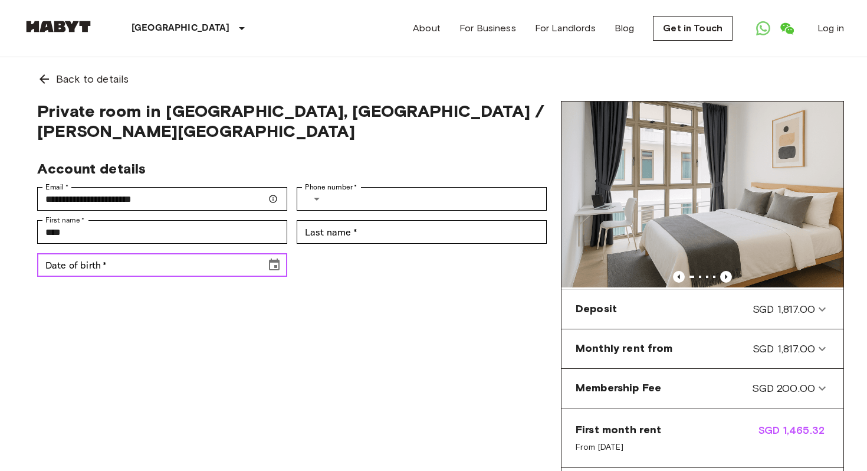
click at [143, 253] on input "Date of birth   *" at bounding box center [147, 265] width 221 height 24
click at [280, 258] on icon "Choose date" at bounding box center [274, 265] width 14 height 14
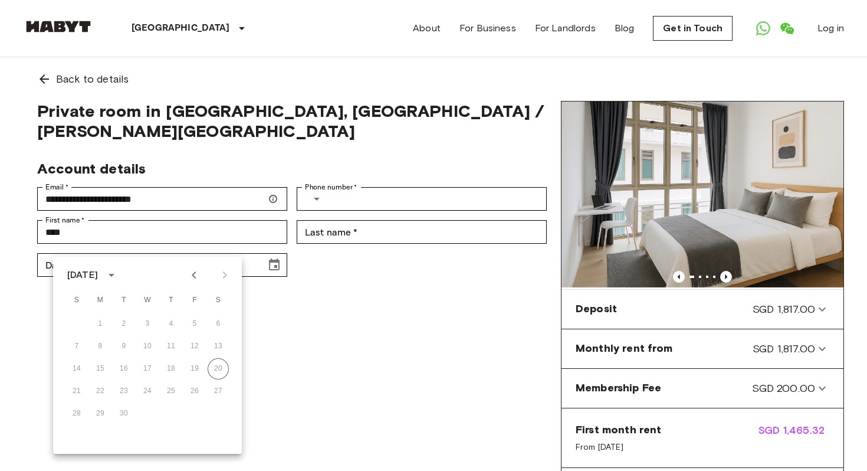
click at [224, 273] on div at bounding box center [209, 275] width 51 height 20
click at [119, 277] on icon "calendar view is open, switch to year view" at bounding box center [111, 275] width 14 height 14
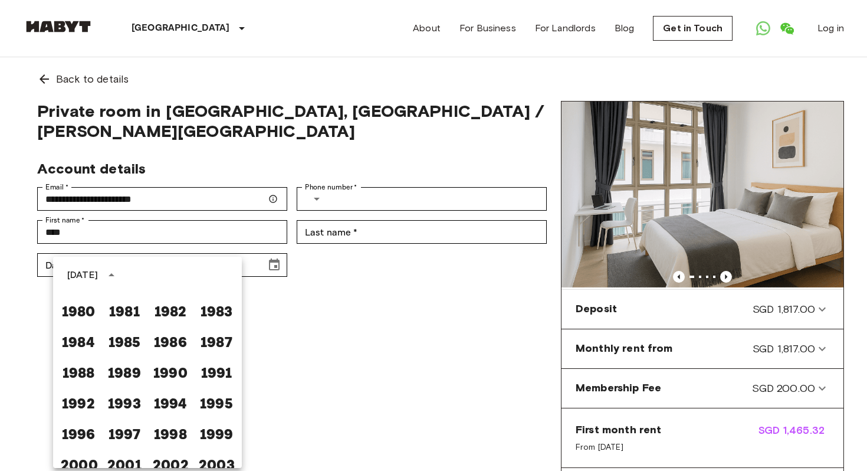
scroll to position [649, 0]
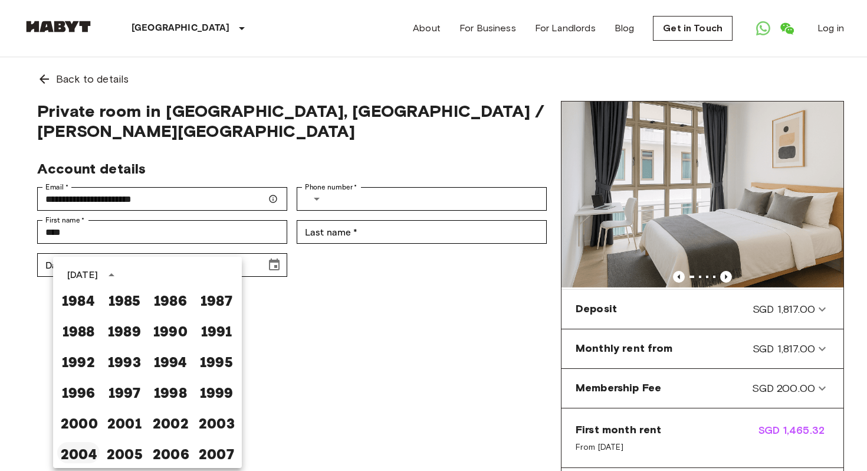
click at [80, 450] on button "2004" at bounding box center [78, 452] width 42 height 21
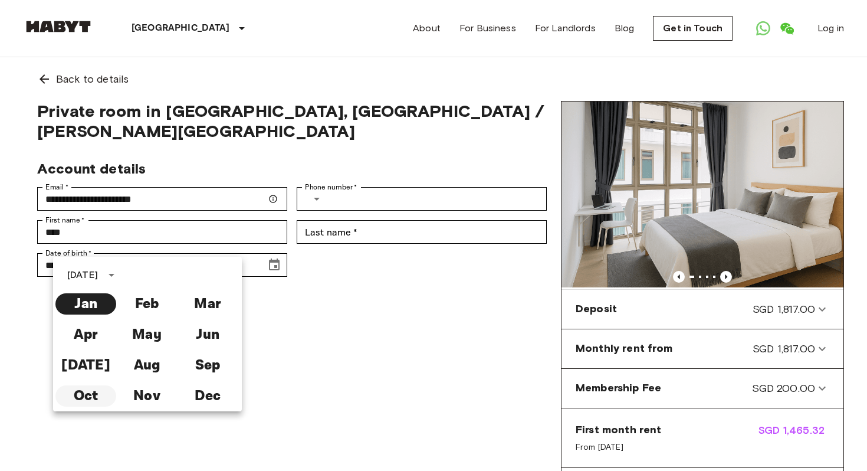
click at [97, 392] on button "Oct" at bounding box center [85, 395] width 61 height 21
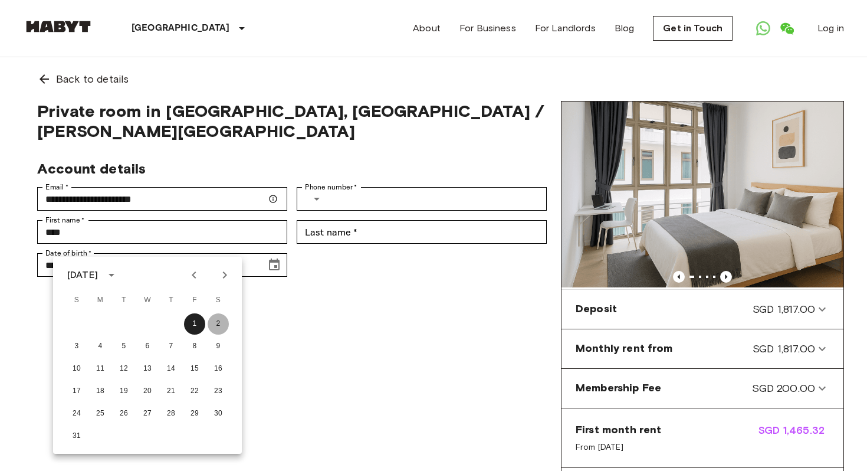
click at [221, 324] on button "2" at bounding box center [218, 323] width 21 height 21
type input "**********"
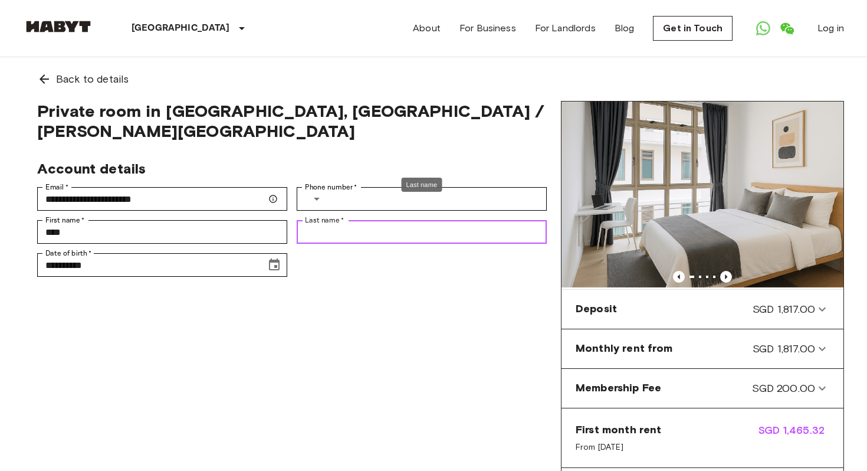
click at [382, 220] on input "Last name   *" at bounding box center [422, 232] width 250 height 24
type input "**********"
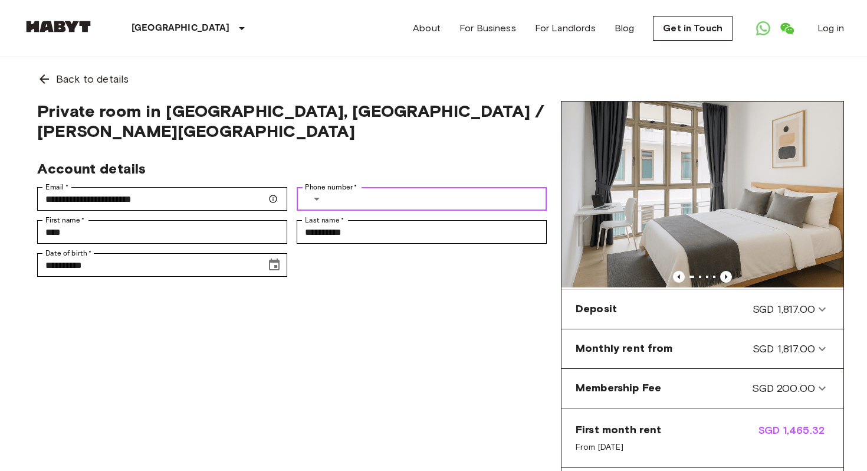
click at [340, 187] on input "Phone number   *" at bounding box center [440, 199] width 214 height 24
click at [317, 192] on icon "Select country" at bounding box center [317, 199] width 14 height 14
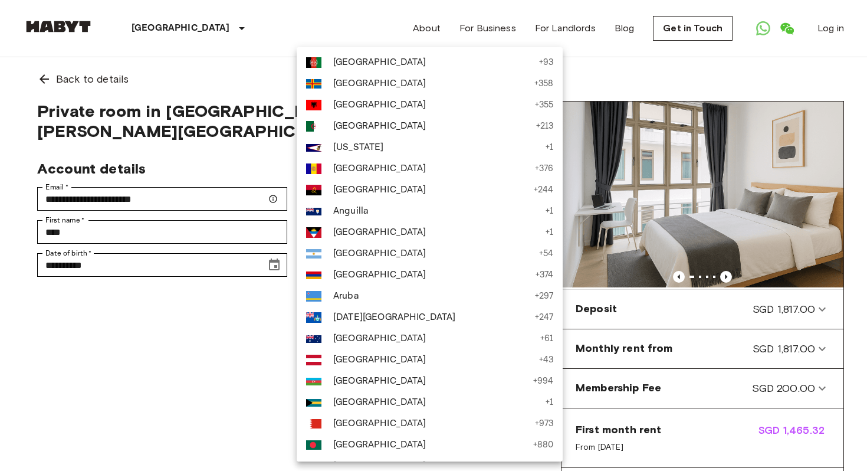
scroll to position [3657, 0]
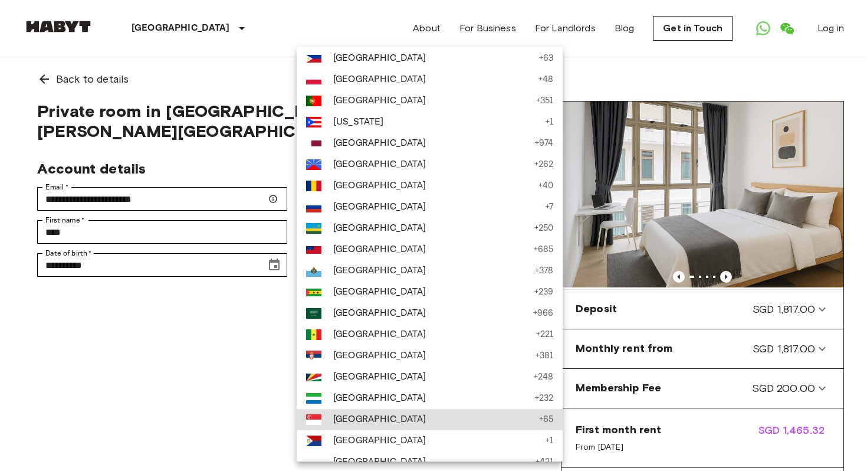
click at [347, 424] on span "[GEOGRAPHIC_DATA]" at bounding box center [433, 419] width 200 height 14
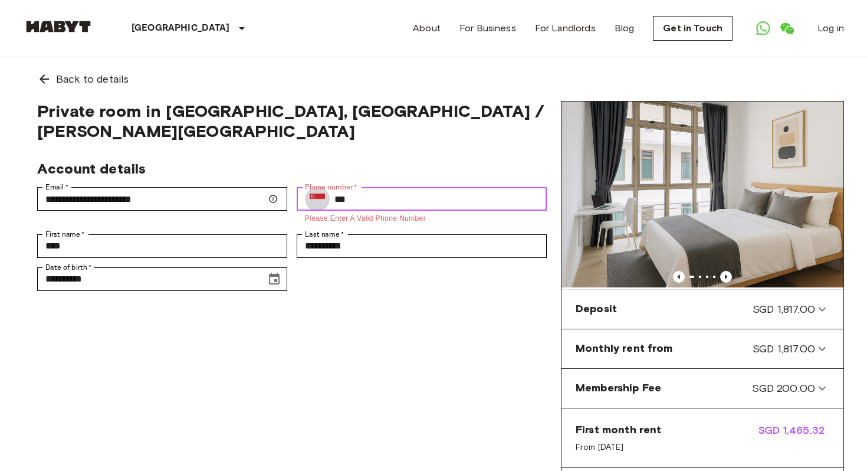
click at [382, 187] on input "***" at bounding box center [440, 199] width 212 height 24
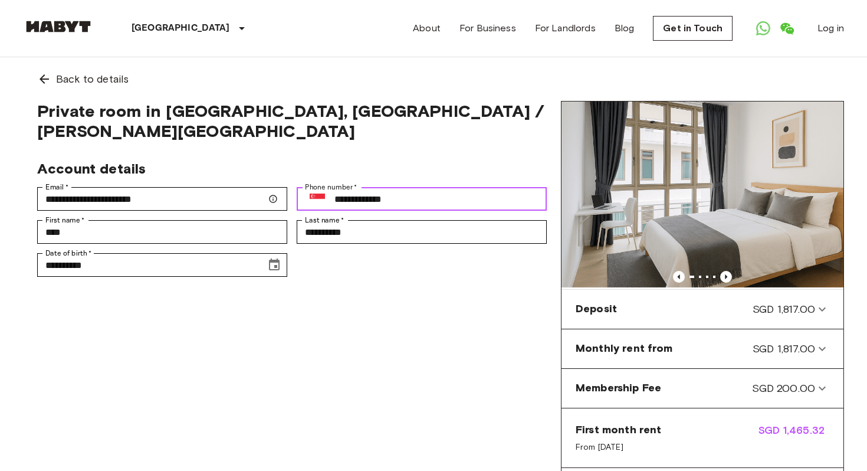
drag, startPoint x: 406, startPoint y: 177, endPoint x: 349, endPoint y: 179, distance: 57.3
click at [349, 187] on input "**********" at bounding box center [440, 199] width 212 height 24
click at [429, 187] on input "**********" at bounding box center [440, 199] width 212 height 24
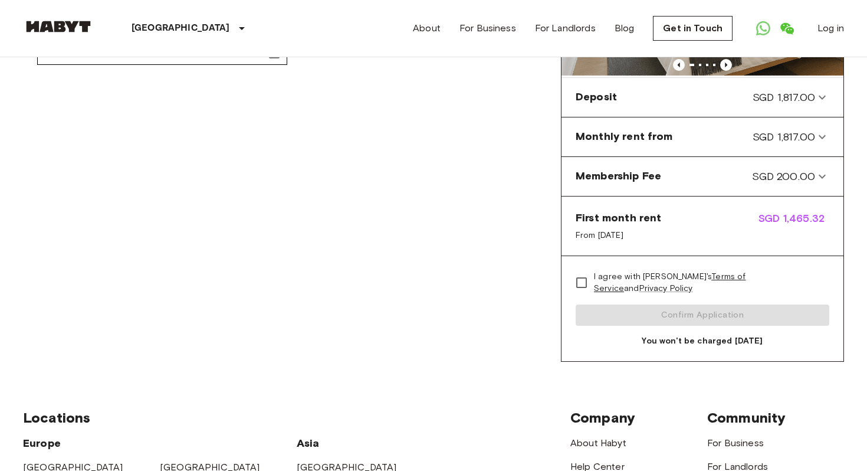
scroll to position [221, 0]
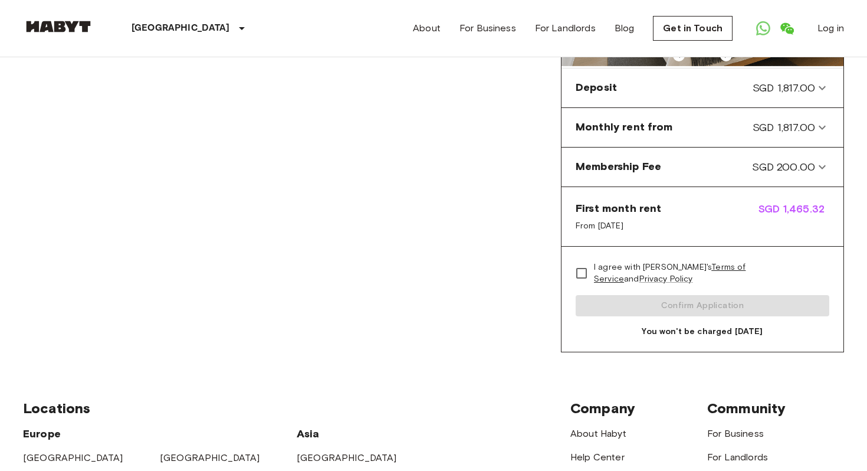
type input "**********"
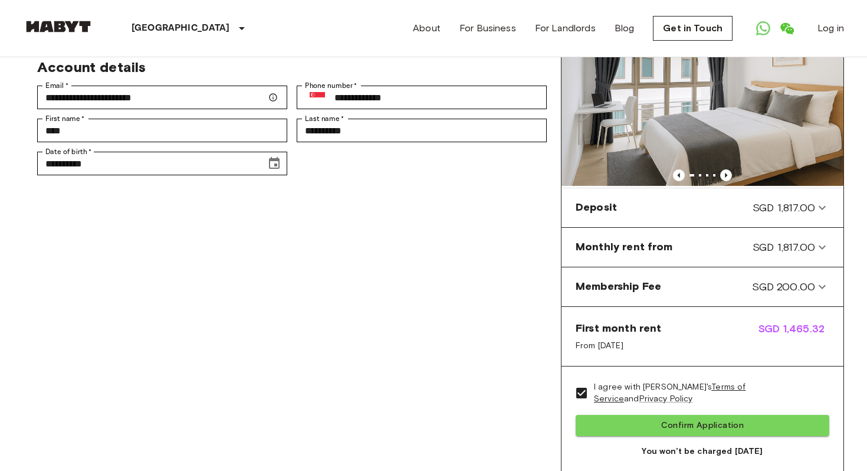
scroll to position [82, 0]
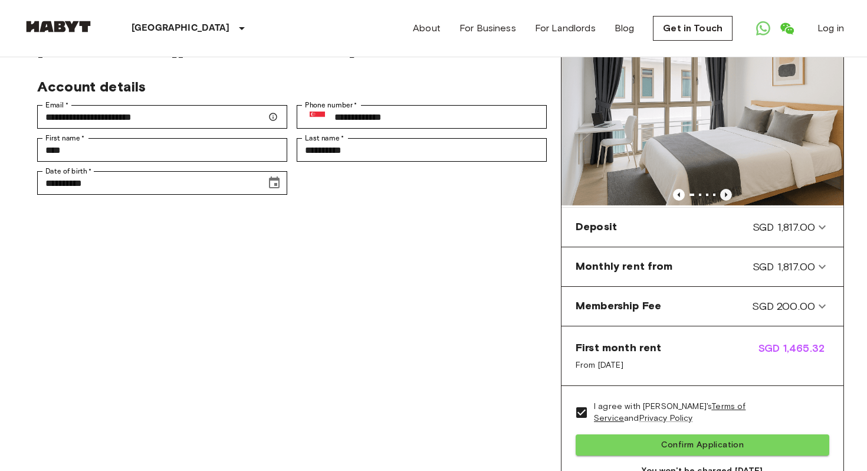
click at [727, 198] on icon "Previous image" at bounding box center [726, 195] width 12 height 12
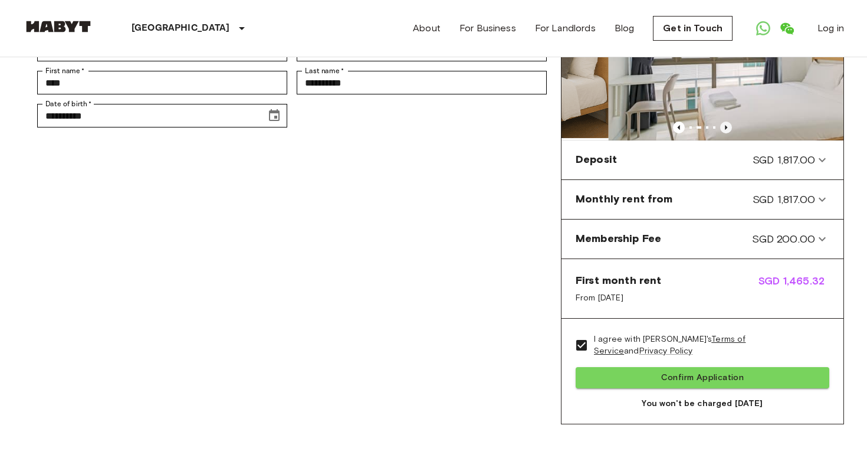
scroll to position [196, 0]
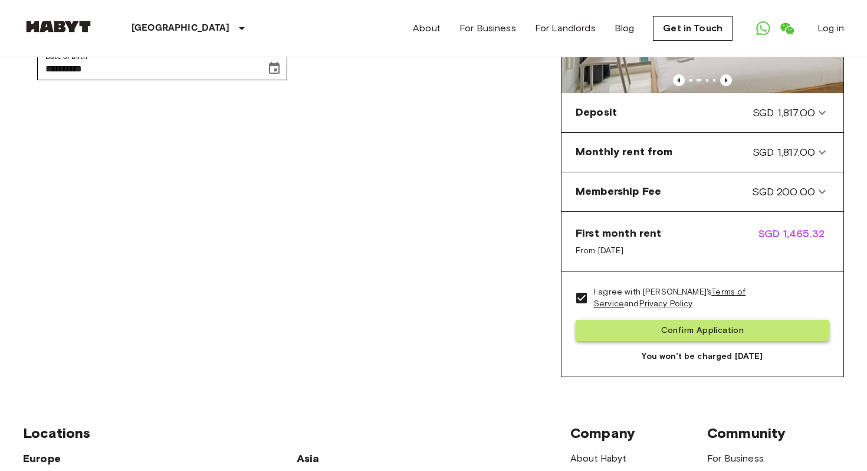
click at [711, 333] on button "Confirm Application" at bounding box center [703, 331] width 254 height 22
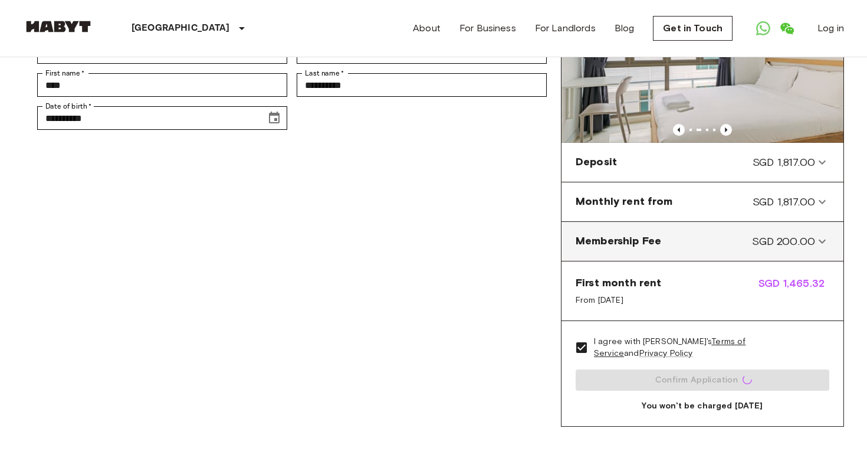
scroll to position [209, 0]
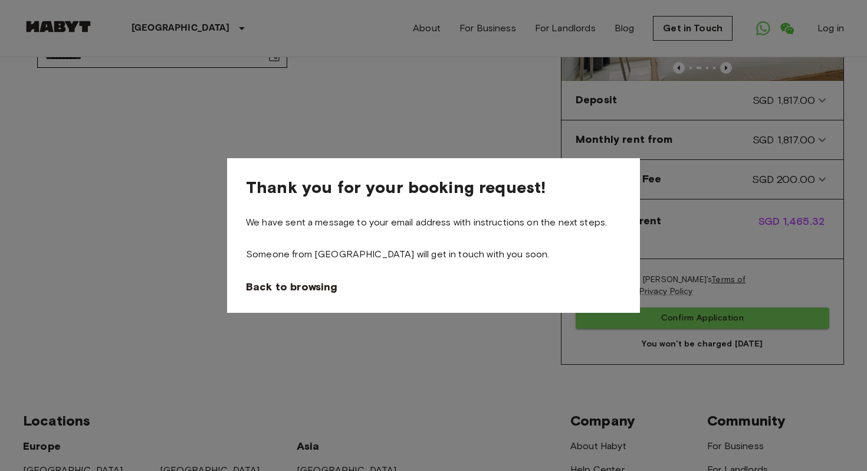
click at [477, 133] on div at bounding box center [433, 235] width 867 height 471
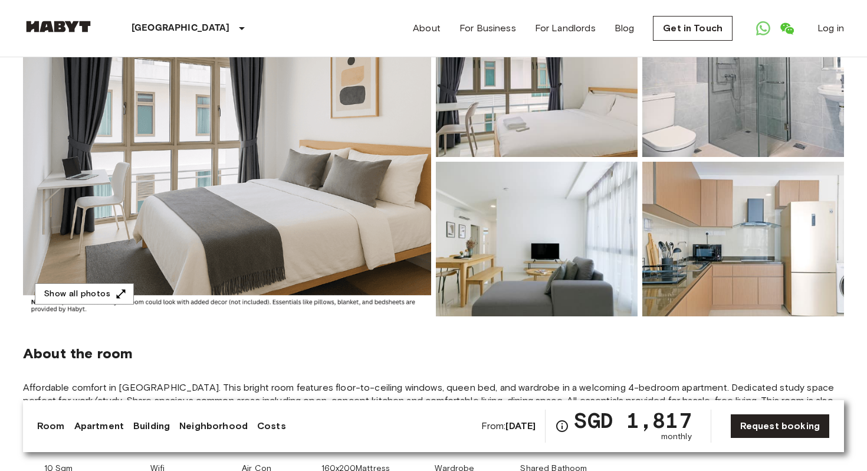
scroll to position [139, 0]
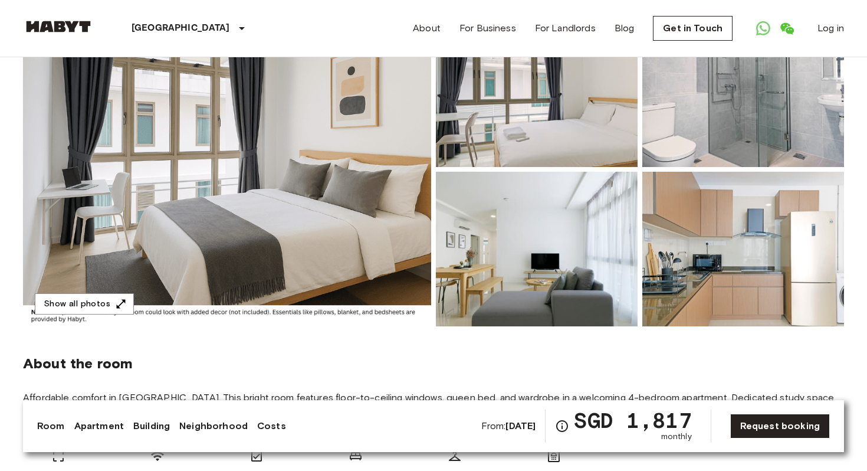
click at [309, 160] on img at bounding box center [227, 169] width 408 height 314
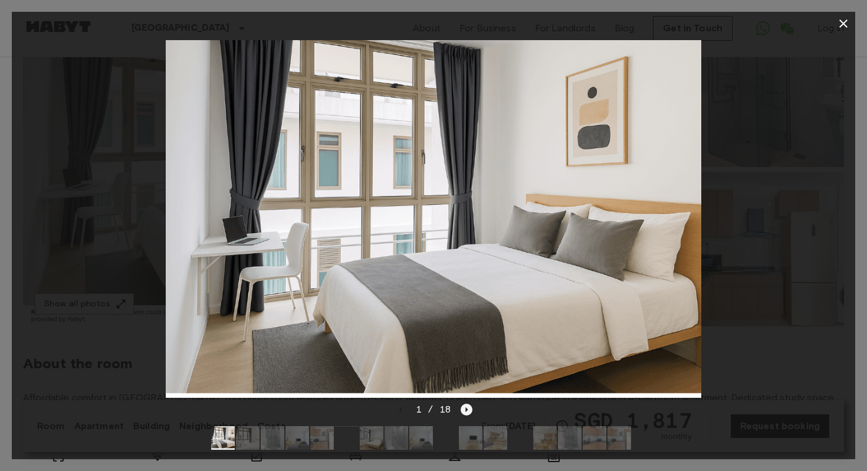
click at [468, 405] on icon "Next image" at bounding box center [467, 410] width 12 height 12
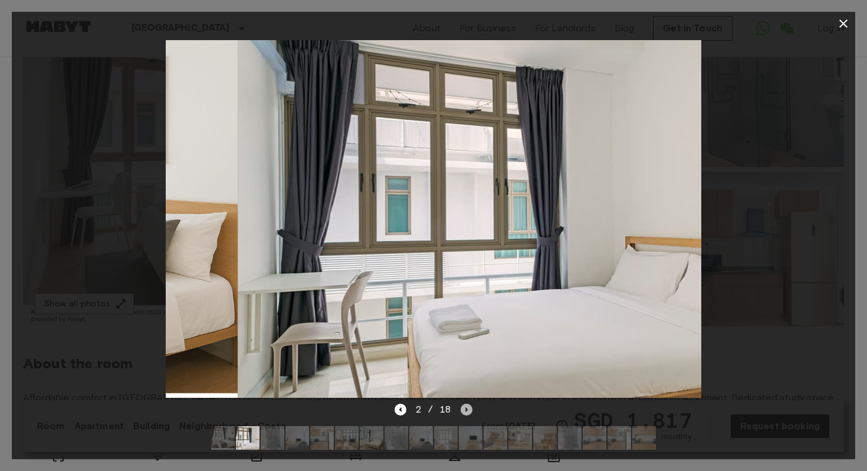
click at [468, 405] on icon "Next image" at bounding box center [467, 410] width 12 height 12
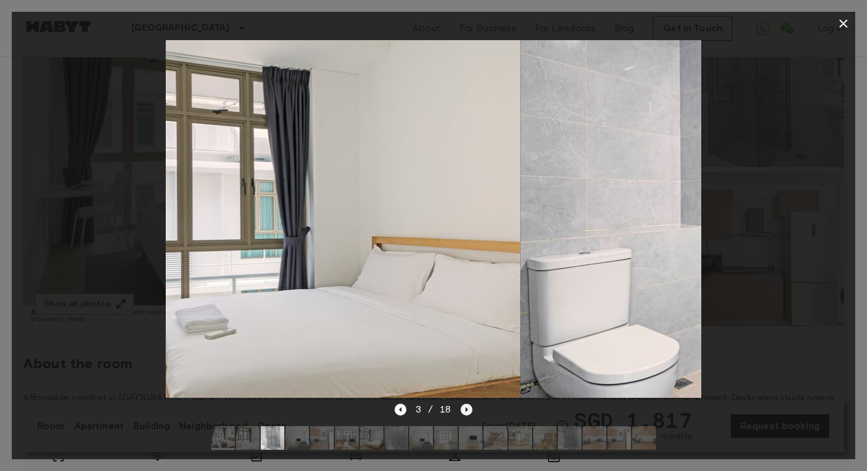
click at [468, 405] on icon "Next image" at bounding box center [467, 410] width 12 height 12
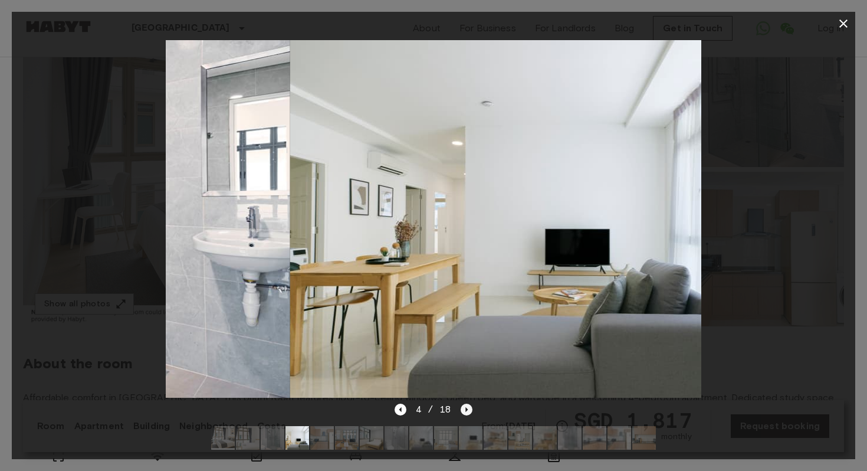
click at [467, 406] on icon "Next image" at bounding box center [467, 410] width 12 height 12
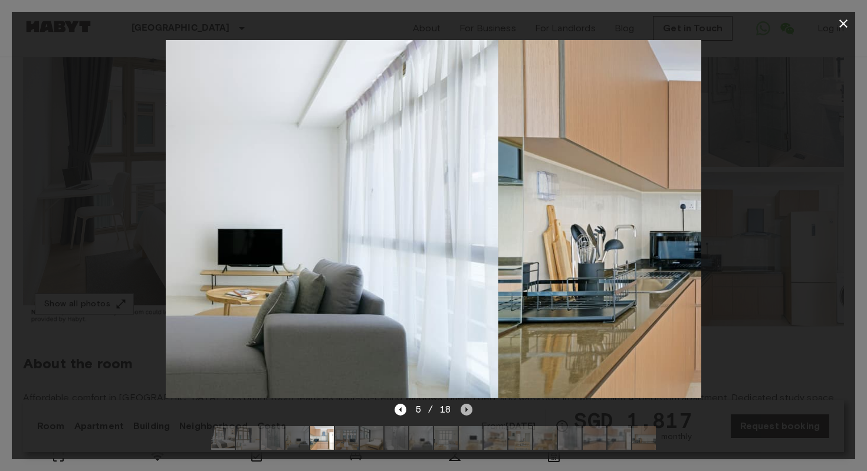
click at [467, 408] on icon "Next image" at bounding box center [467, 410] width 12 height 12
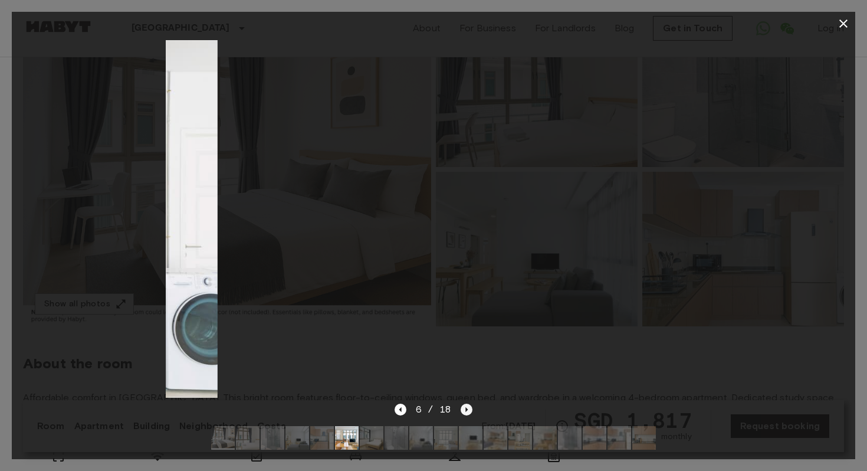
click at [467, 406] on icon "Next image" at bounding box center [467, 410] width 12 height 12
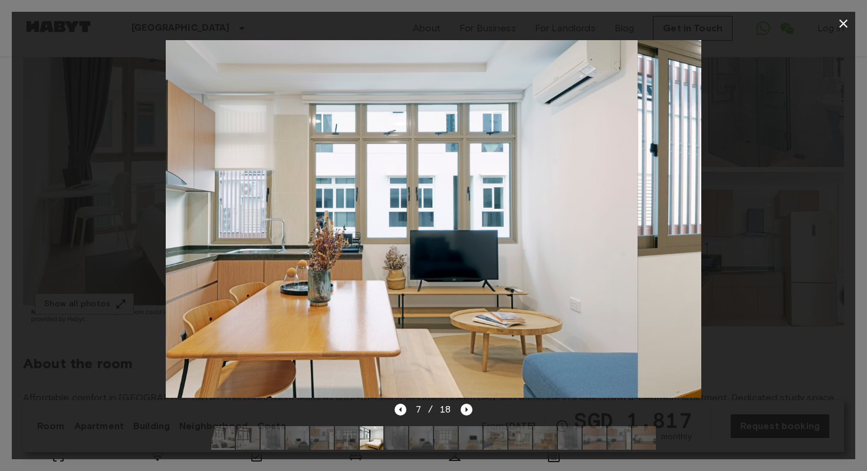
click at [844, 23] on icon "button" at bounding box center [843, 23] width 8 height 8
click at [844, 23] on link "Log in" at bounding box center [831, 28] width 27 height 14
